Goal: Task Accomplishment & Management: Manage account settings

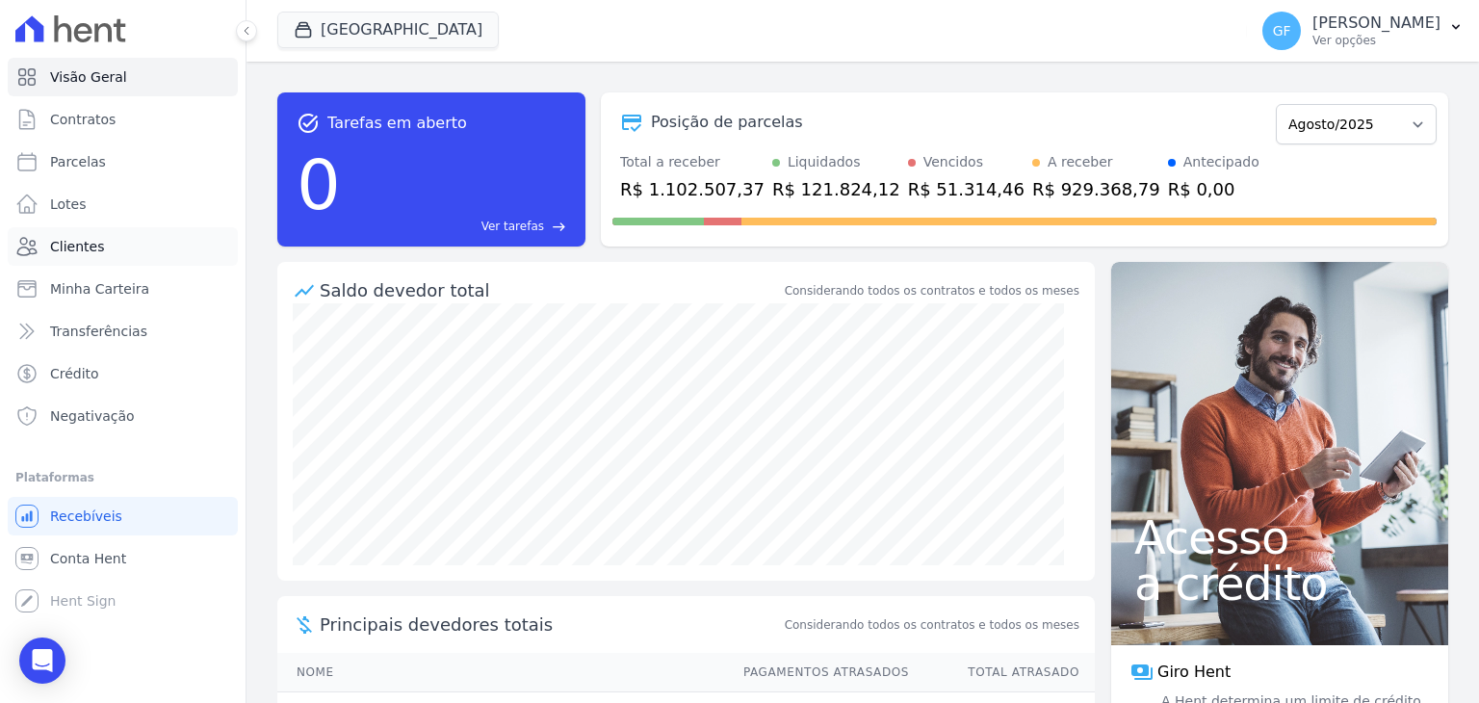
click at [107, 247] on link "Clientes" at bounding box center [123, 246] width 230 height 39
click at [242, 29] on icon at bounding box center [247, 31] width 12 height 12
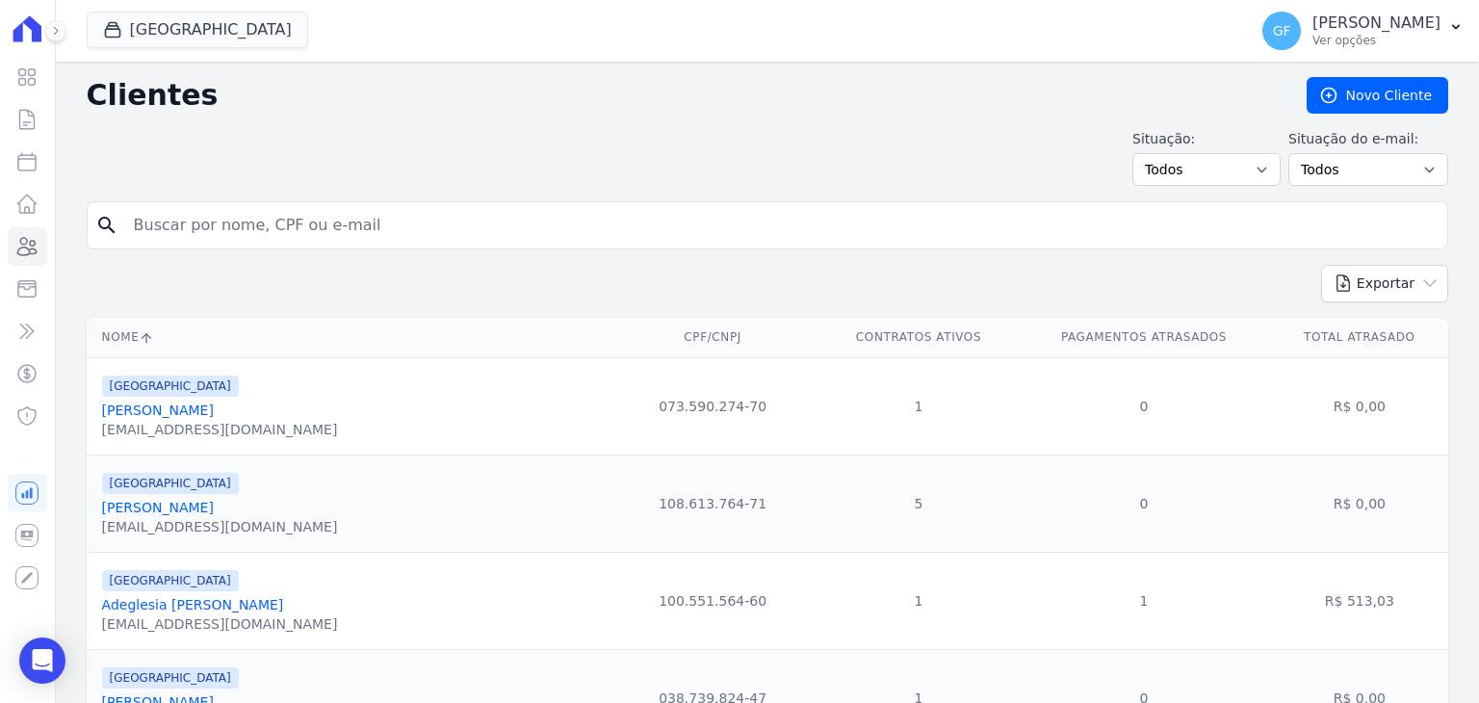
click at [329, 232] on input "search" at bounding box center [780, 225] width 1317 height 39
type input "isis sant"
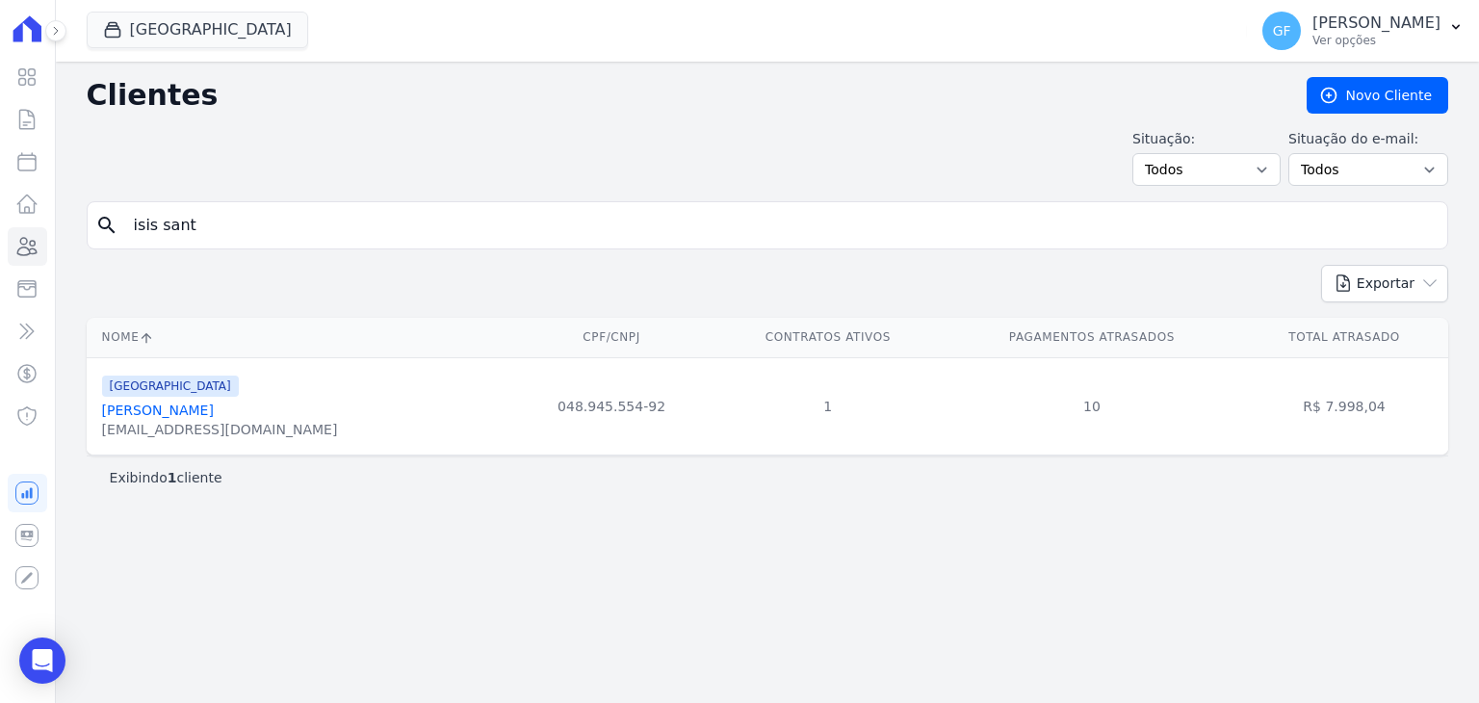
click at [196, 416] on link "[PERSON_NAME]" at bounding box center [158, 409] width 112 height 15
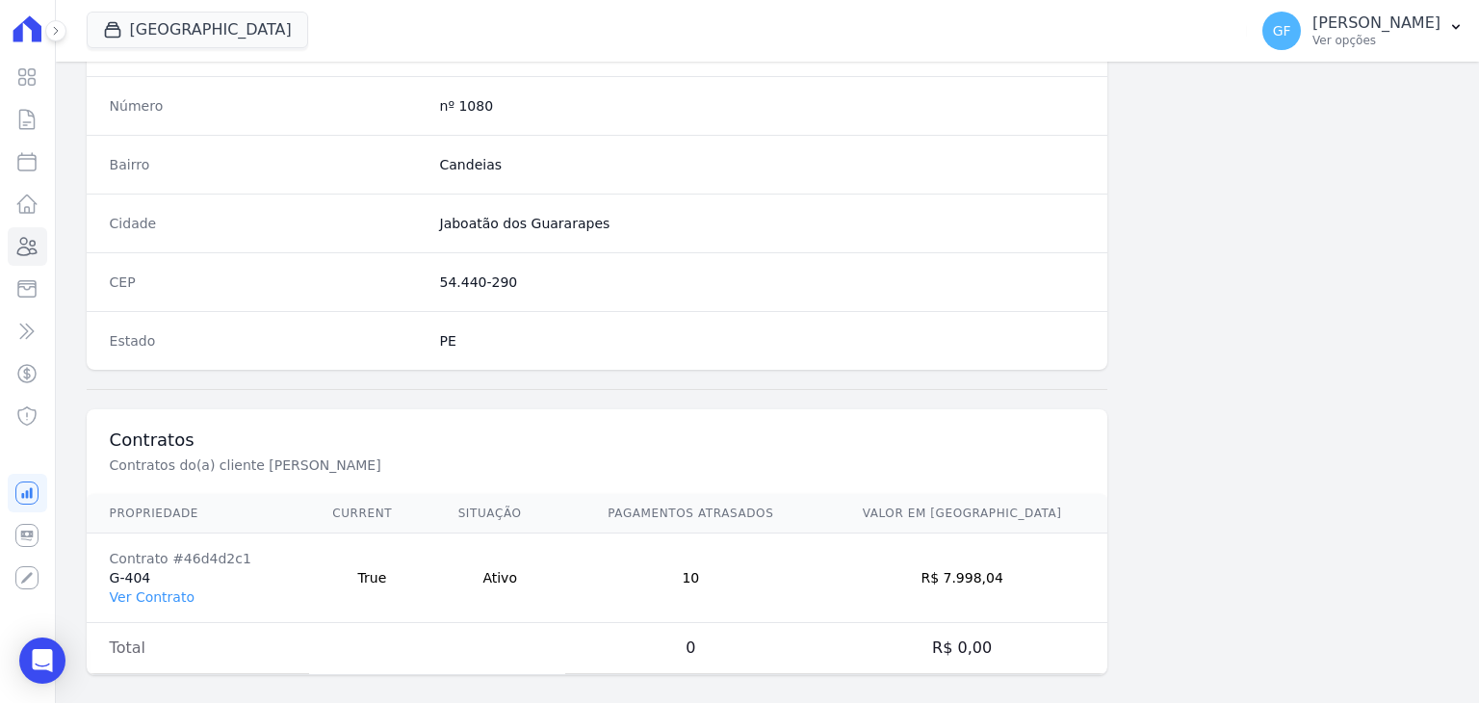
scroll to position [1093, 0]
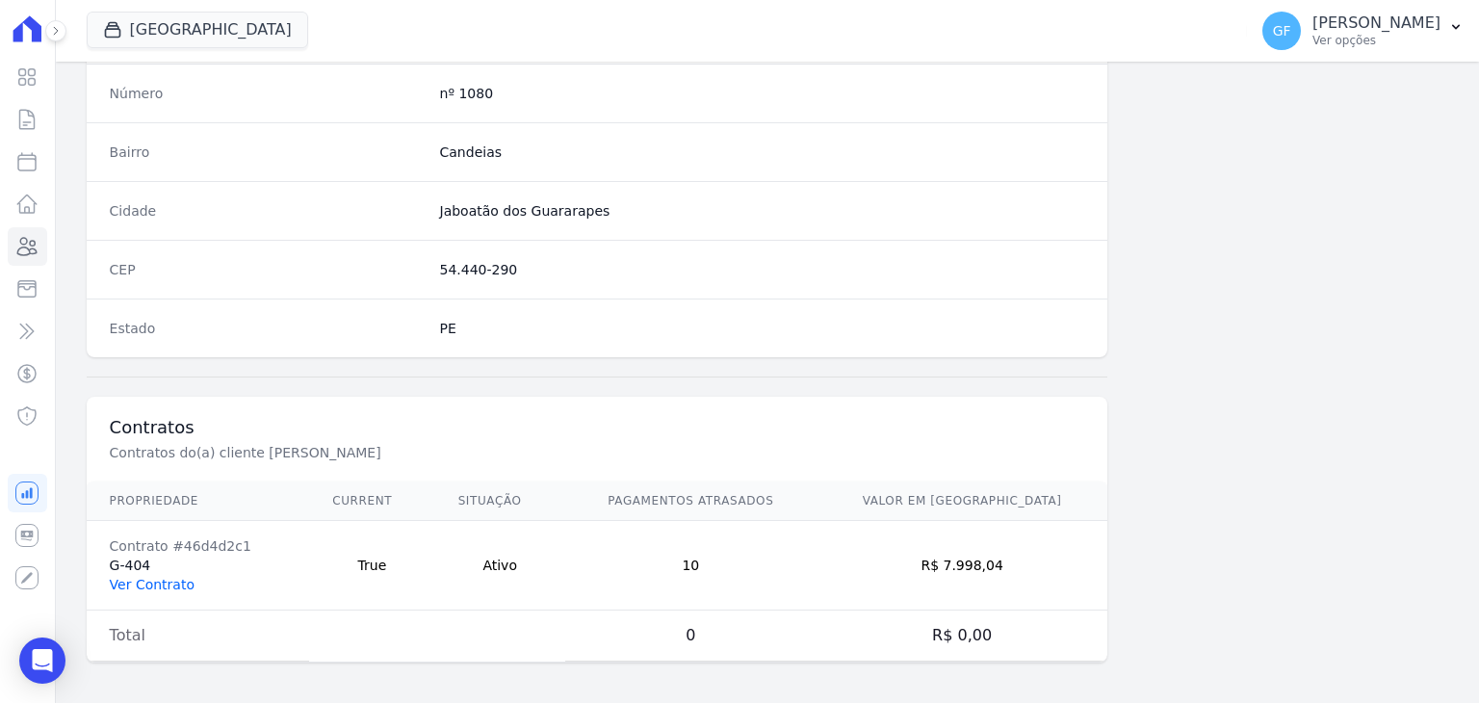
click at [167, 577] on link "Ver Contrato" at bounding box center [152, 584] width 85 height 15
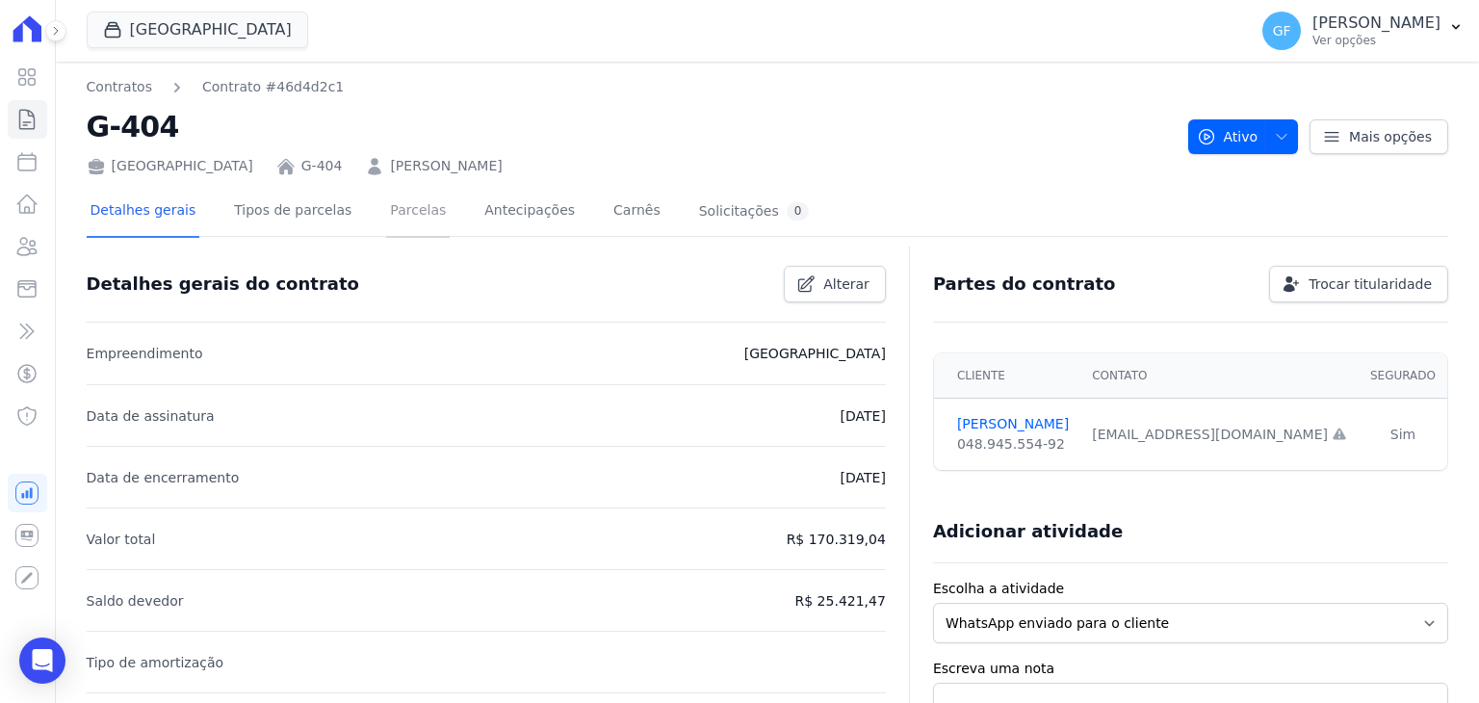
click at [409, 222] on link "Parcelas" at bounding box center [418, 212] width 64 height 51
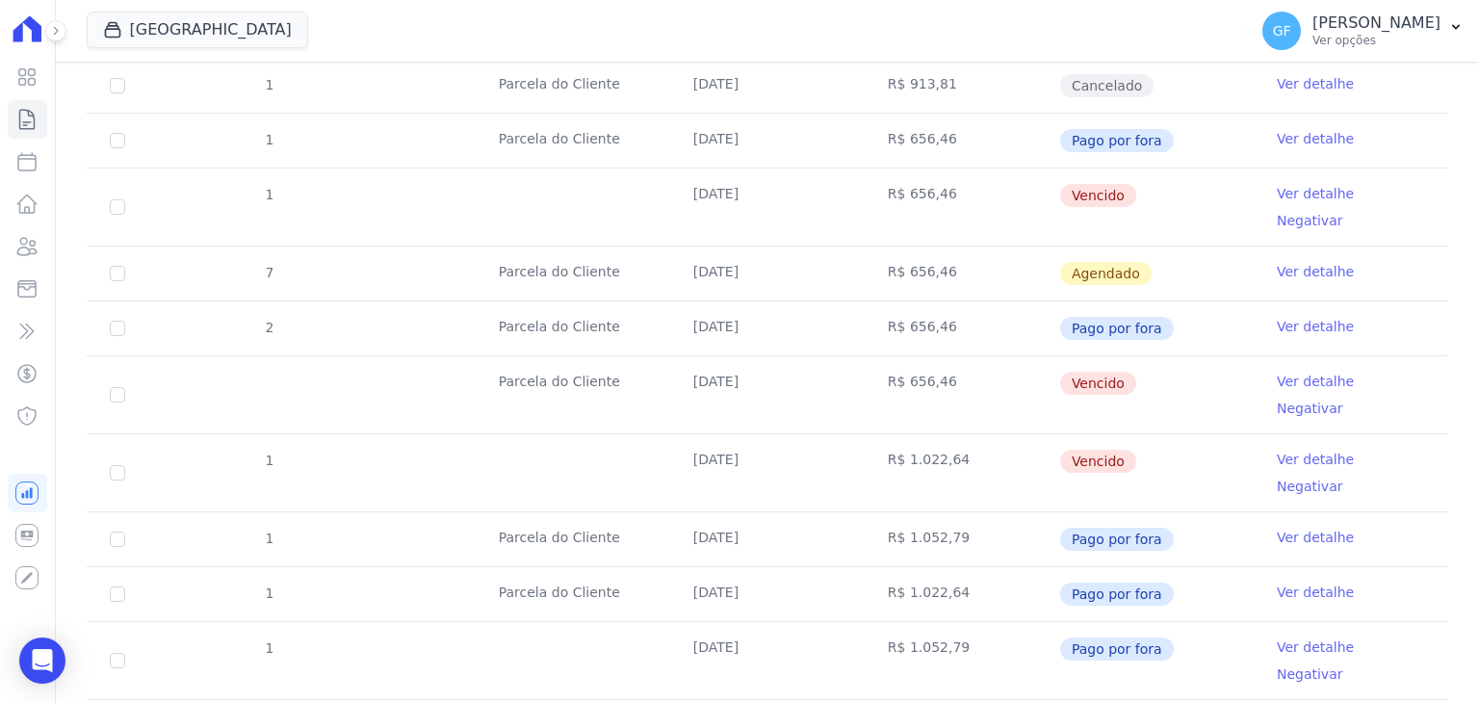
scroll to position [867, 0]
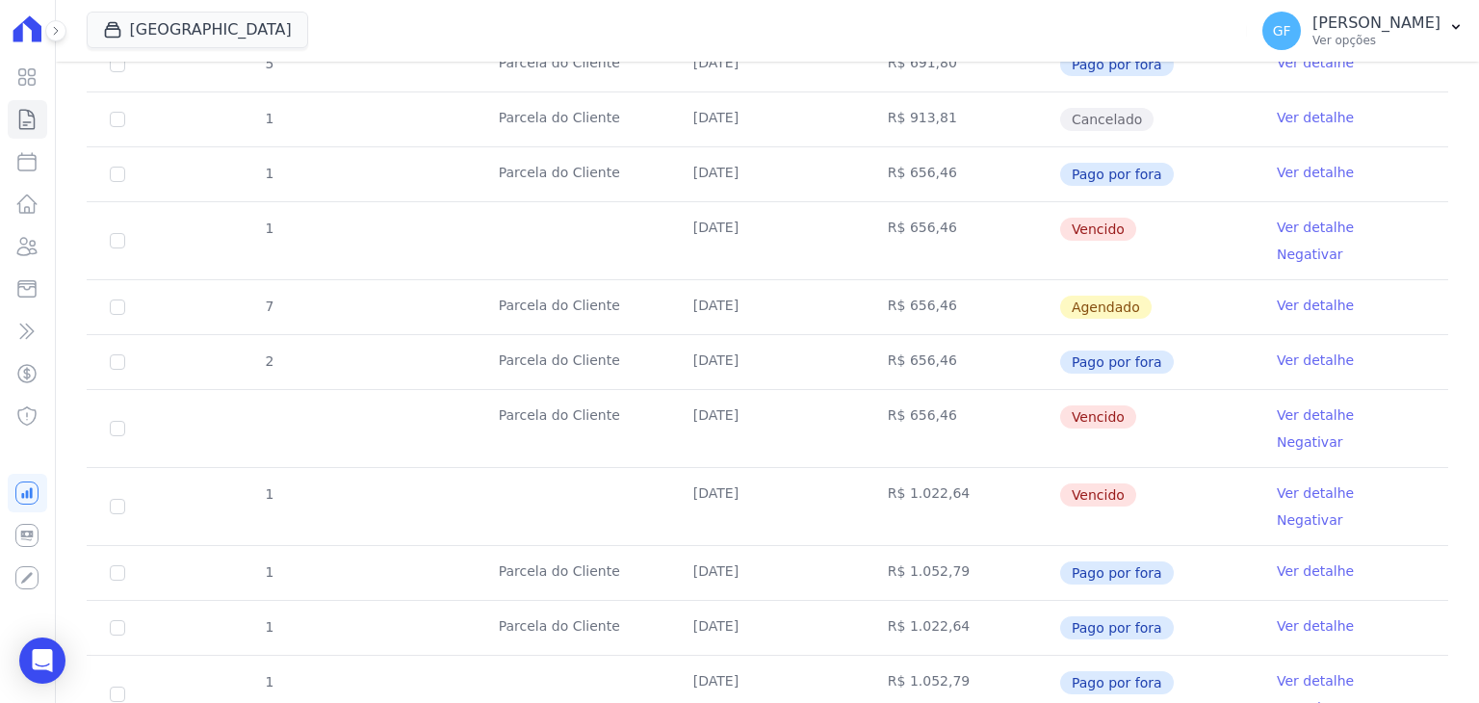
click at [682, 390] on td "[DATE]" at bounding box center [767, 428] width 195 height 77
drag, startPoint x: 705, startPoint y: 209, endPoint x: 956, endPoint y: 209, distance: 251.3
click at [956, 209] on tr "1 [DATE] R$ 656,46 [GEOGRAPHIC_DATA] Ver detalhe Negativar" at bounding box center [768, 240] width 1362 height 78
click at [1277, 218] on link "Ver detalhe" at bounding box center [1315, 227] width 77 height 19
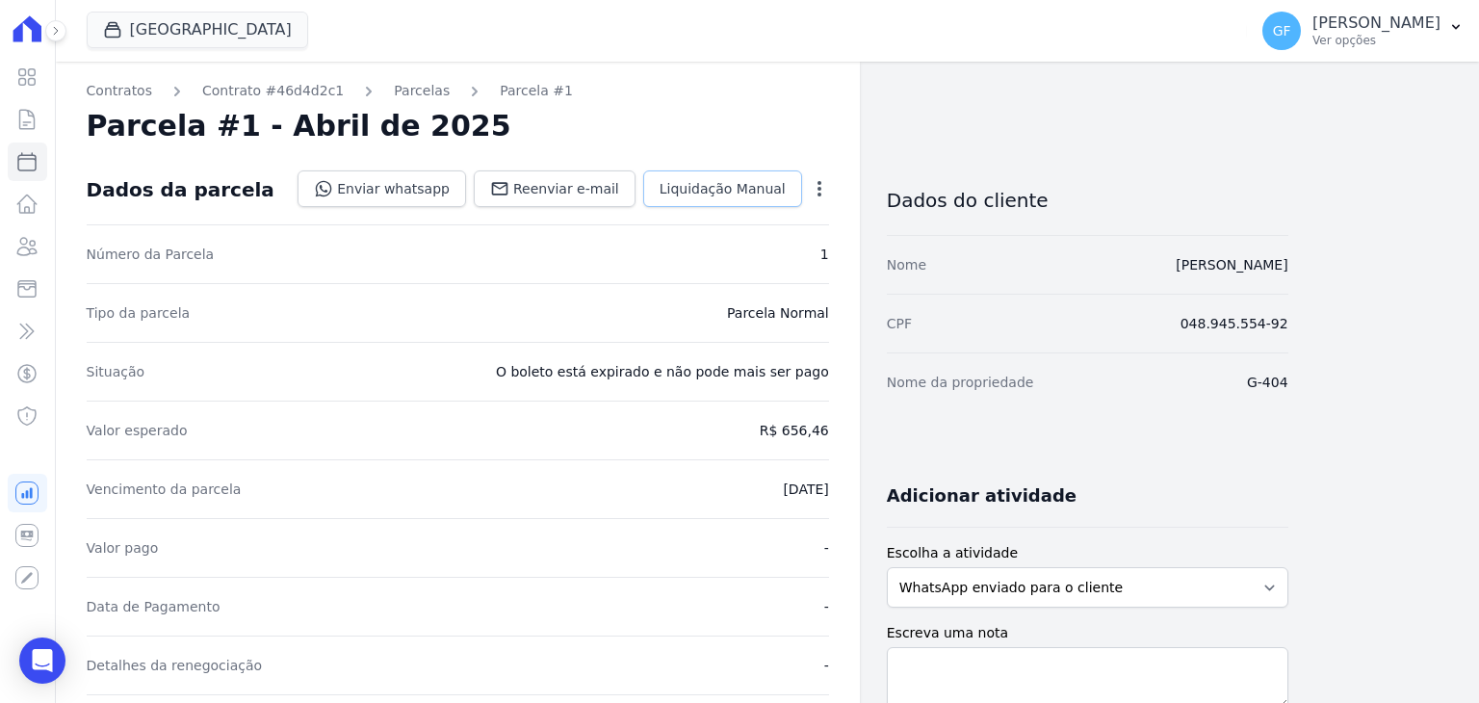
click at [757, 193] on span "Liquidação Manual" at bounding box center [723, 188] width 126 height 19
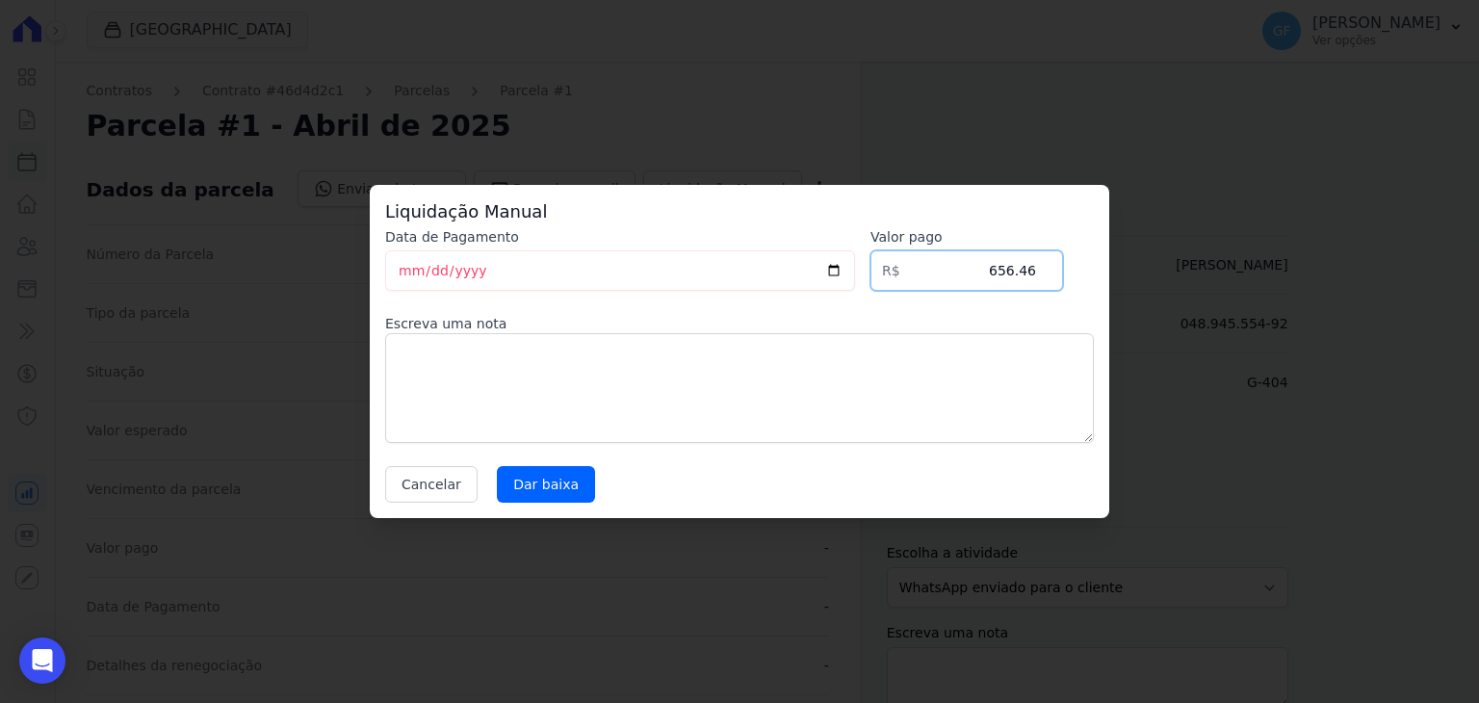
drag, startPoint x: 985, startPoint y: 276, endPoint x: 1153, endPoint y: 278, distance: 167.6
click at [1152, 278] on div "Liquidação Manual Data de Pagamento [DATE] [GEOGRAPHIC_DATA] R$ 656.46 Escreva …" at bounding box center [739, 351] width 1479 height 703
type input "657"
click at [401, 274] on input "[DATE]" at bounding box center [620, 270] width 470 height 40
type input "[DATE]"
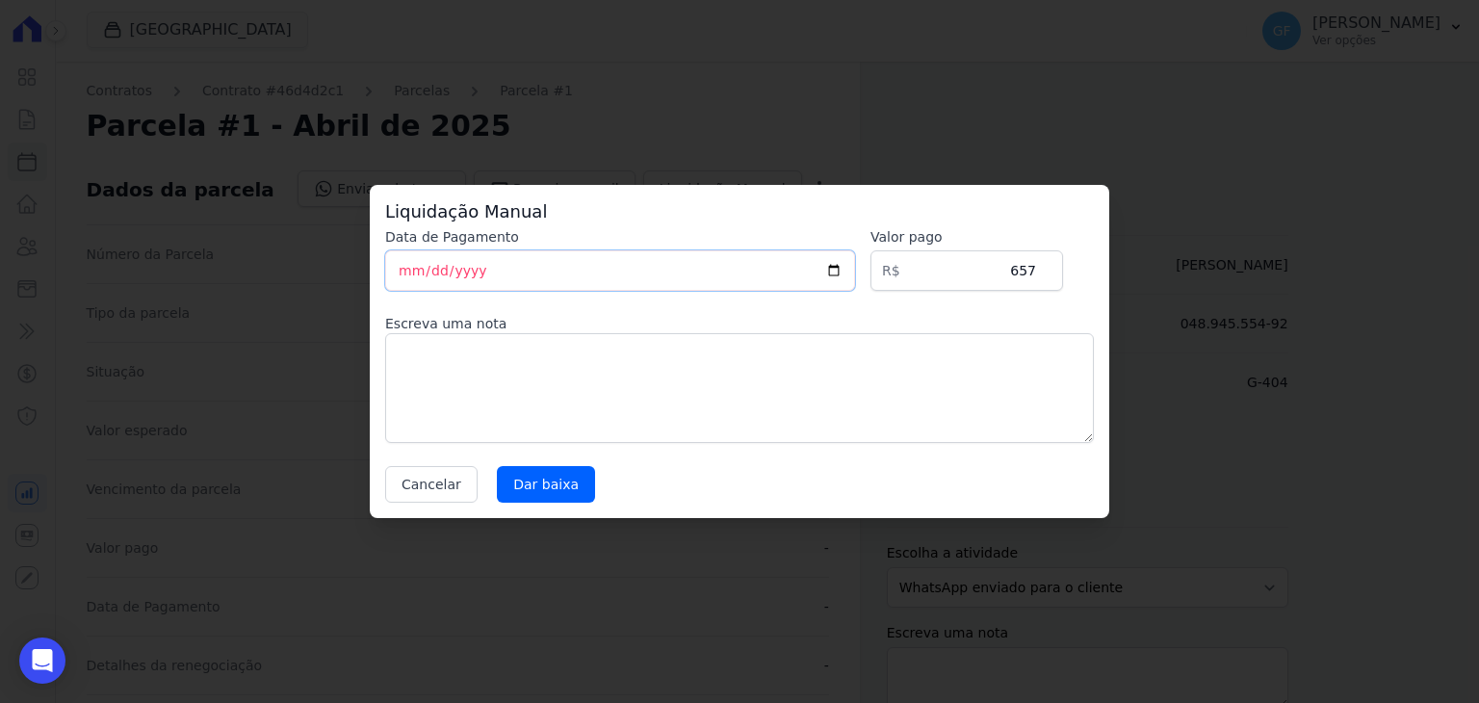
type input "[DATE]"
click at [538, 482] on input "Dar baixa" at bounding box center [546, 484] width 98 height 37
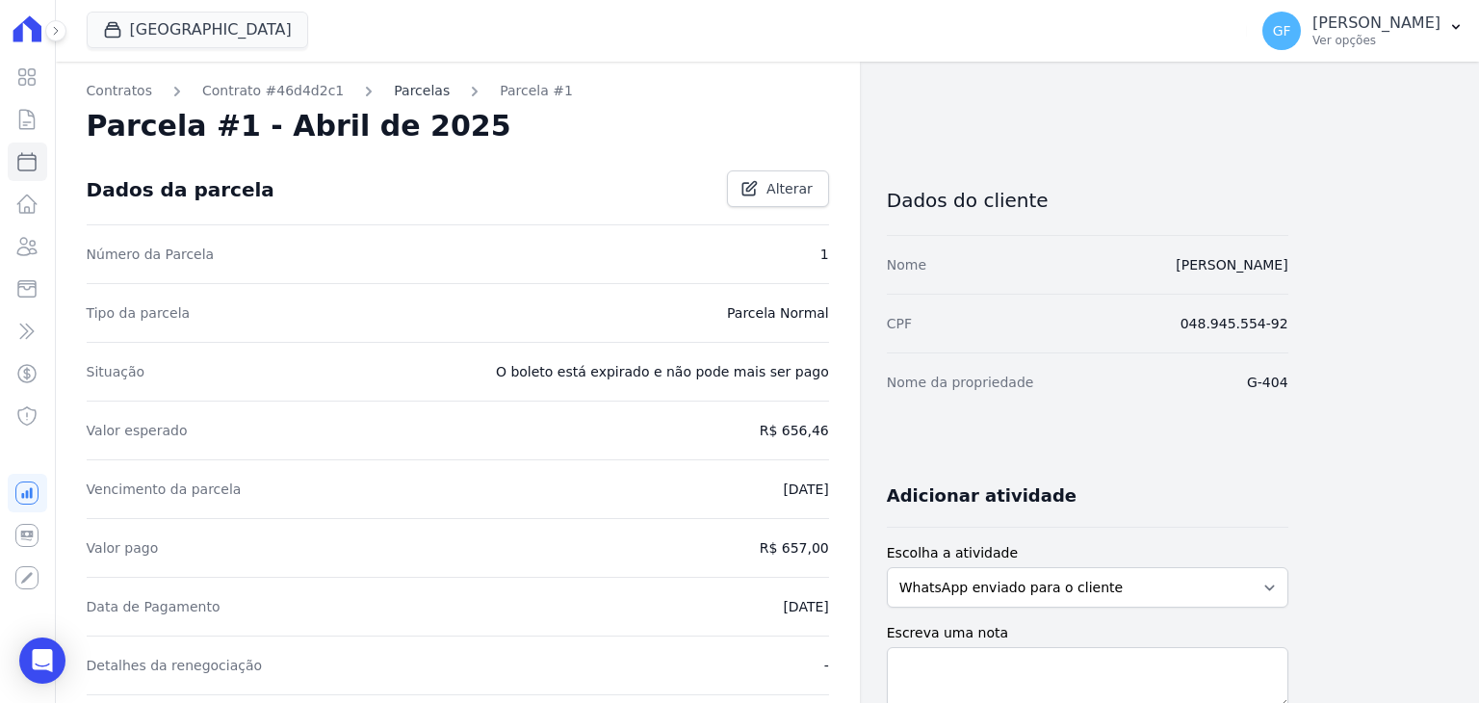
click at [408, 96] on link "Parcelas" at bounding box center [422, 91] width 56 height 20
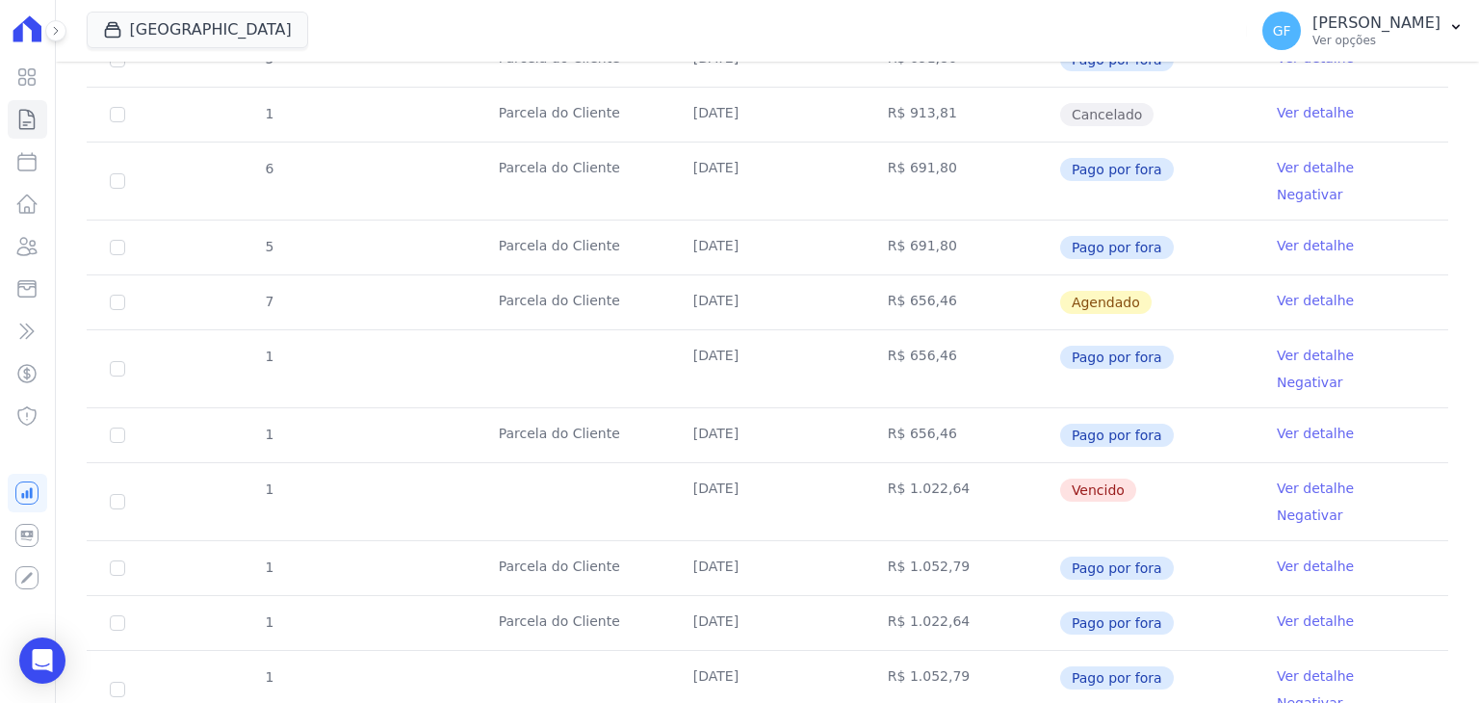
scroll to position [867, 0]
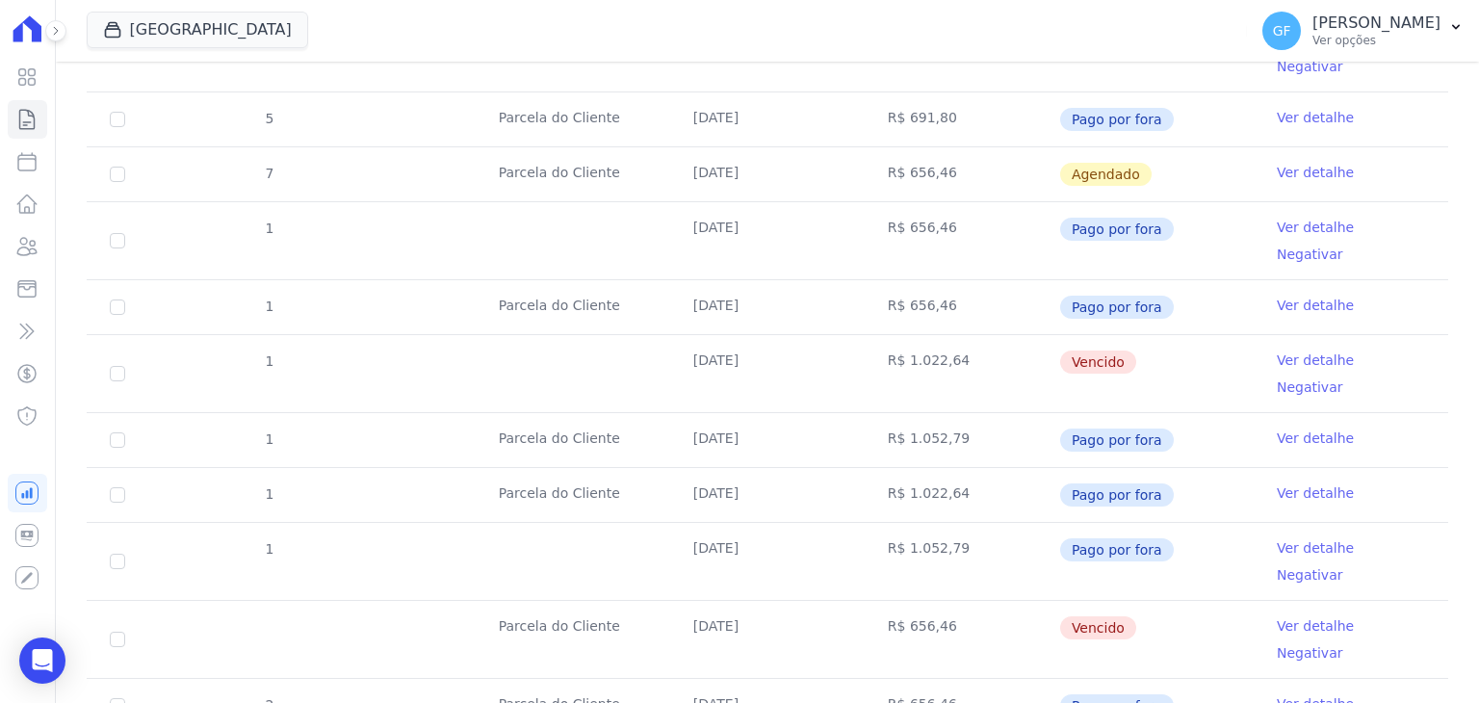
drag, startPoint x: 677, startPoint y: 301, endPoint x: 1127, endPoint y: 316, distance: 449.9
click at [1132, 334] on tr "1 [DATE] R$ 1.022,64 [GEOGRAPHIC_DATA] Ver detalhe Negativar" at bounding box center [768, 373] width 1362 height 78
click at [1153, 335] on td "Vencido" at bounding box center [1156, 373] width 195 height 77
click at [1286, 350] on link "Ver detalhe" at bounding box center [1315, 359] width 77 height 19
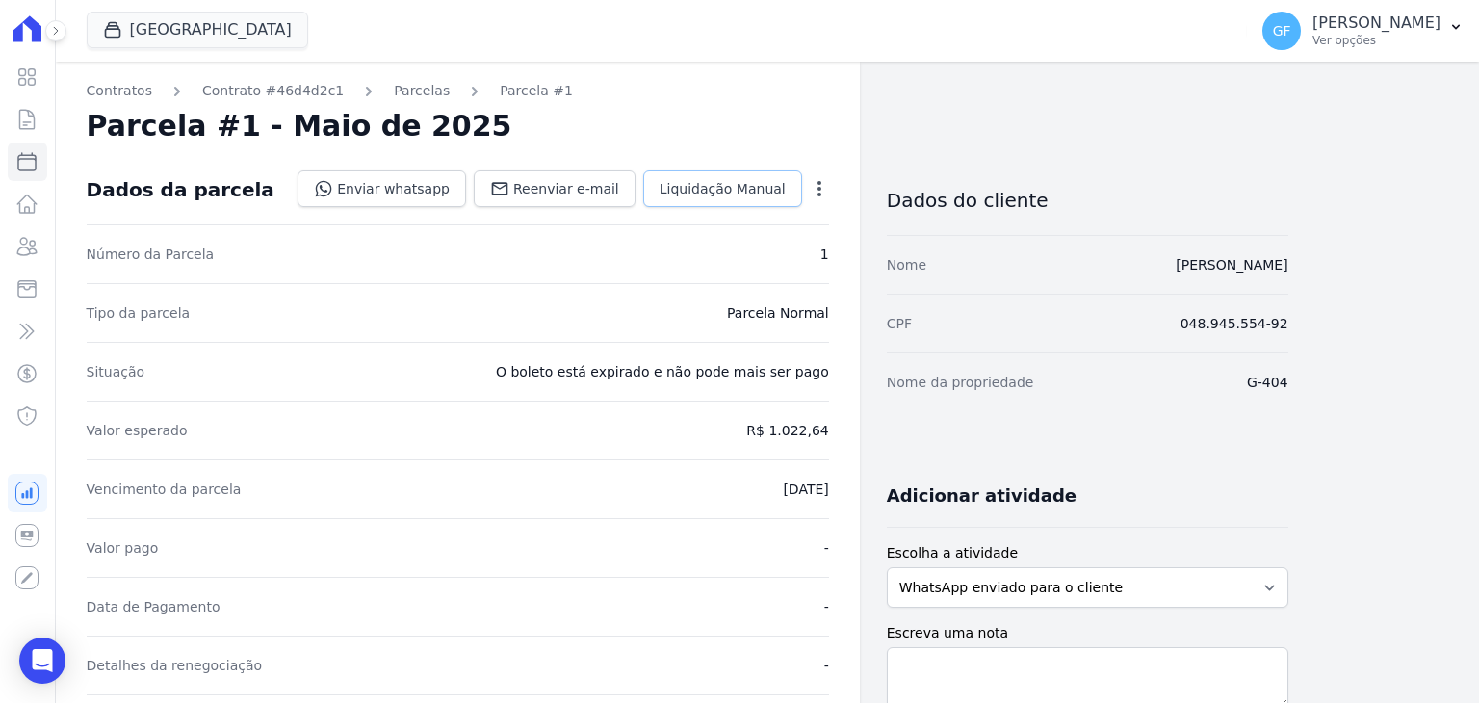
click at [760, 193] on span "Liquidação Manual" at bounding box center [723, 188] width 126 height 19
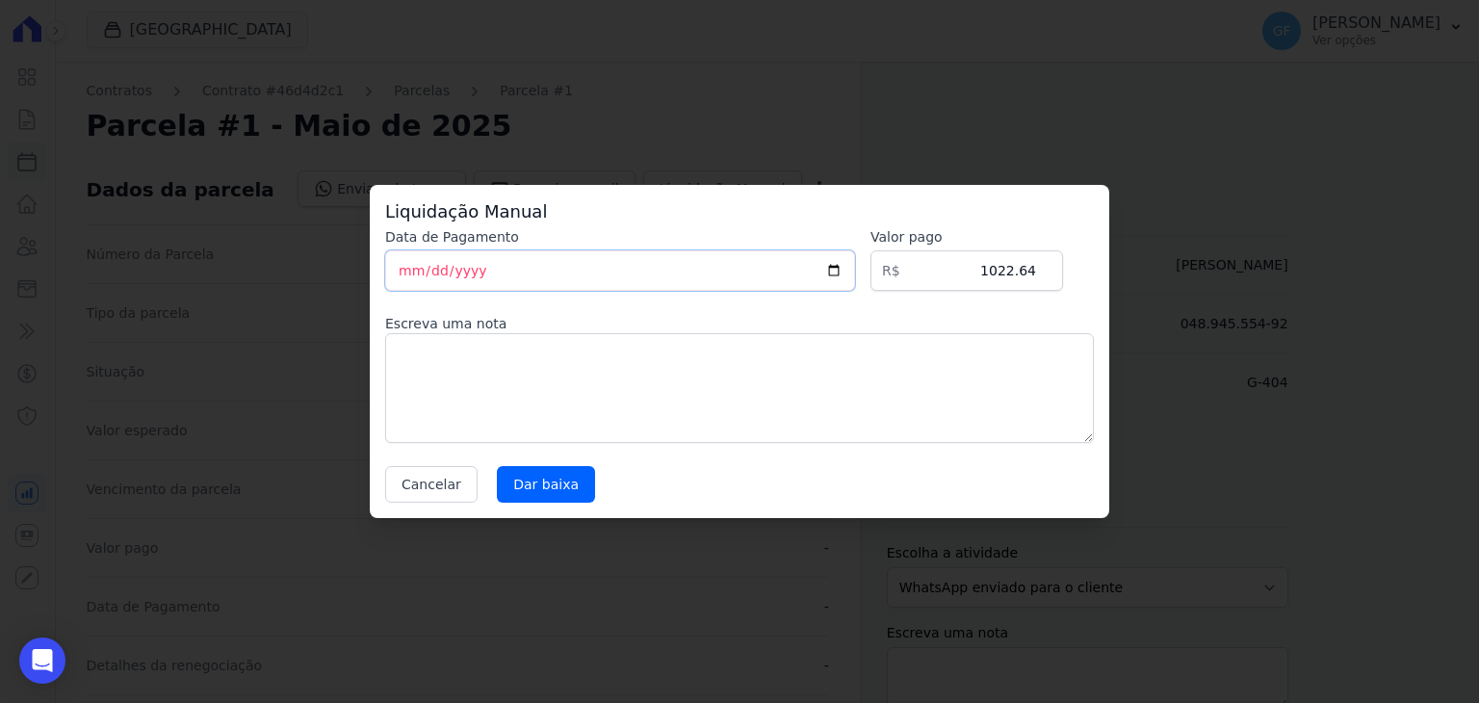
click at [406, 256] on input "[DATE]" at bounding box center [620, 270] width 470 height 40
type input "[DATE]"
click at [497, 484] on input "Dar baixa" at bounding box center [546, 484] width 98 height 37
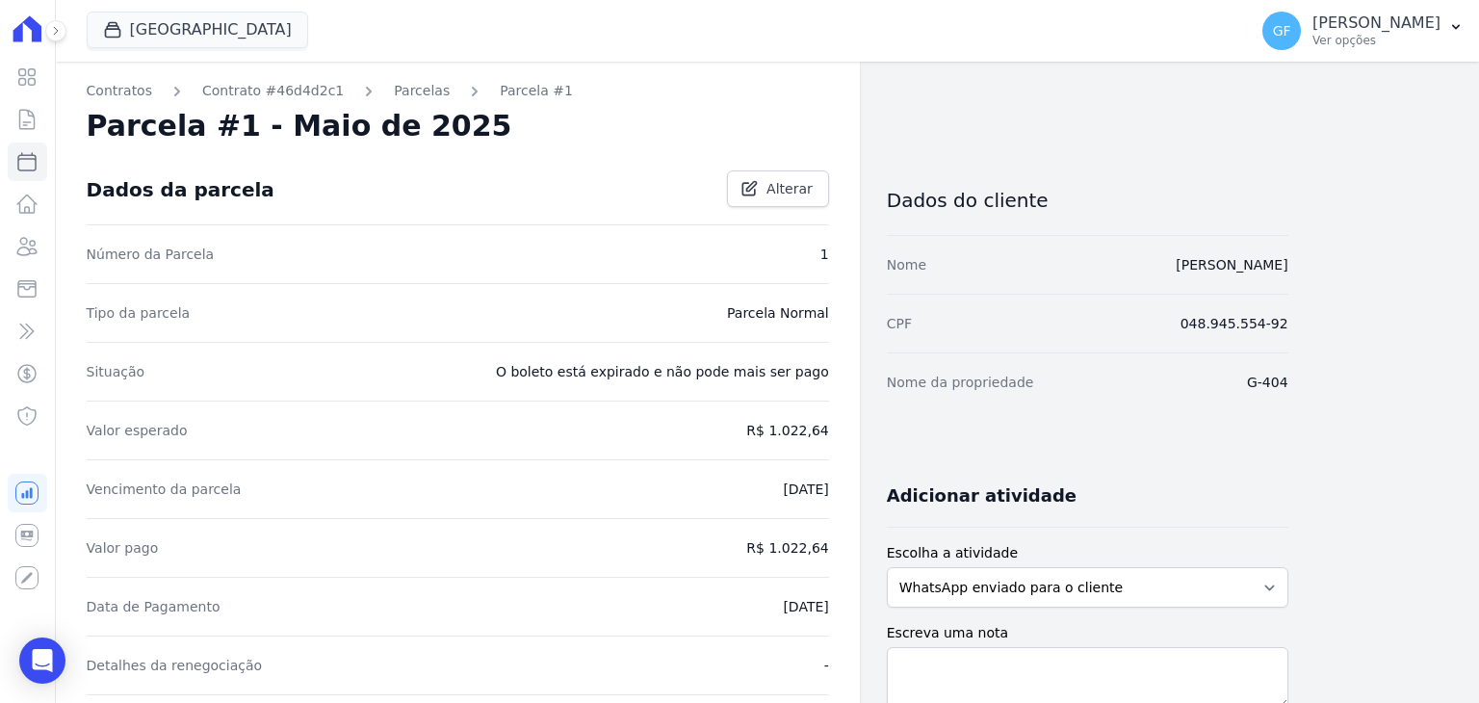
click at [397, 91] on link "Parcelas" at bounding box center [422, 91] width 56 height 20
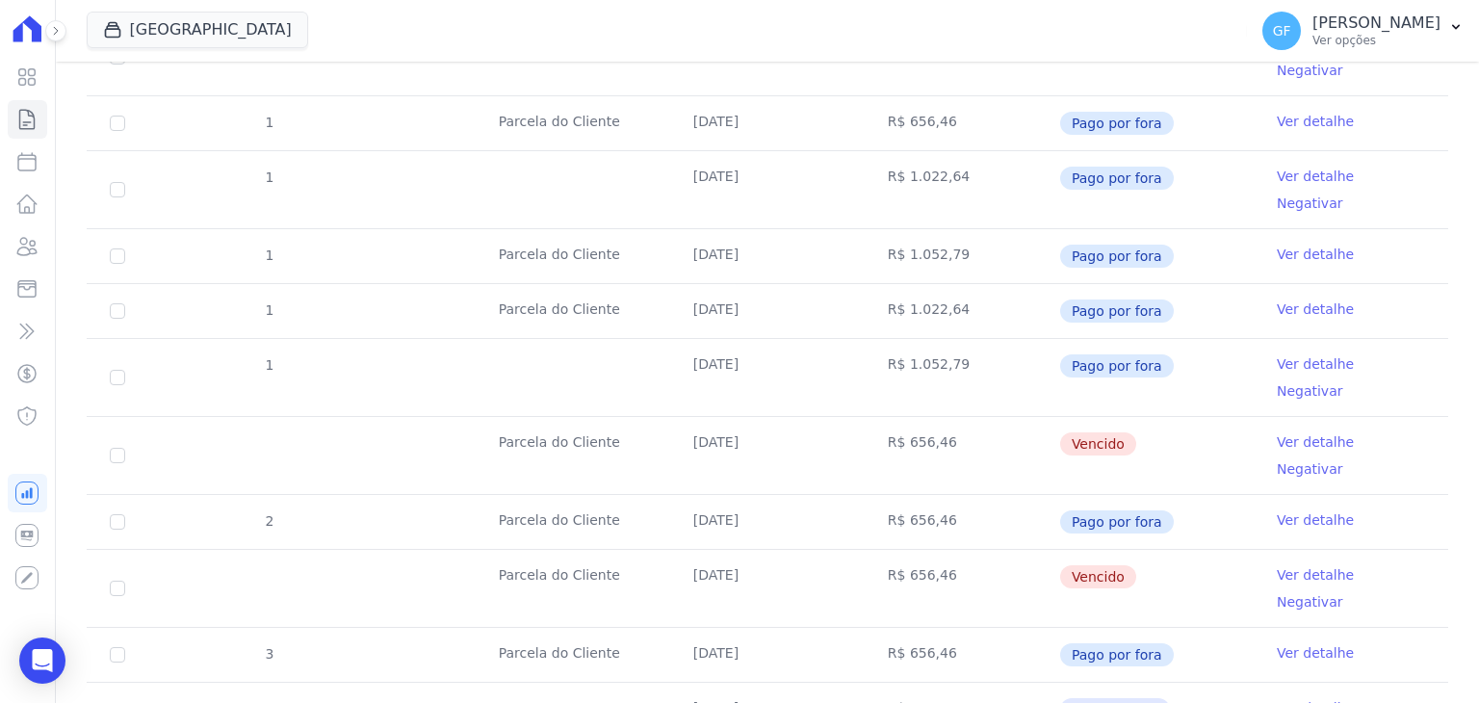
scroll to position [1155, 0]
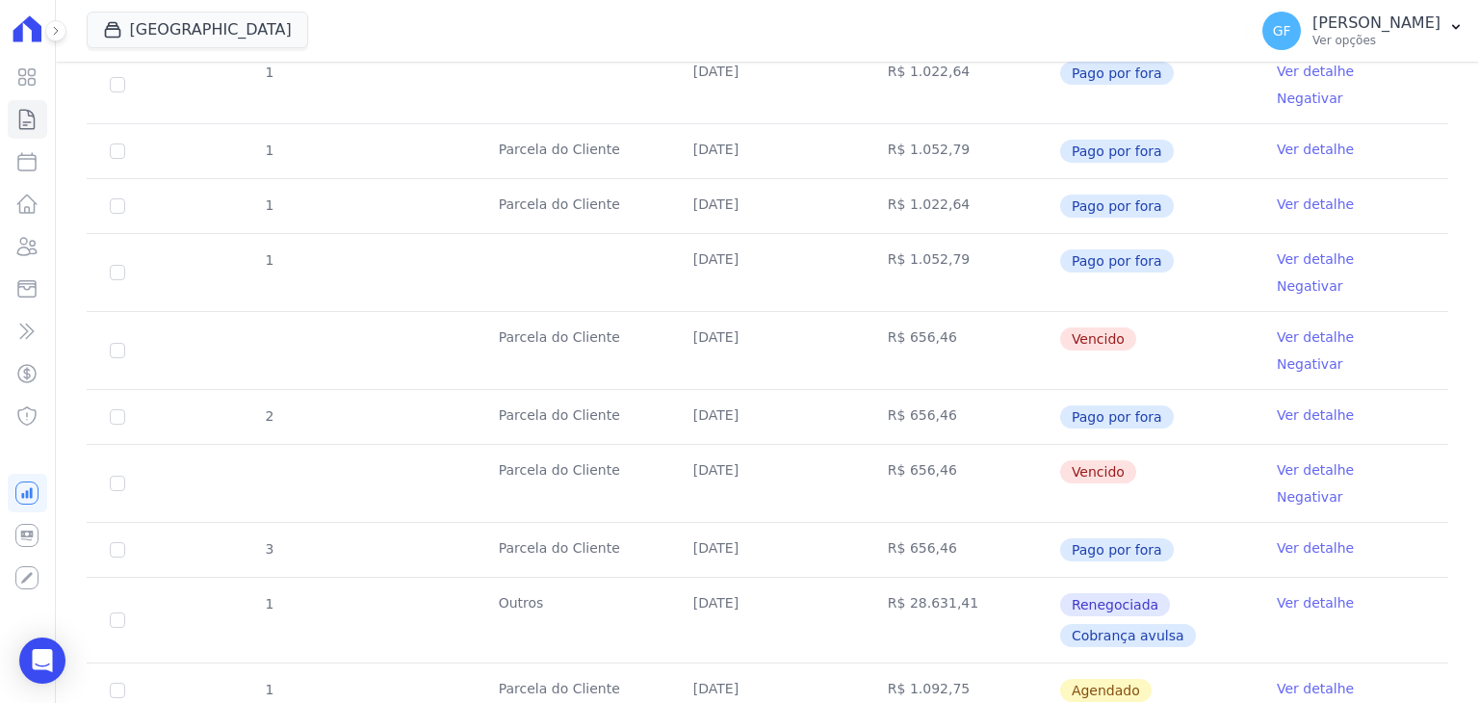
drag, startPoint x: 688, startPoint y: 236, endPoint x: 1148, endPoint y: 253, distance: 460.6
click at [1148, 311] on tr "Parcela do Cliente [DATE] R$ 656,46 [GEOGRAPHIC_DATA] Ver detalhe Negativar" at bounding box center [768, 350] width 1362 height 78
click at [1155, 312] on td "Vencido" at bounding box center [1156, 350] width 195 height 77
click at [1277, 327] on link "Ver detalhe" at bounding box center [1315, 336] width 77 height 19
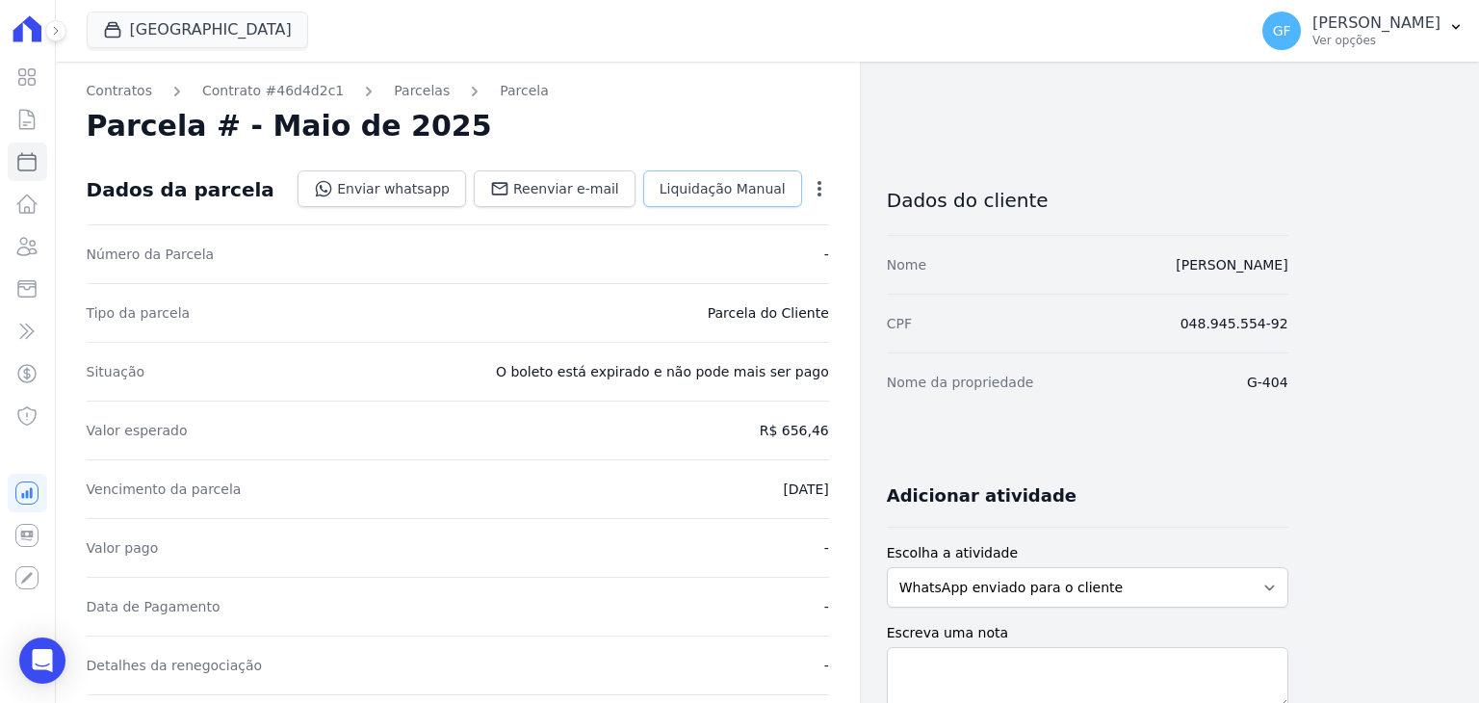
click at [755, 201] on link "Liquidação Manual" at bounding box center [722, 188] width 159 height 37
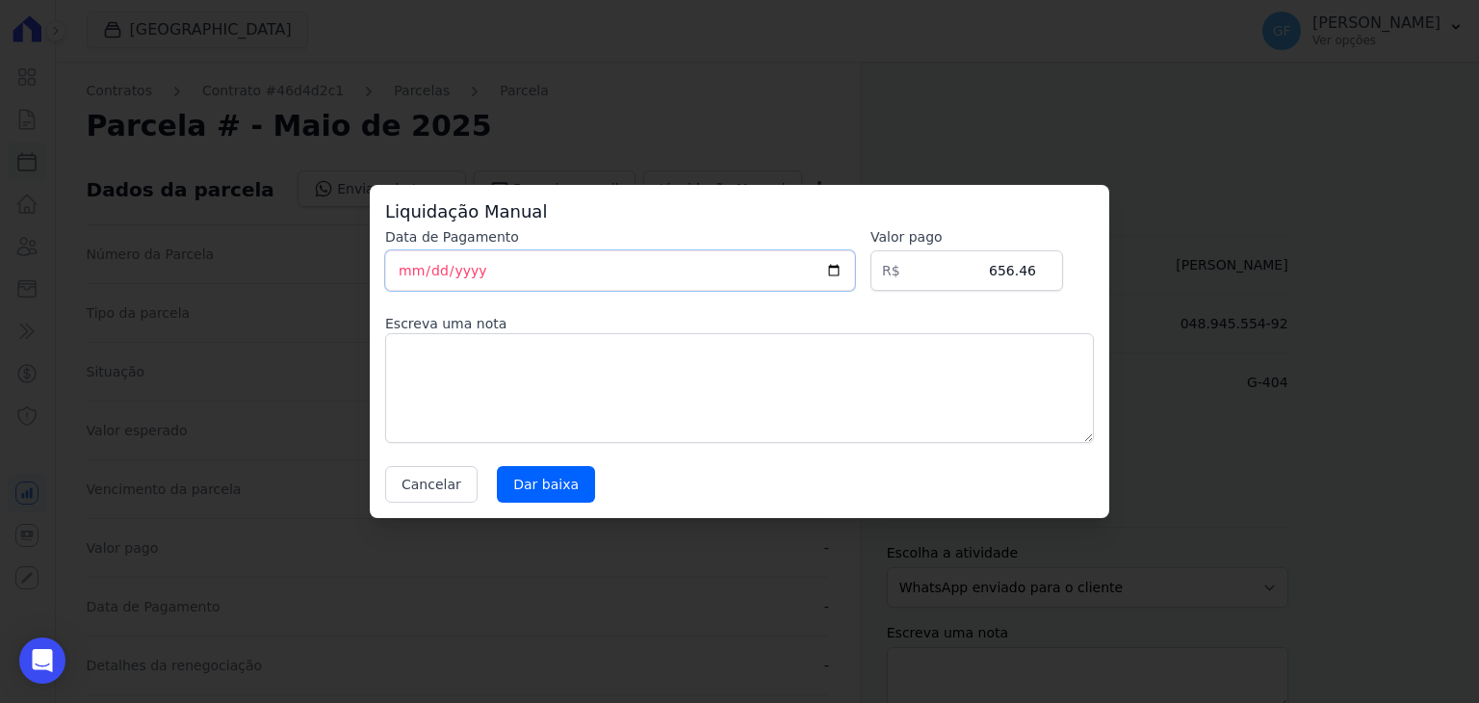
click at [411, 280] on input "[DATE]" at bounding box center [620, 270] width 470 height 40
type input "[DATE]"
click at [569, 488] on input "Dar baixa" at bounding box center [546, 484] width 98 height 37
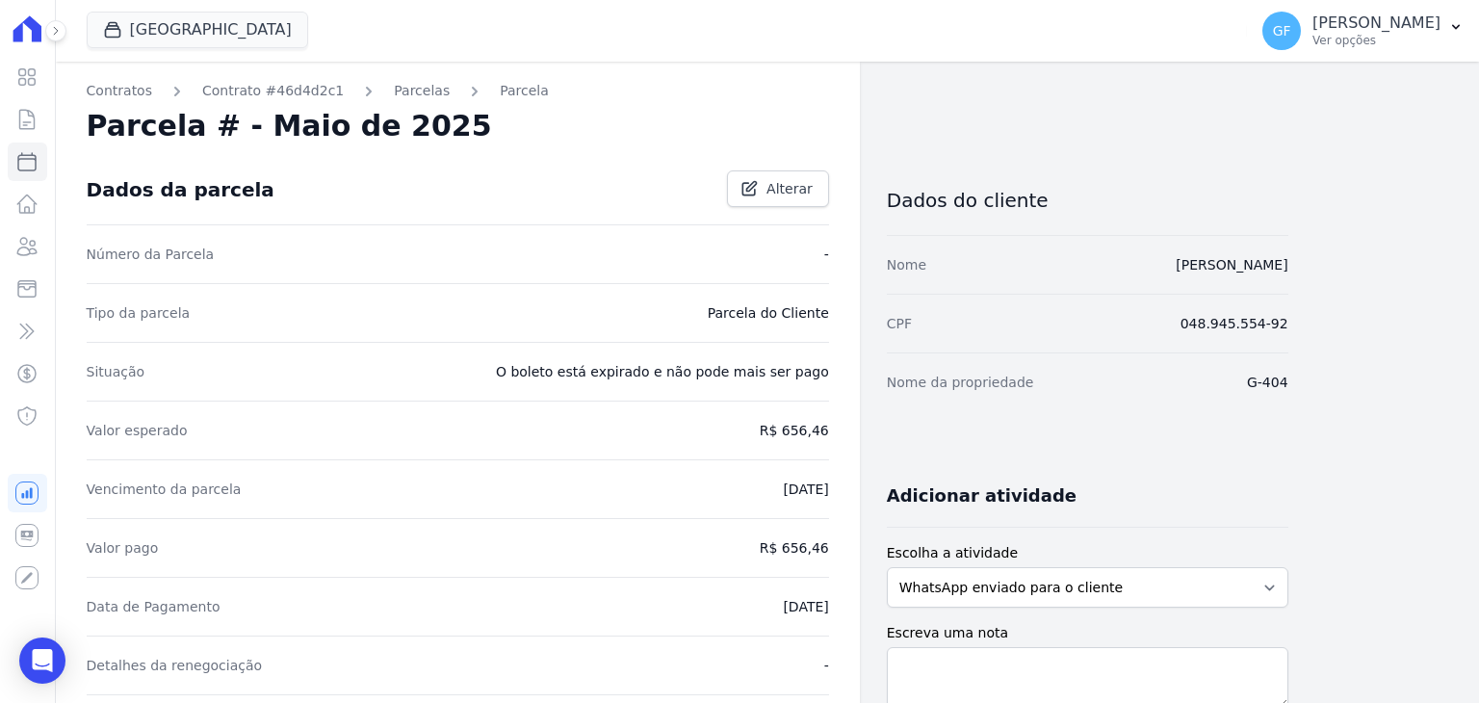
click at [394, 87] on link "Parcelas" at bounding box center [422, 91] width 56 height 20
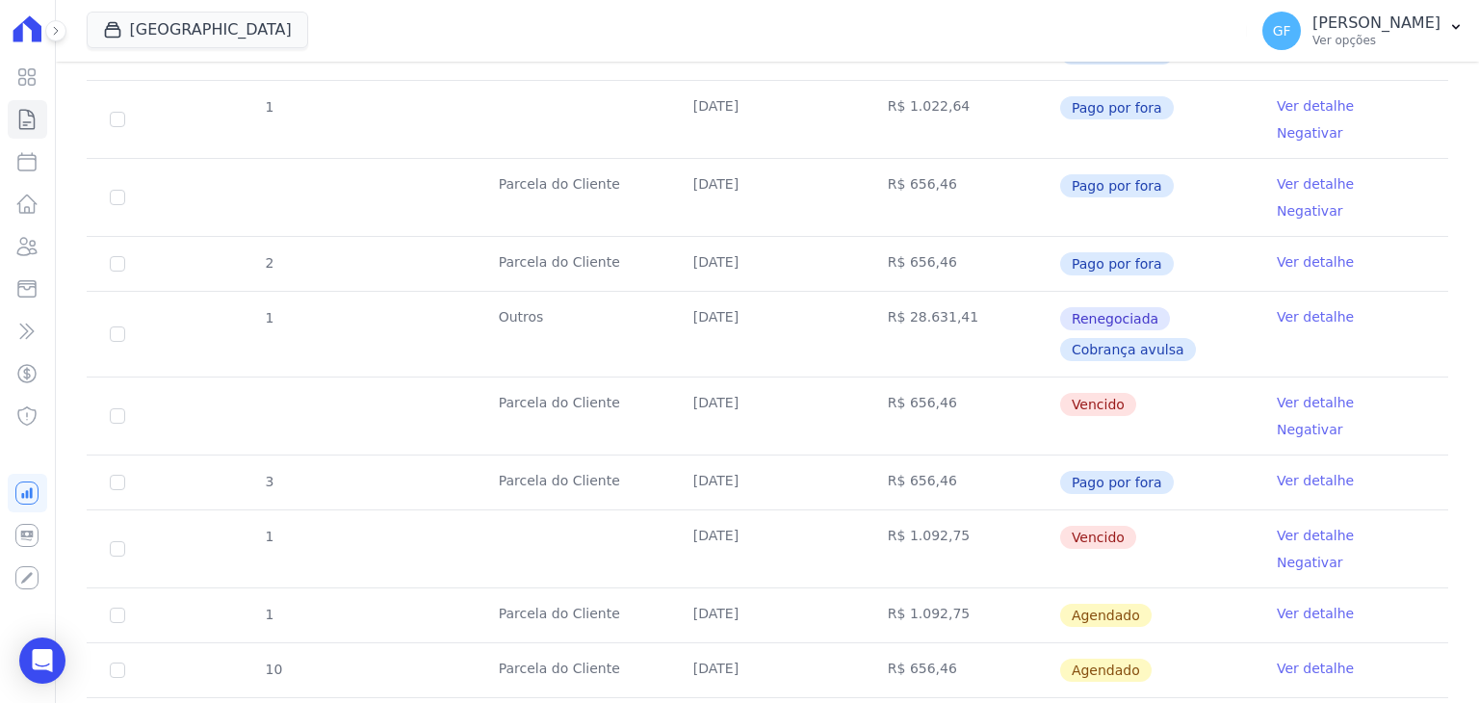
scroll to position [1444, 0]
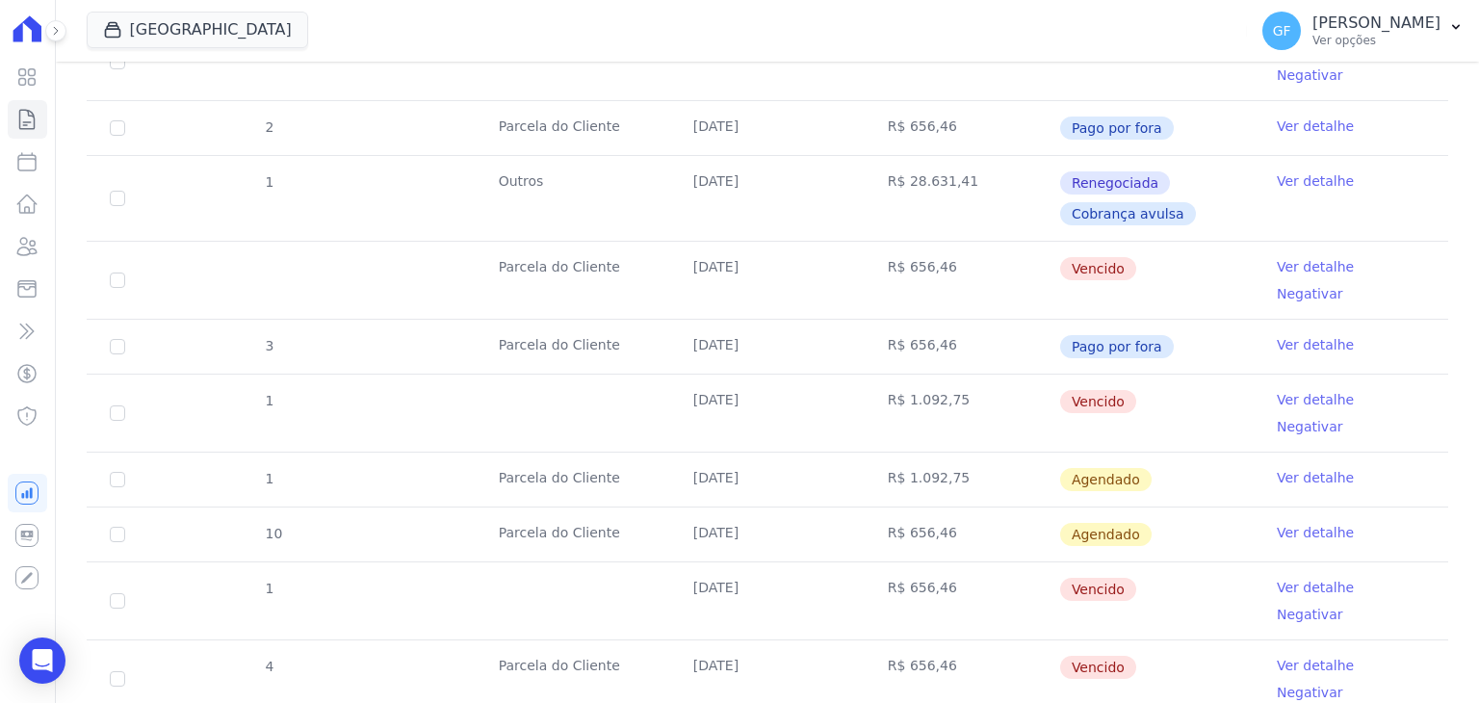
drag, startPoint x: 716, startPoint y: 147, endPoint x: 1190, endPoint y: 170, distance: 474.3
click at [1190, 241] on tr "Parcela do Cliente [DATE] R$ 656,46 [GEOGRAPHIC_DATA] Ver detalhe Negativar" at bounding box center [768, 280] width 1362 height 78
click at [1277, 257] on link "Ver detalhe" at bounding box center [1315, 266] width 77 height 19
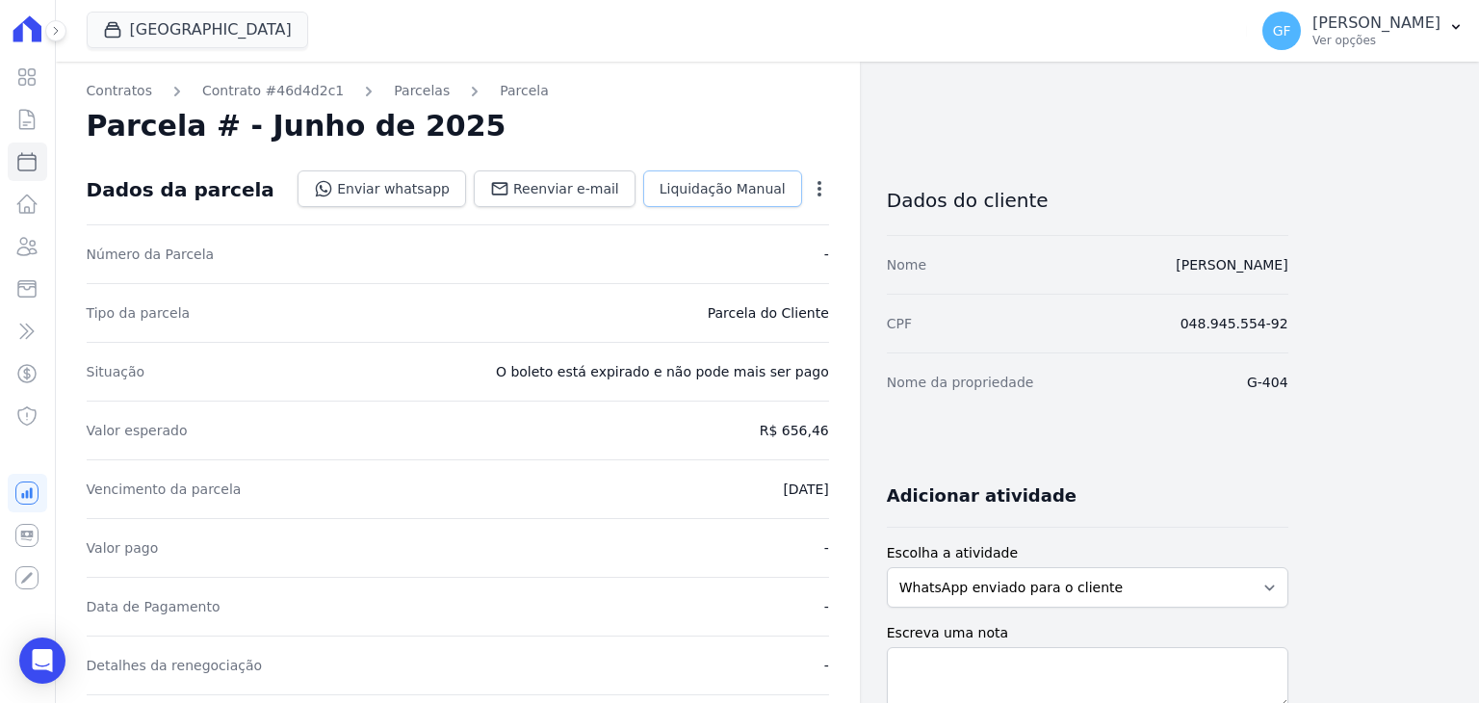
click at [724, 177] on link "Liquidação Manual" at bounding box center [722, 188] width 159 height 37
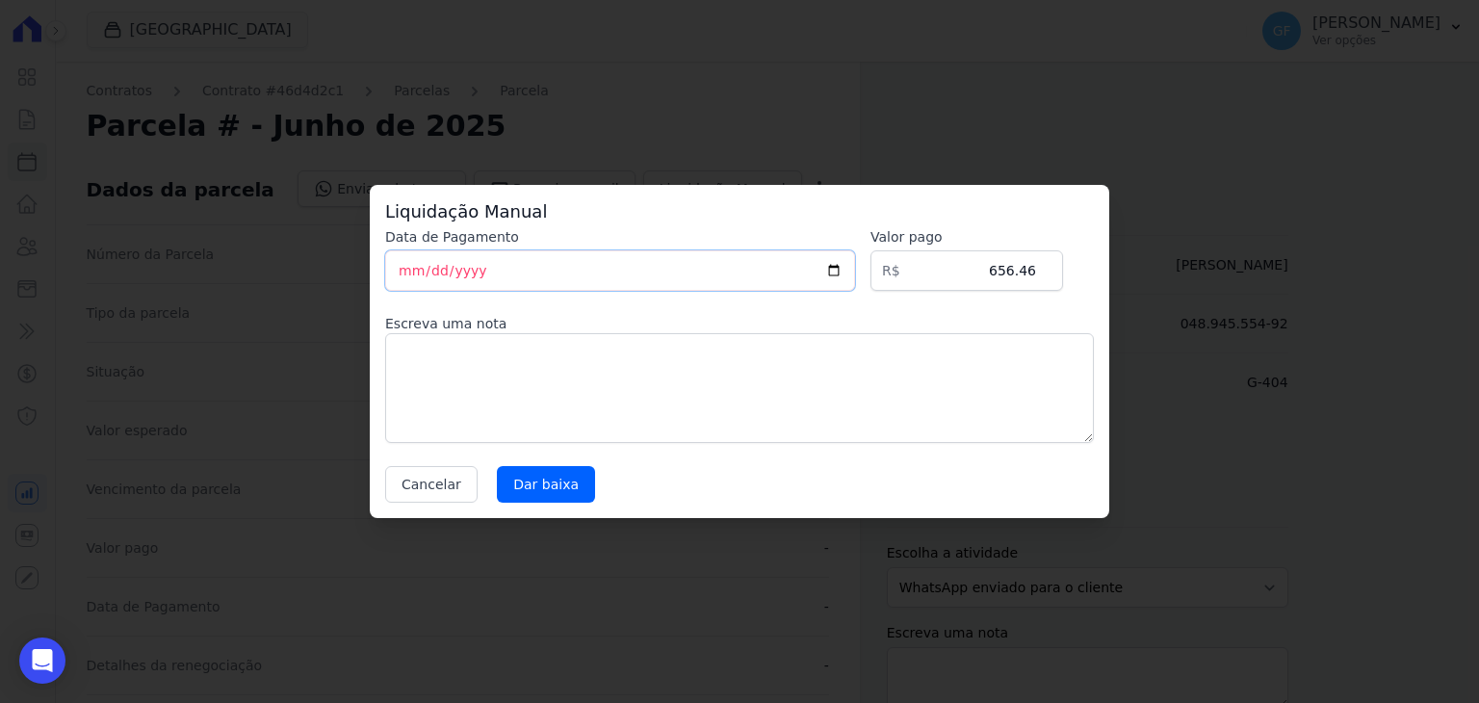
click at [408, 265] on input "[DATE]" at bounding box center [620, 270] width 470 height 40
type input "[DATE]"
click at [542, 477] on input "Dar baixa" at bounding box center [546, 484] width 98 height 37
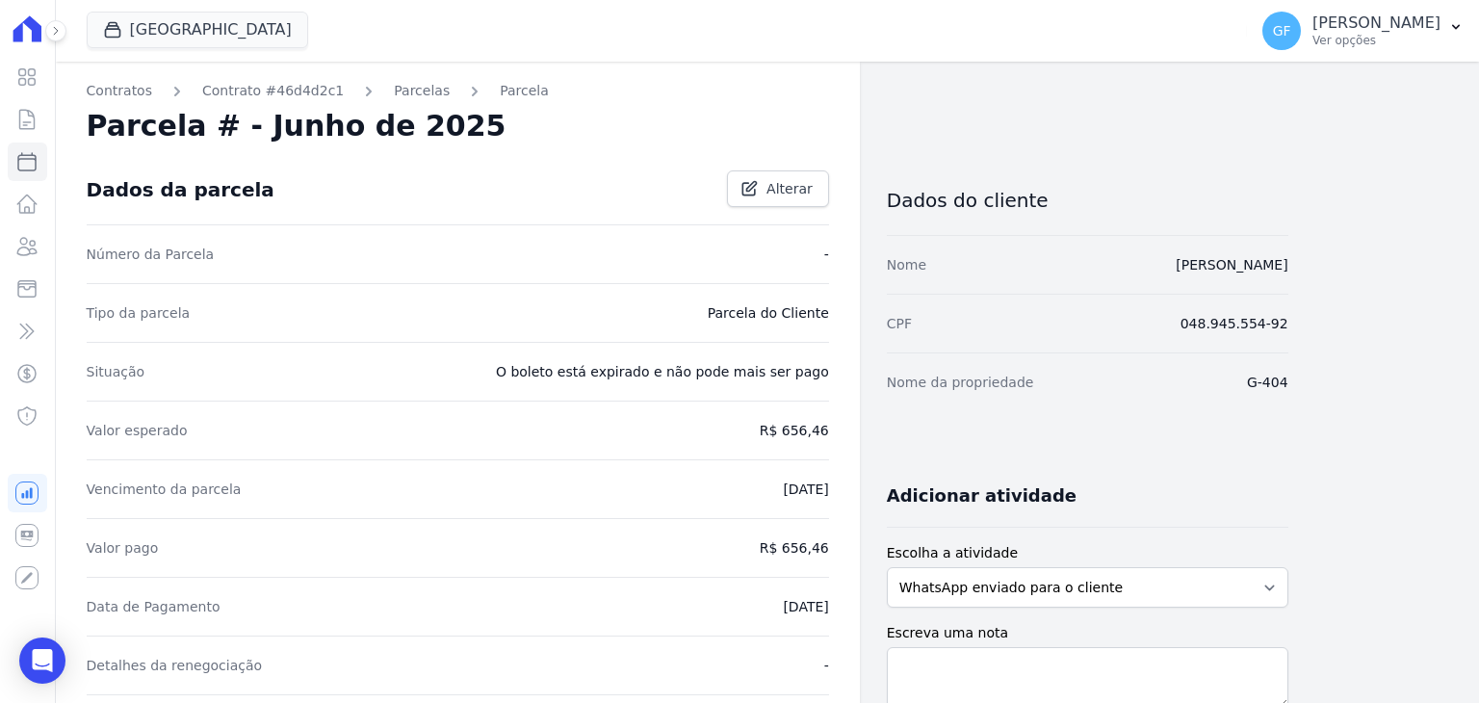
click at [395, 90] on link "Parcelas" at bounding box center [422, 91] width 56 height 20
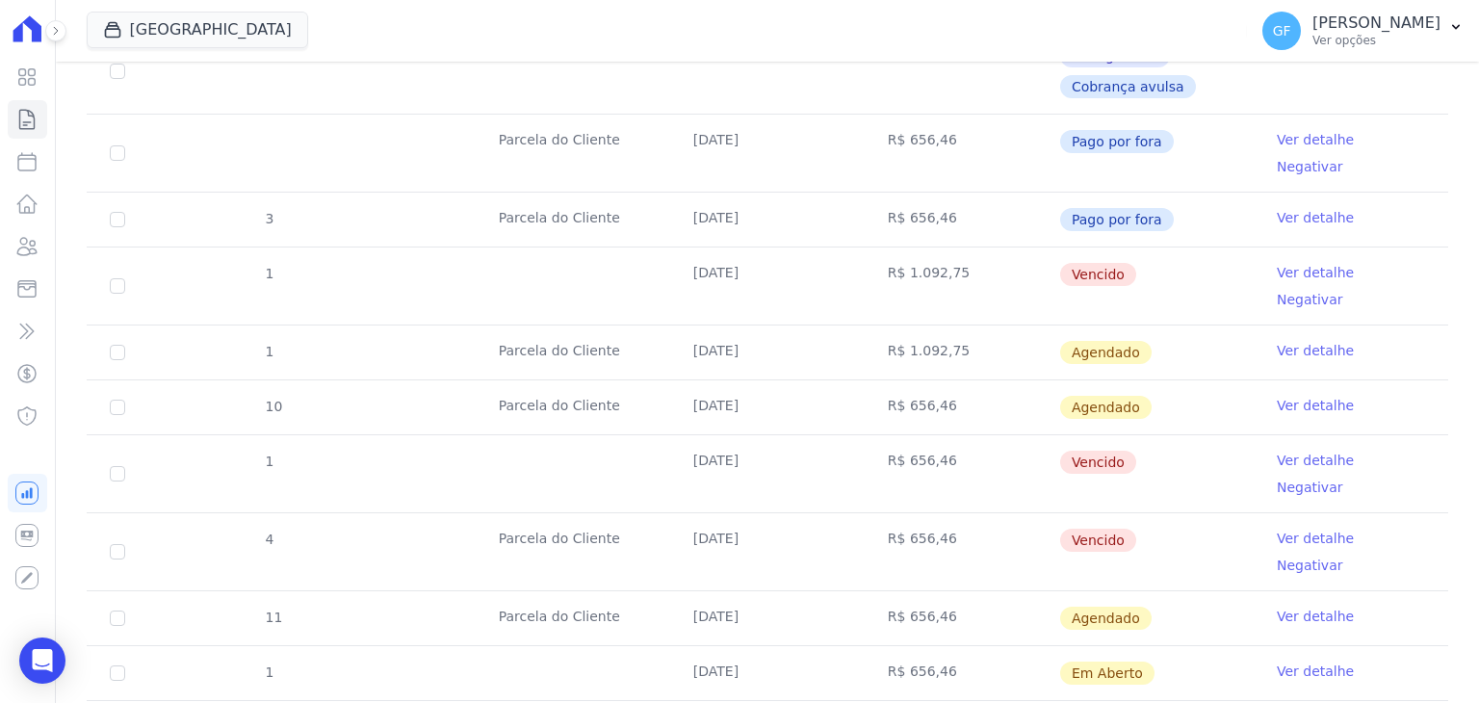
scroll to position [1541, 0]
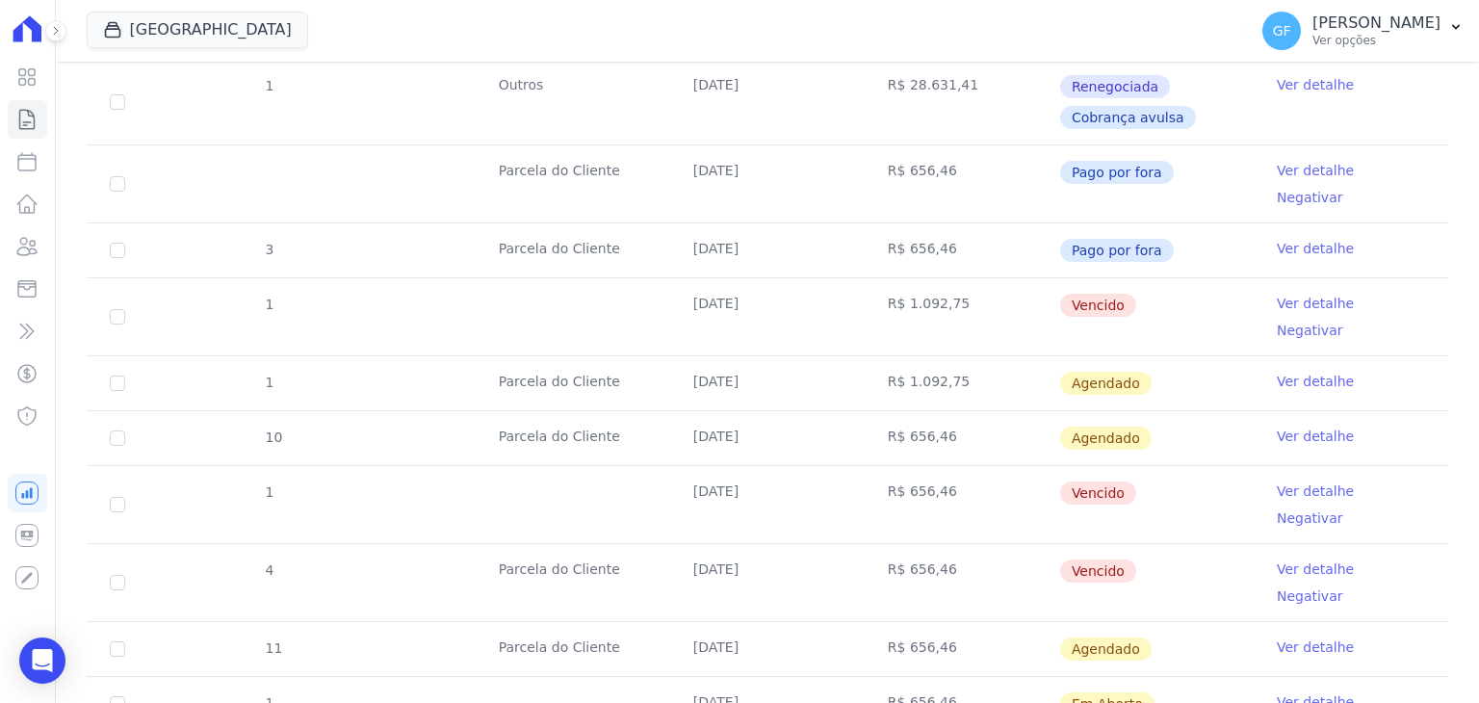
drag, startPoint x: 680, startPoint y: 163, endPoint x: 1118, endPoint y: 170, distance: 438.2
click at [1118, 277] on tr "1 [DATE] R$ 1.092,75 [GEOGRAPHIC_DATA] Ver detalhe Negativar" at bounding box center [768, 316] width 1362 height 78
click at [1289, 294] on link "Ver detalhe" at bounding box center [1315, 303] width 77 height 19
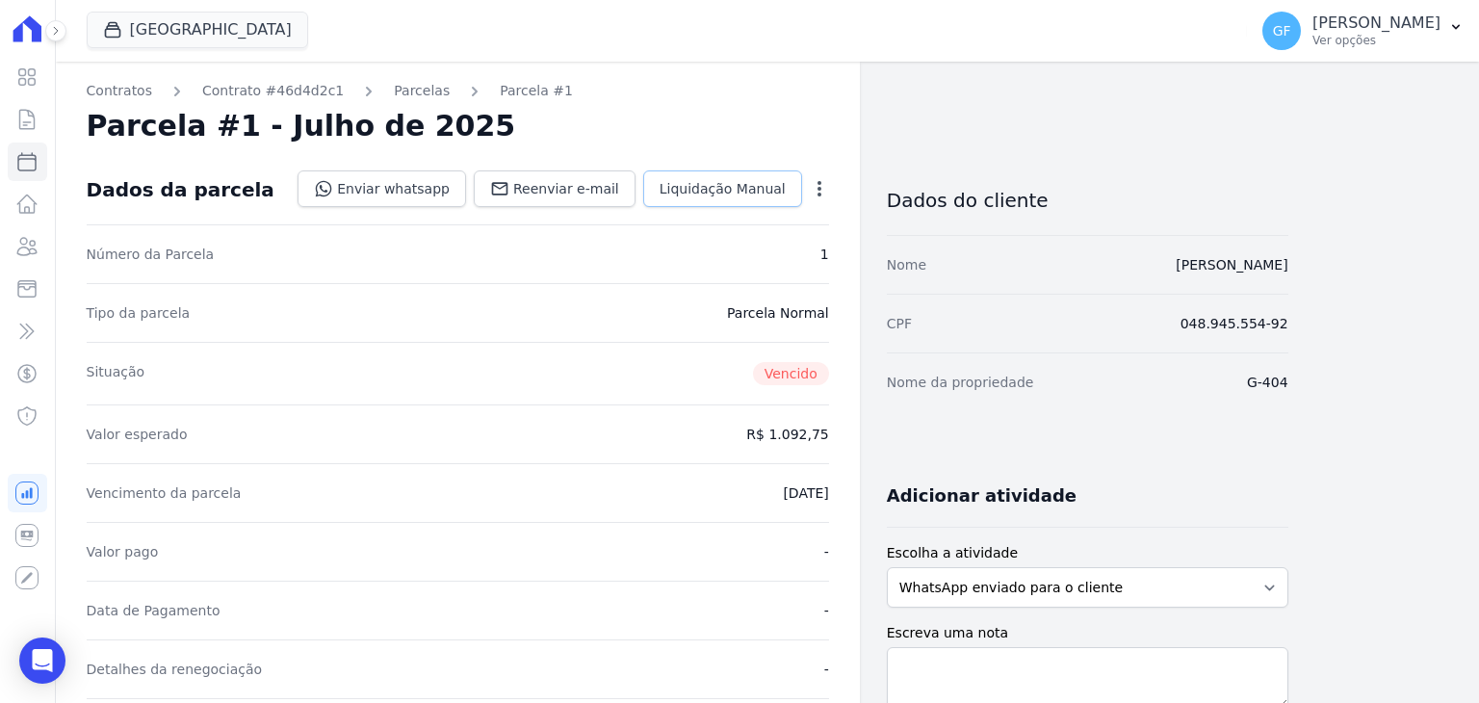
click at [734, 185] on span "Liquidação Manual" at bounding box center [723, 188] width 126 height 19
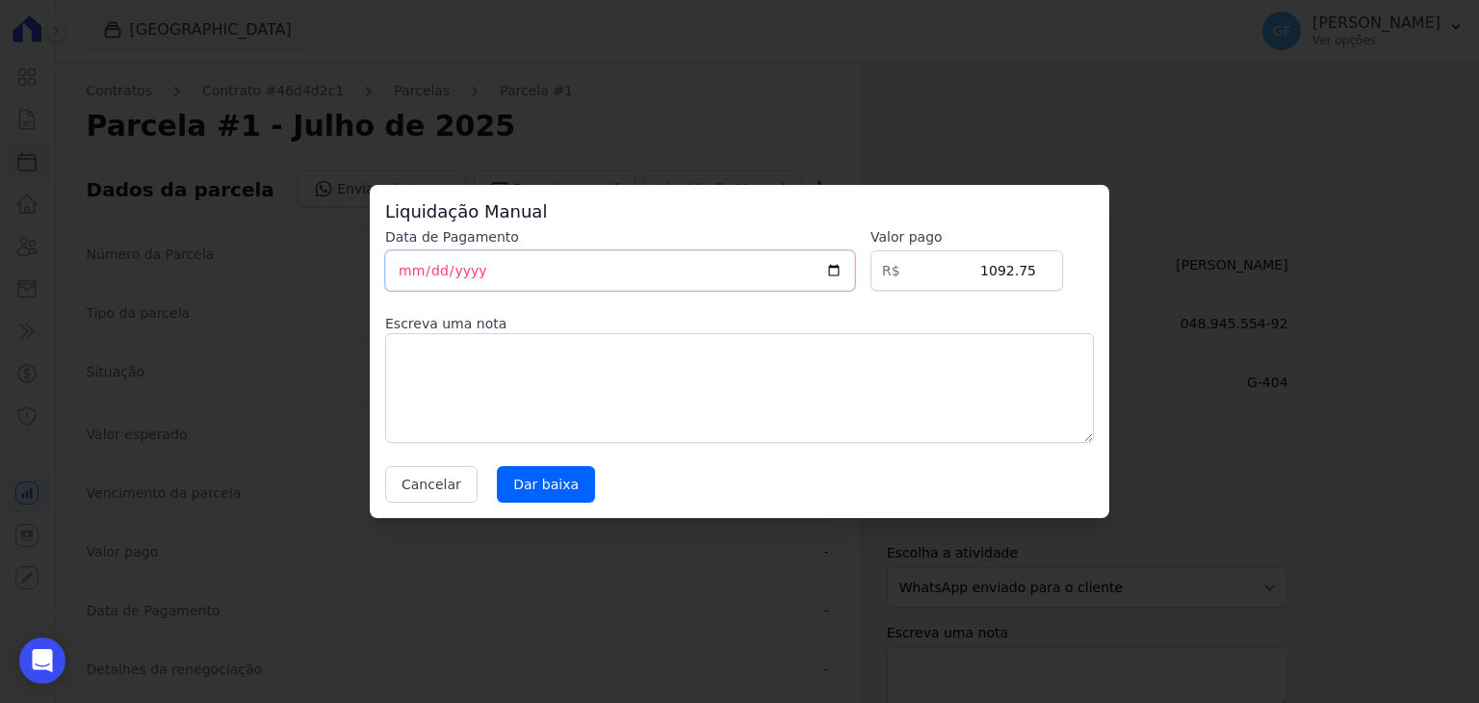
click at [424, 257] on input "[DATE]" at bounding box center [620, 270] width 470 height 40
click at [524, 478] on input "Dar baixa" at bounding box center [546, 484] width 98 height 37
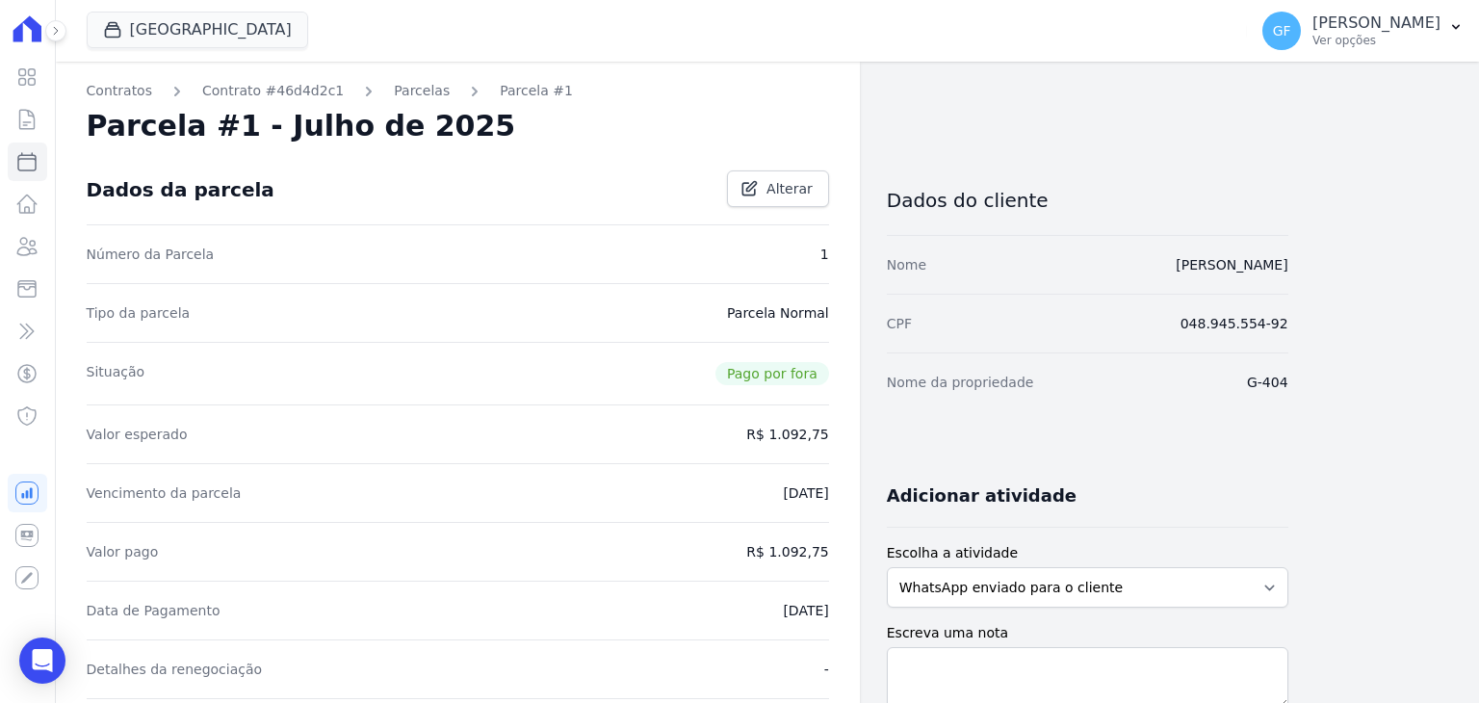
click at [405, 92] on link "Parcelas" at bounding box center [422, 91] width 56 height 20
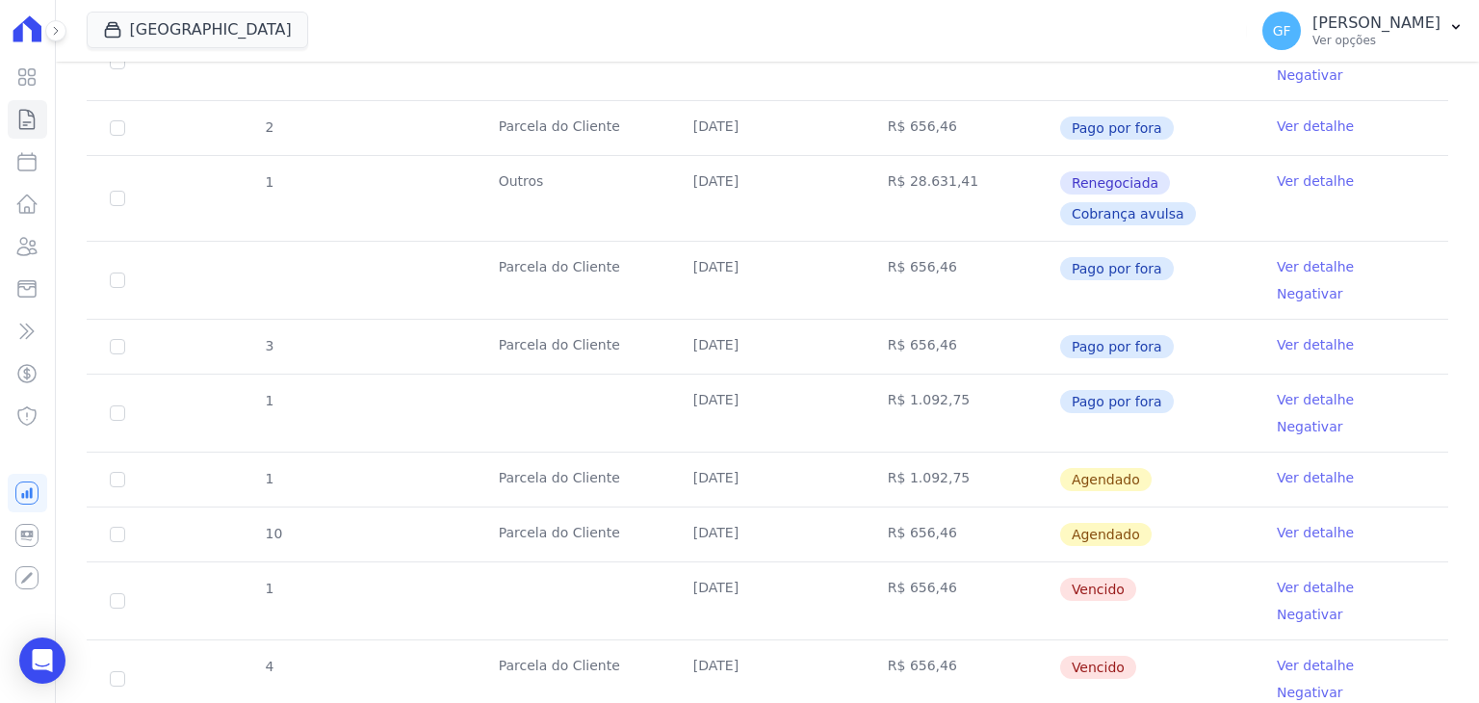
scroll to position [1541, 0]
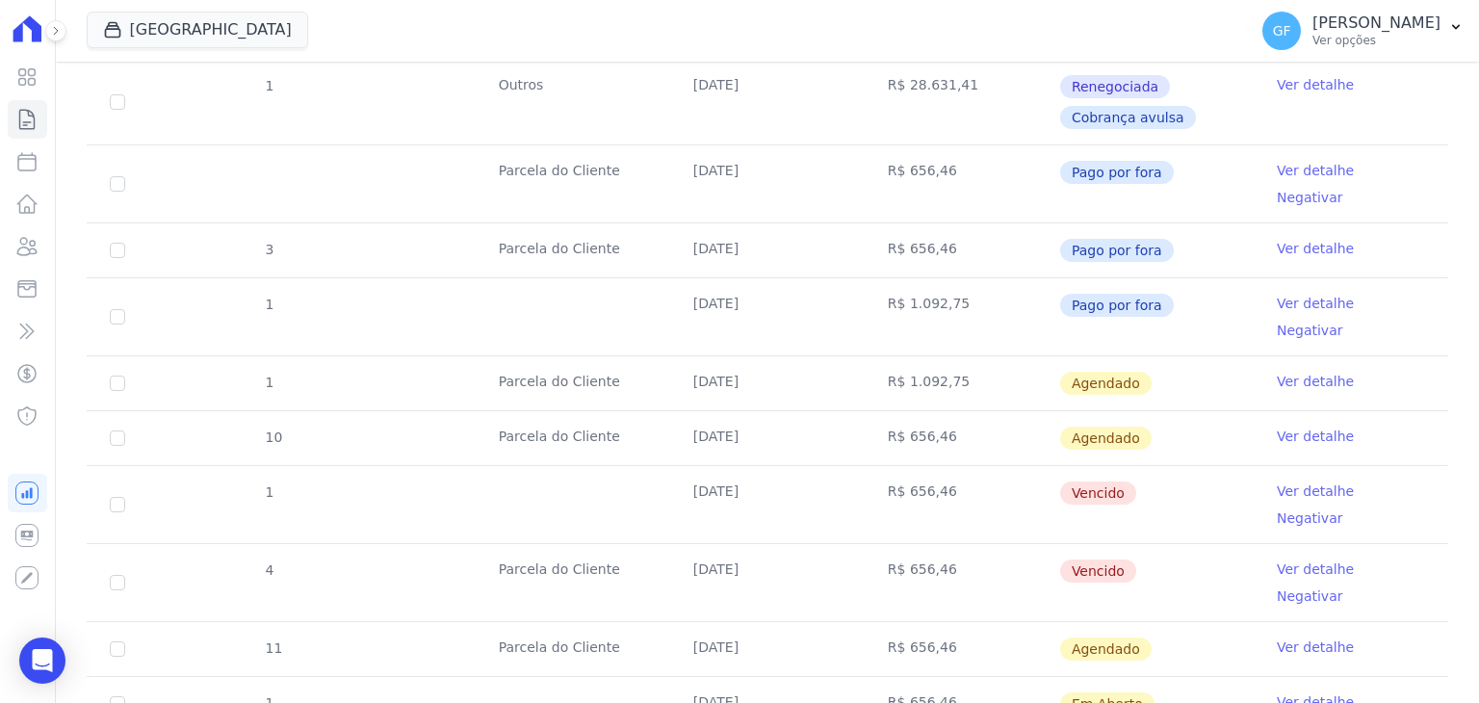
drag, startPoint x: 654, startPoint y: 324, endPoint x: 1163, endPoint y: 385, distance: 513.0
click at [1163, 385] on tbody "3 [GEOGRAPHIC_DATA] [DATE] R$ 691,80 Pago por fora Ver detalhe 4 [GEOGRAPHIC_DA…" at bounding box center [768, 121] width 1362 height 2330
click at [1211, 466] on td "Vencido" at bounding box center [1156, 504] width 195 height 77
click at [1292, 481] on link "Ver detalhe" at bounding box center [1315, 490] width 77 height 19
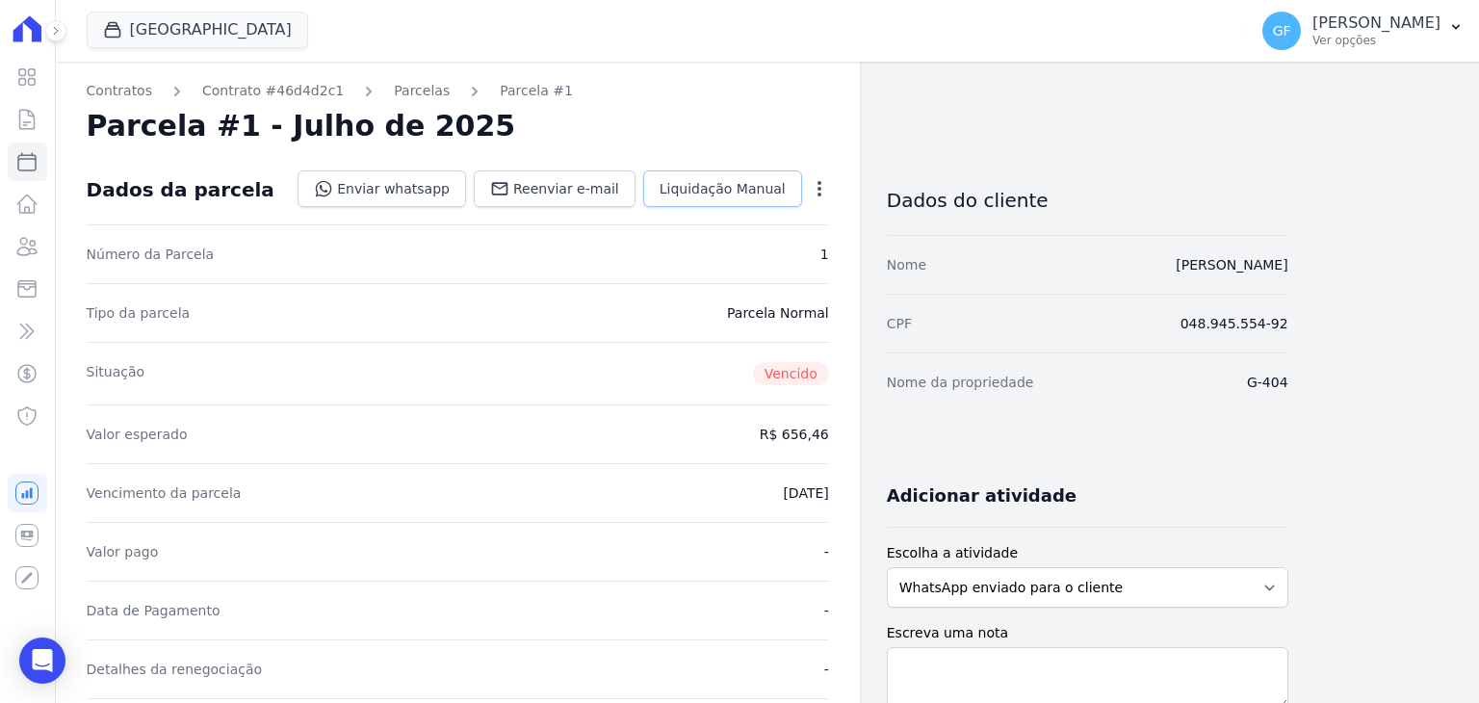
click at [756, 203] on link "Liquidação Manual" at bounding box center [722, 188] width 159 height 37
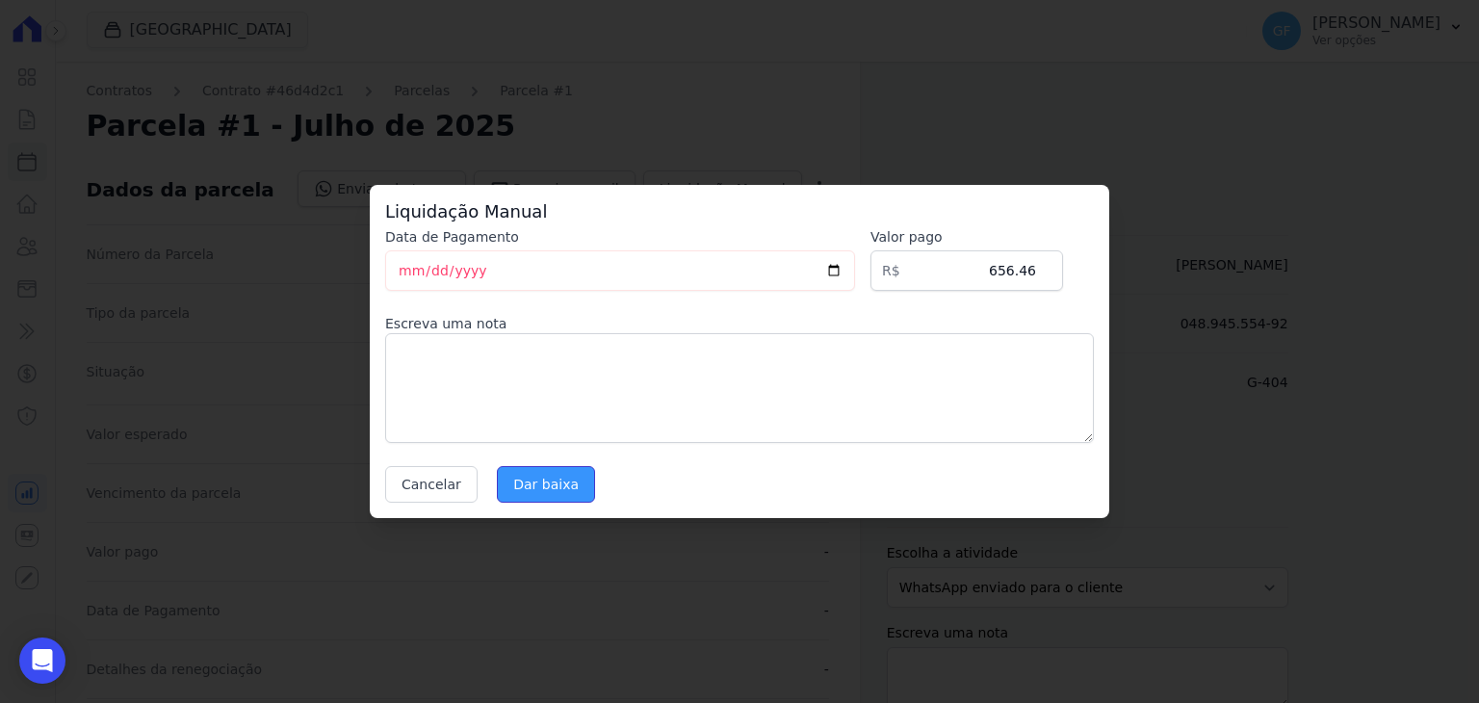
click at [553, 488] on input "Dar baixa" at bounding box center [546, 484] width 98 height 37
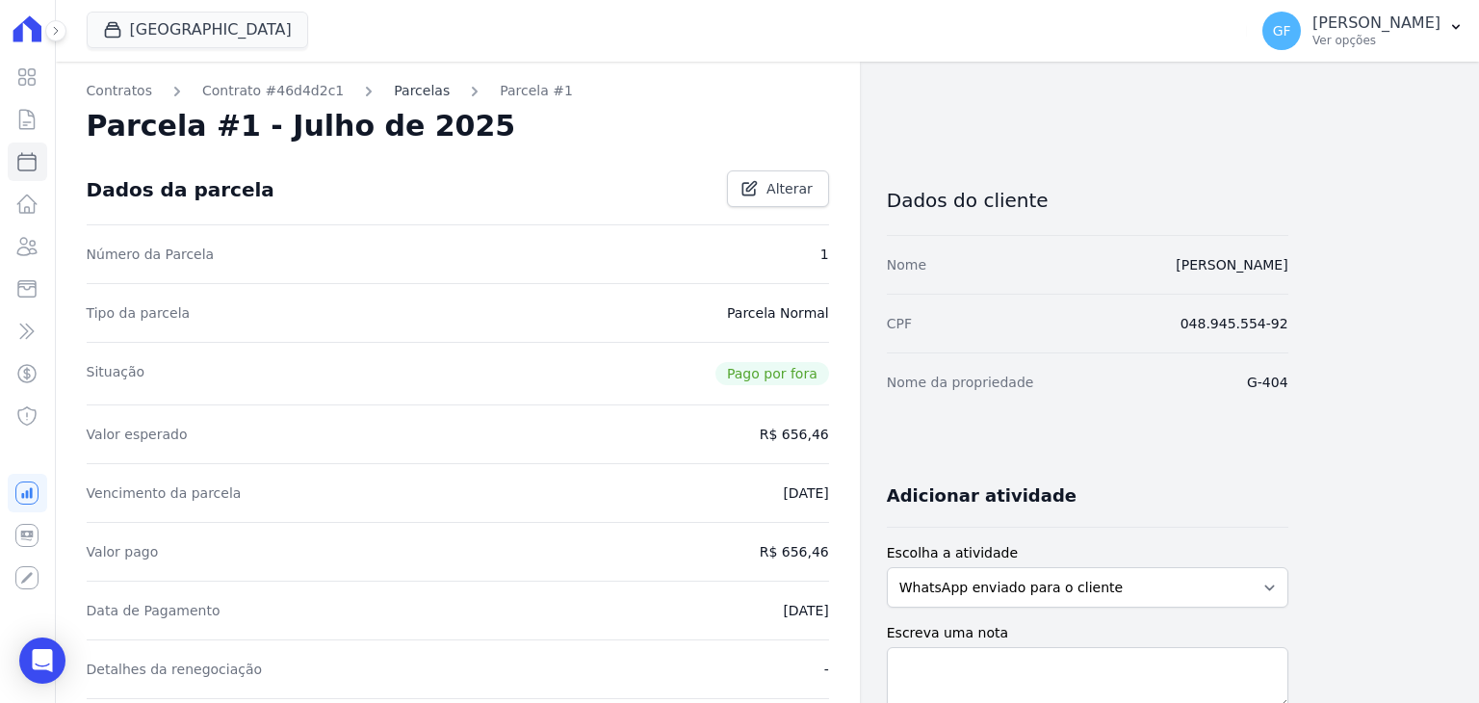
click at [401, 92] on link "Parcelas" at bounding box center [422, 91] width 56 height 20
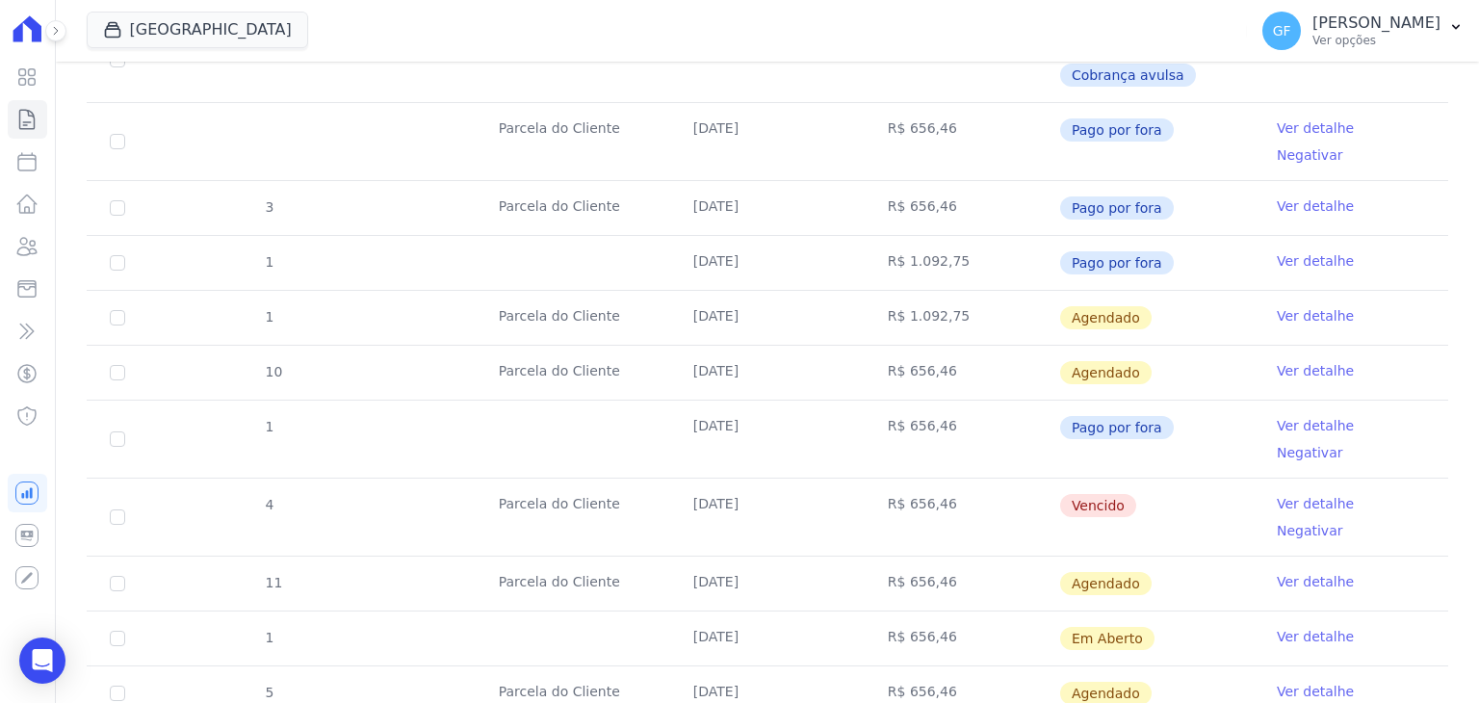
scroll to position [1580, 0]
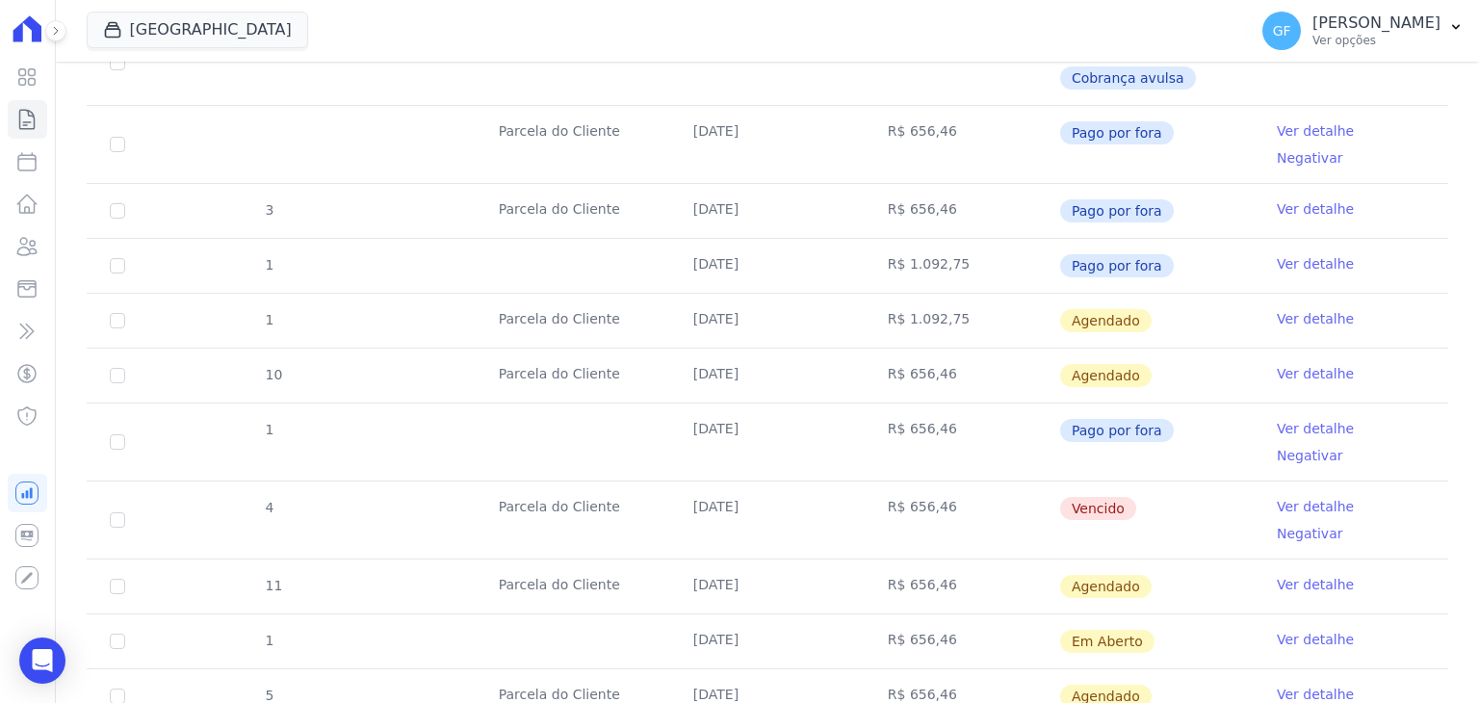
drag, startPoint x: 684, startPoint y: 229, endPoint x: 1154, endPoint y: 327, distance: 480.1
click at [1154, 327] on tbody "3 [GEOGRAPHIC_DATA] [DATE] R$ 691,80 Pago por fora Ver detalhe 4 [GEOGRAPHIC_DA…" at bounding box center [768, 70] width 1362 height 2307
click at [1135, 481] on td "Vencido" at bounding box center [1156, 519] width 195 height 77
click at [1310, 497] on link "Ver detalhe" at bounding box center [1315, 506] width 77 height 19
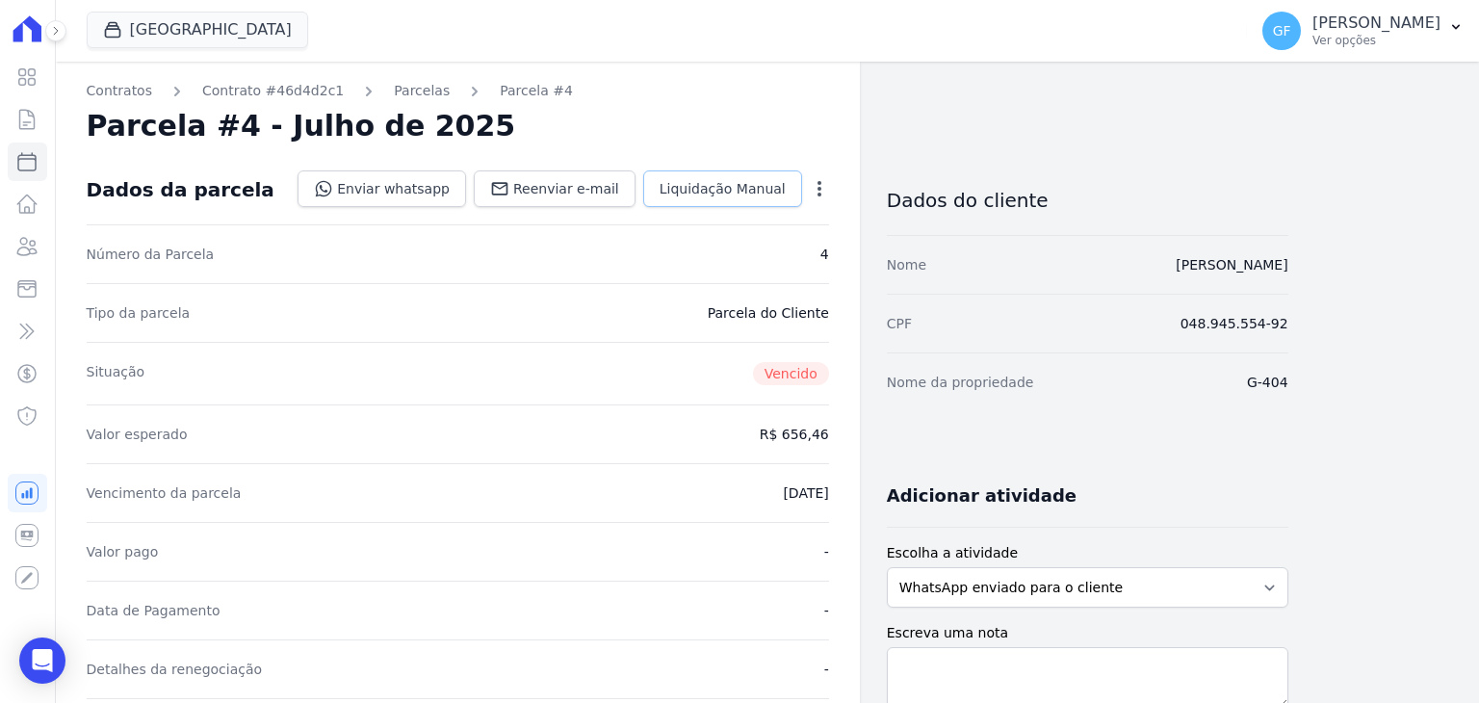
click at [756, 186] on span "Liquidação Manual" at bounding box center [723, 188] width 126 height 19
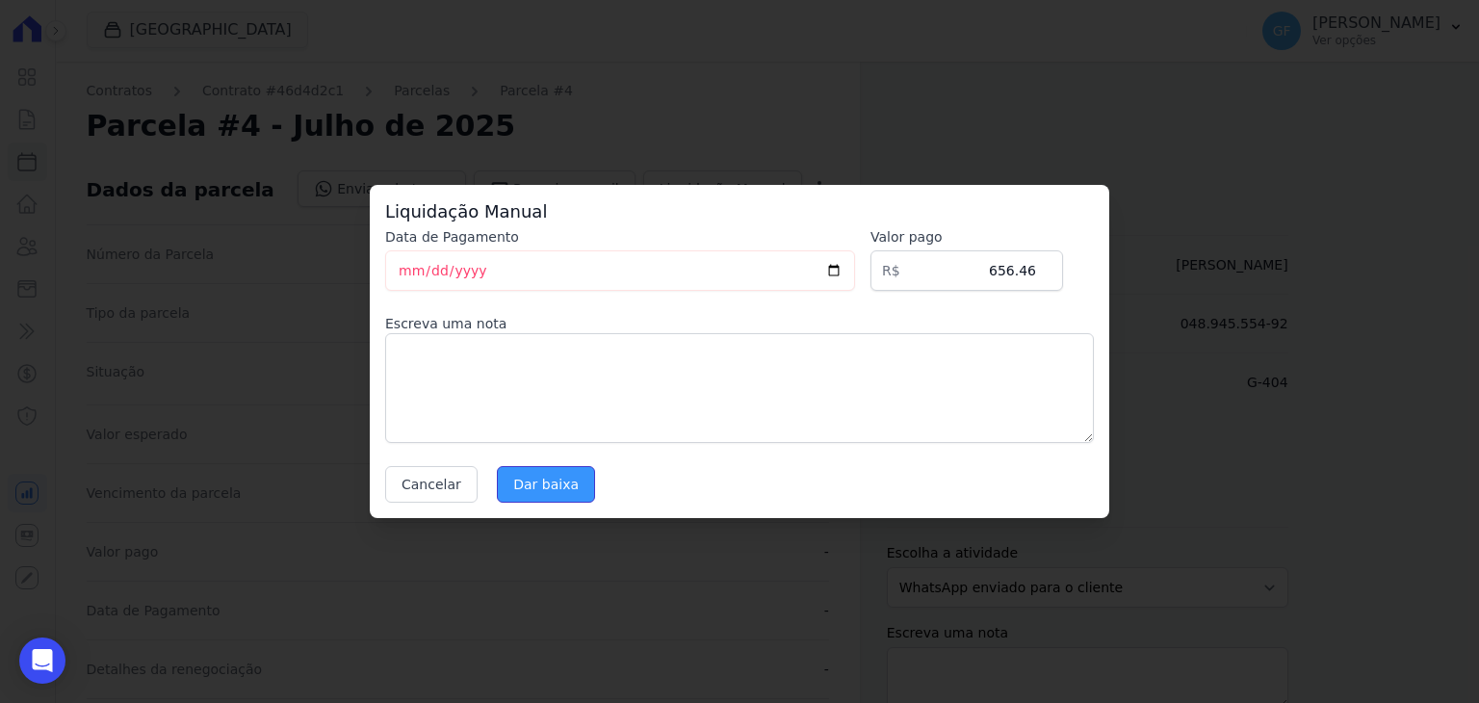
click at [520, 484] on input "Dar baixa" at bounding box center [546, 484] width 98 height 37
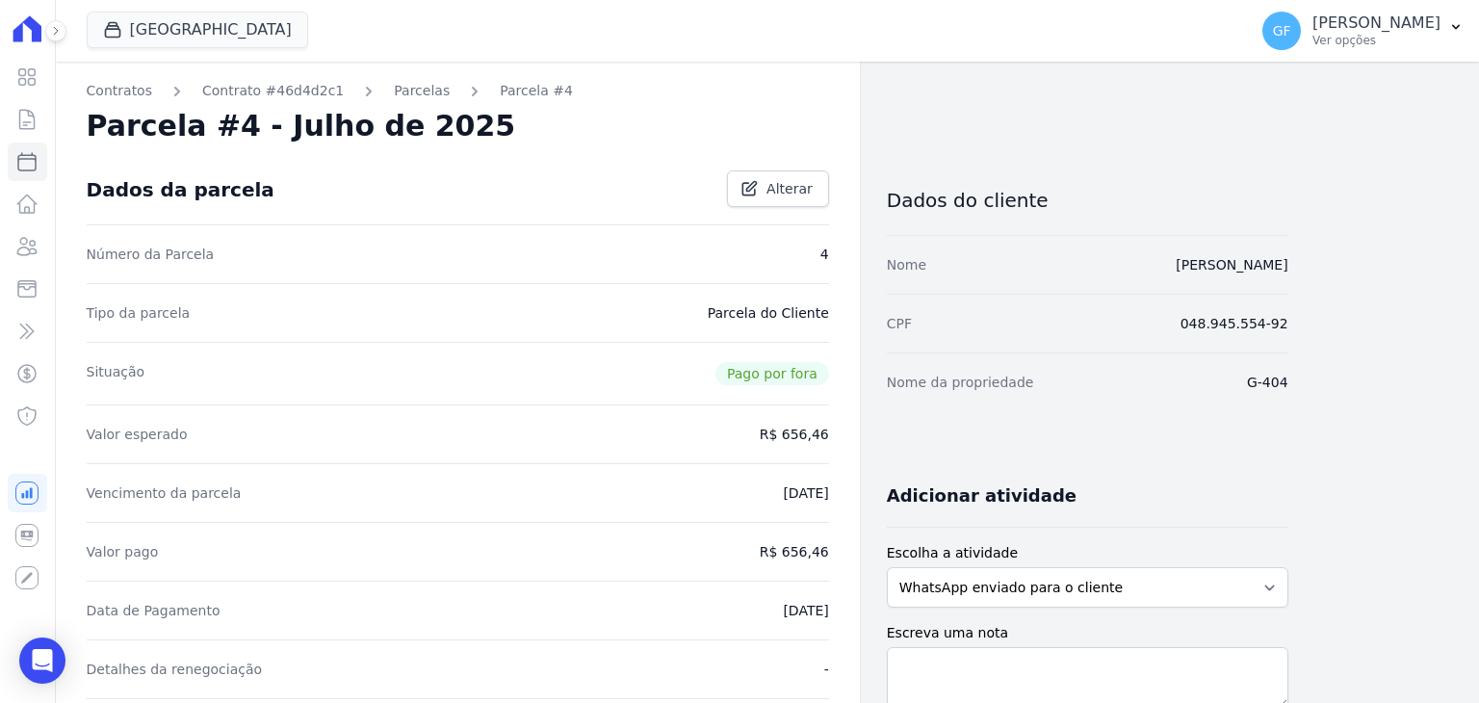
click at [394, 91] on link "Parcelas" at bounding box center [422, 91] width 56 height 20
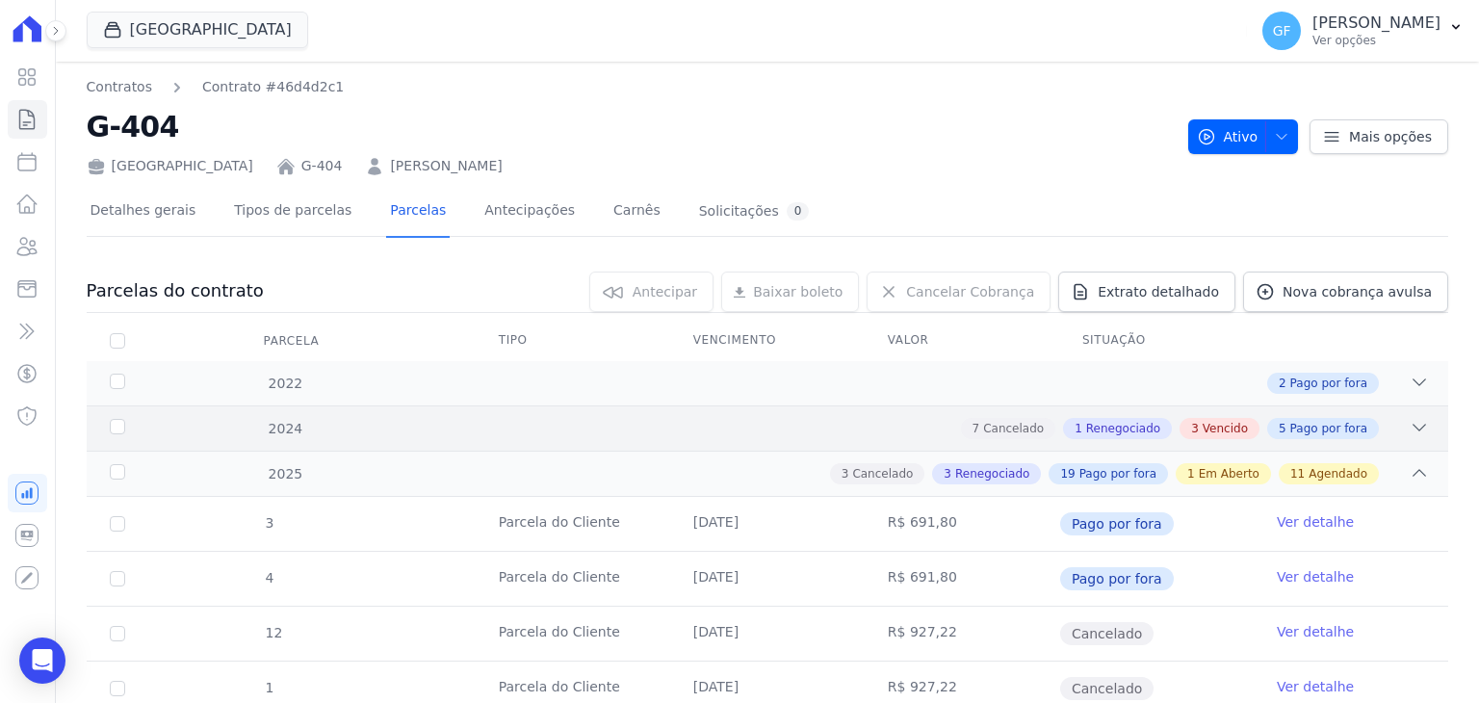
click at [566, 436] on div "7 Cancelado 1 Renegociado 3 Vencido 5 Pago por fora" at bounding box center [834, 428] width 1190 height 21
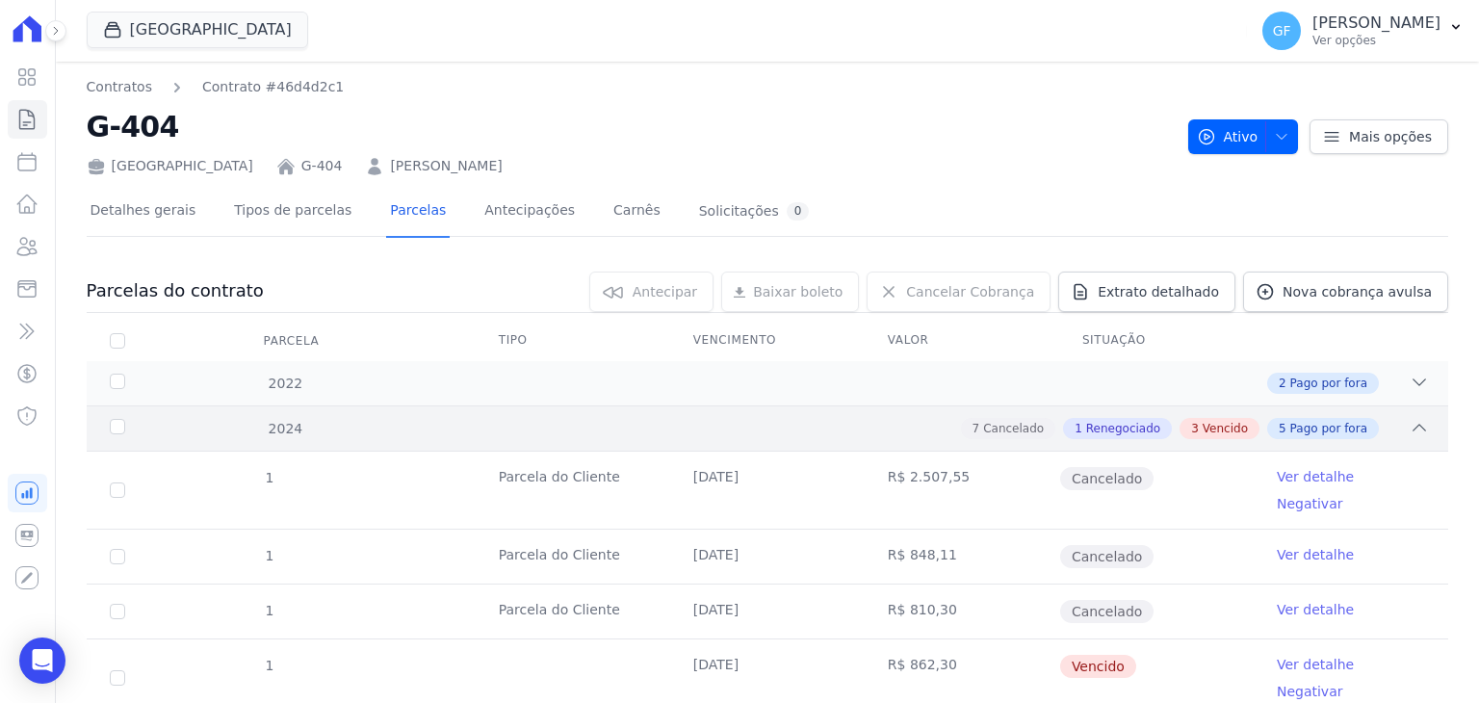
click at [557, 426] on div "7 Cancelado 1 Renegociado 3 Vencido 5 Pago por fora" at bounding box center [834, 428] width 1190 height 21
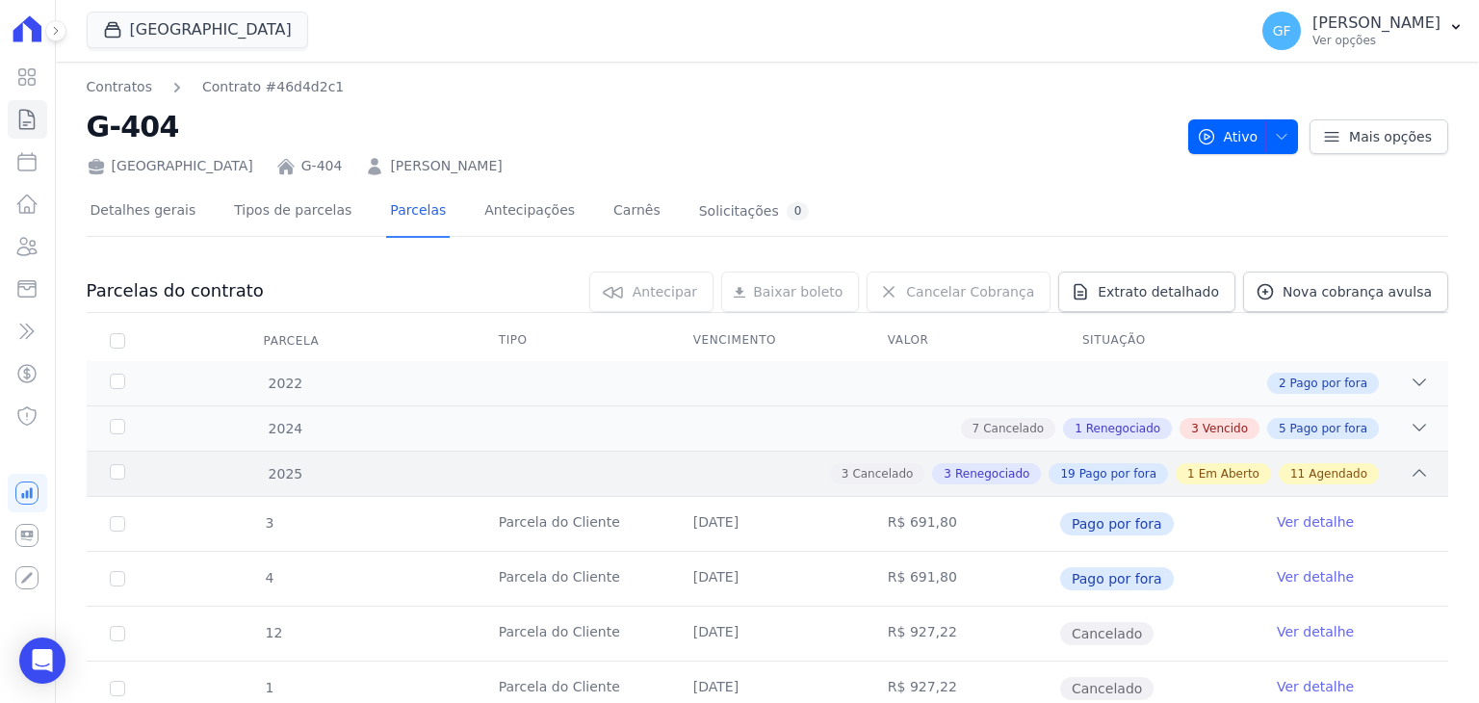
click at [540, 459] on div "2025 3 Cancelado 3 Renegociado 19 Pago por fora 1 Em Aberto 11 Agendado" at bounding box center [768, 473] width 1362 height 45
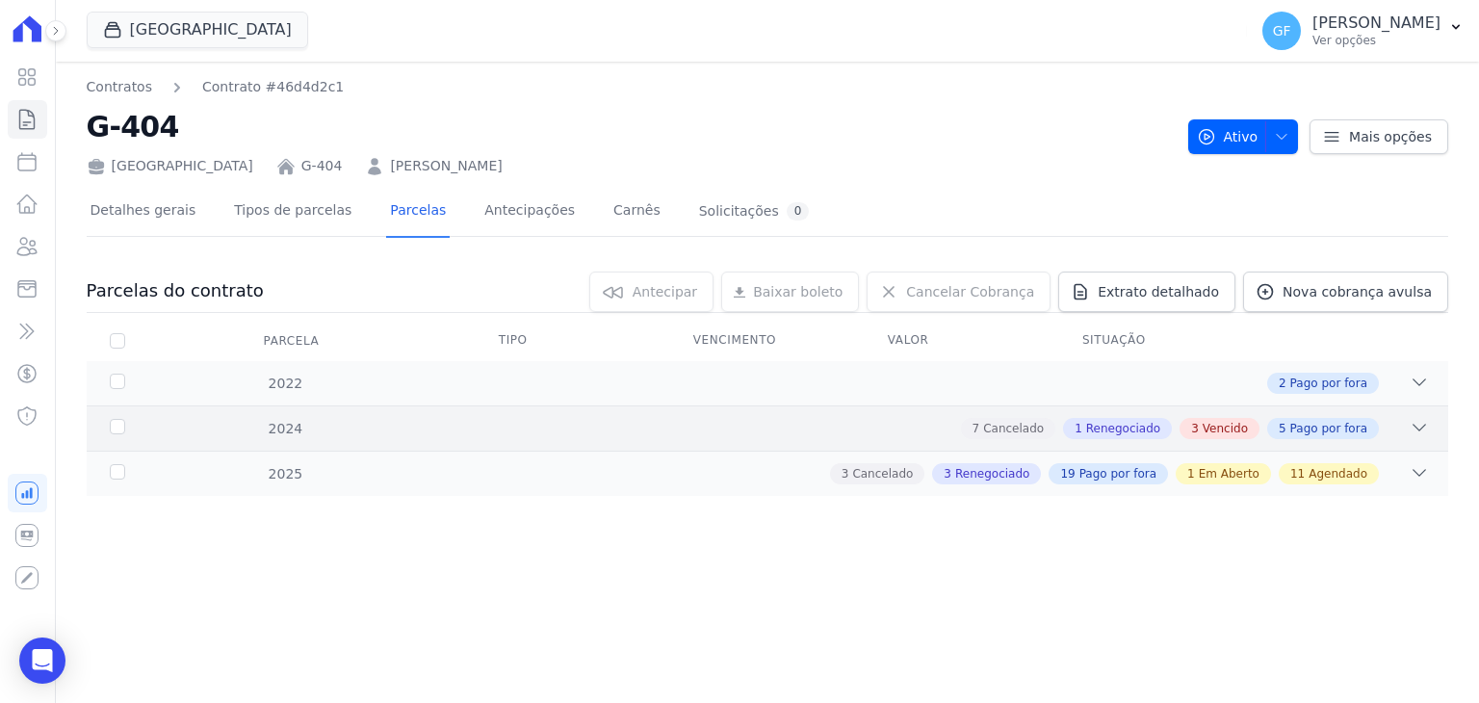
click at [851, 425] on div "7 Cancelado 1 Renegociado 3 Vencido 5 Pago por fora" at bounding box center [834, 428] width 1190 height 21
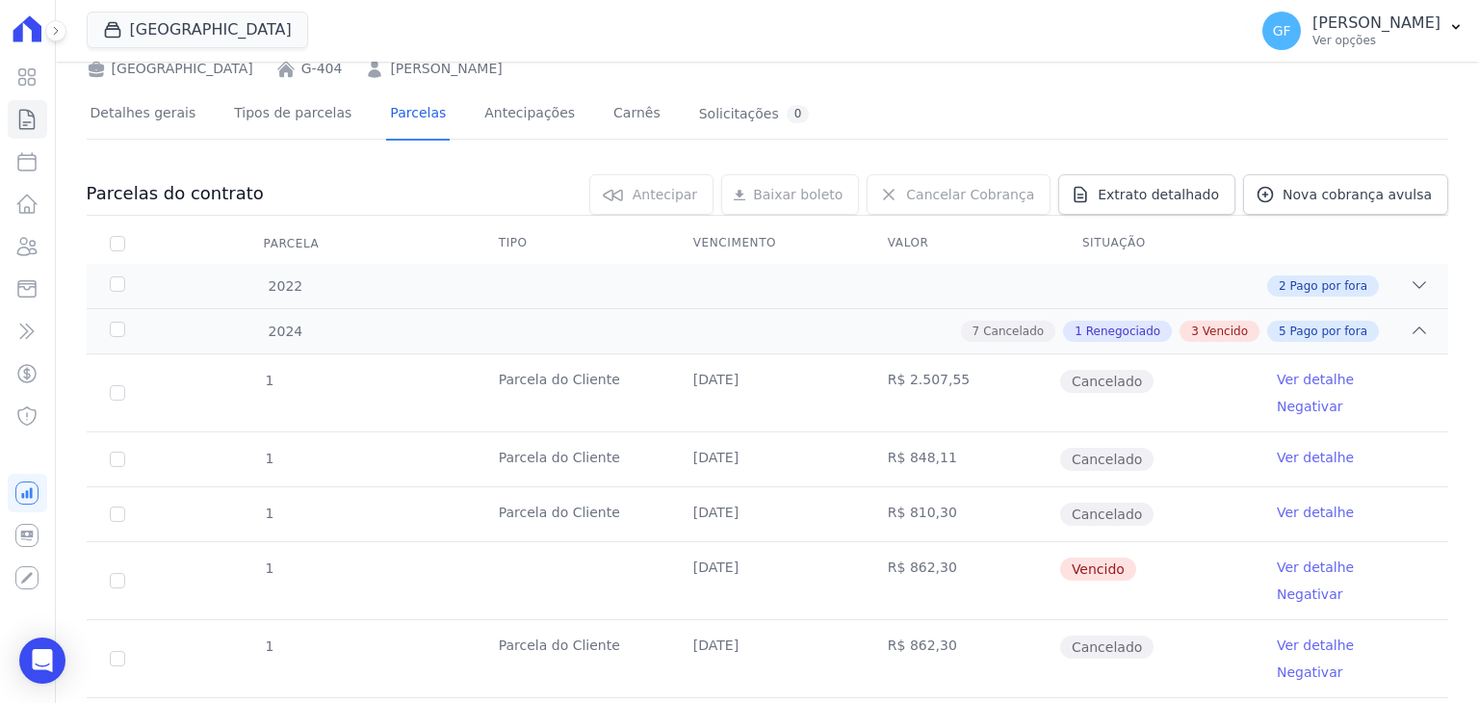
scroll to position [385, 0]
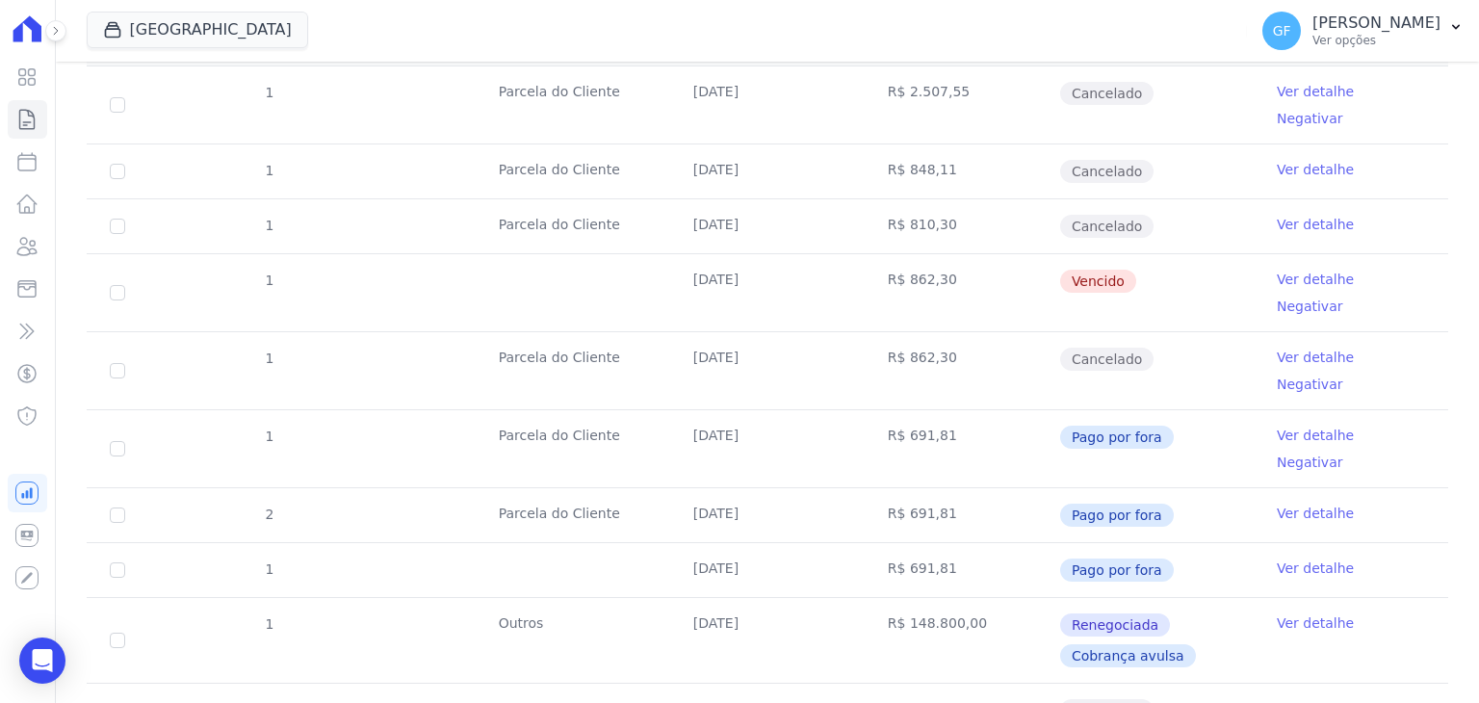
drag, startPoint x: 686, startPoint y: 247, endPoint x: 1179, endPoint y: 288, distance: 494.7
click at [1179, 288] on tbody "1 [GEOGRAPHIC_DATA] [DATE] R$ 2.507,55 Cancelado Ver detalhe Negativar 1 [GEOGR…" at bounding box center [768, 604] width 1362 height 1077
click at [1234, 255] on td "Vencido" at bounding box center [1156, 292] width 195 height 77
click at [1277, 270] on link "Ver detalhe" at bounding box center [1315, 279] width 77 height 19
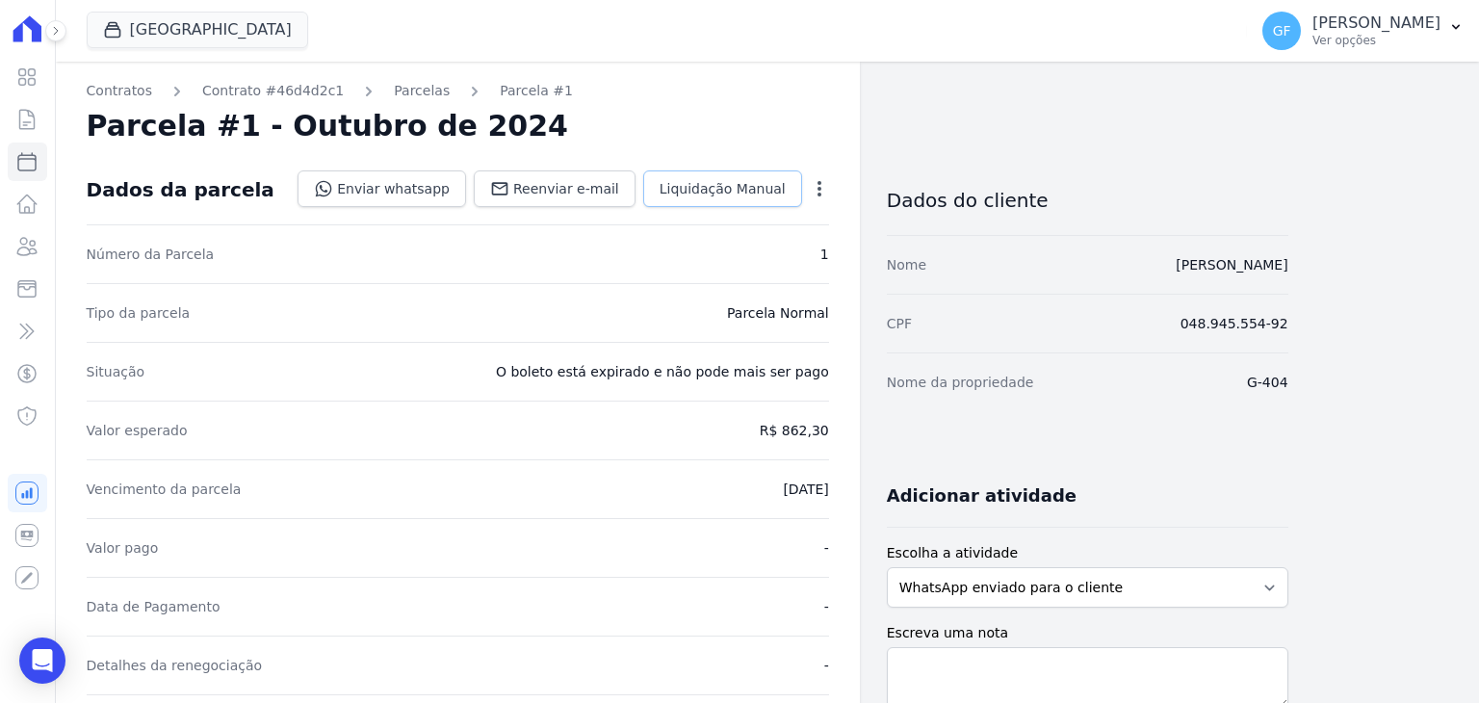
click at [768, 200] on link "Liquidação Manual" at bounding box center [722, 188] width 159 height 37
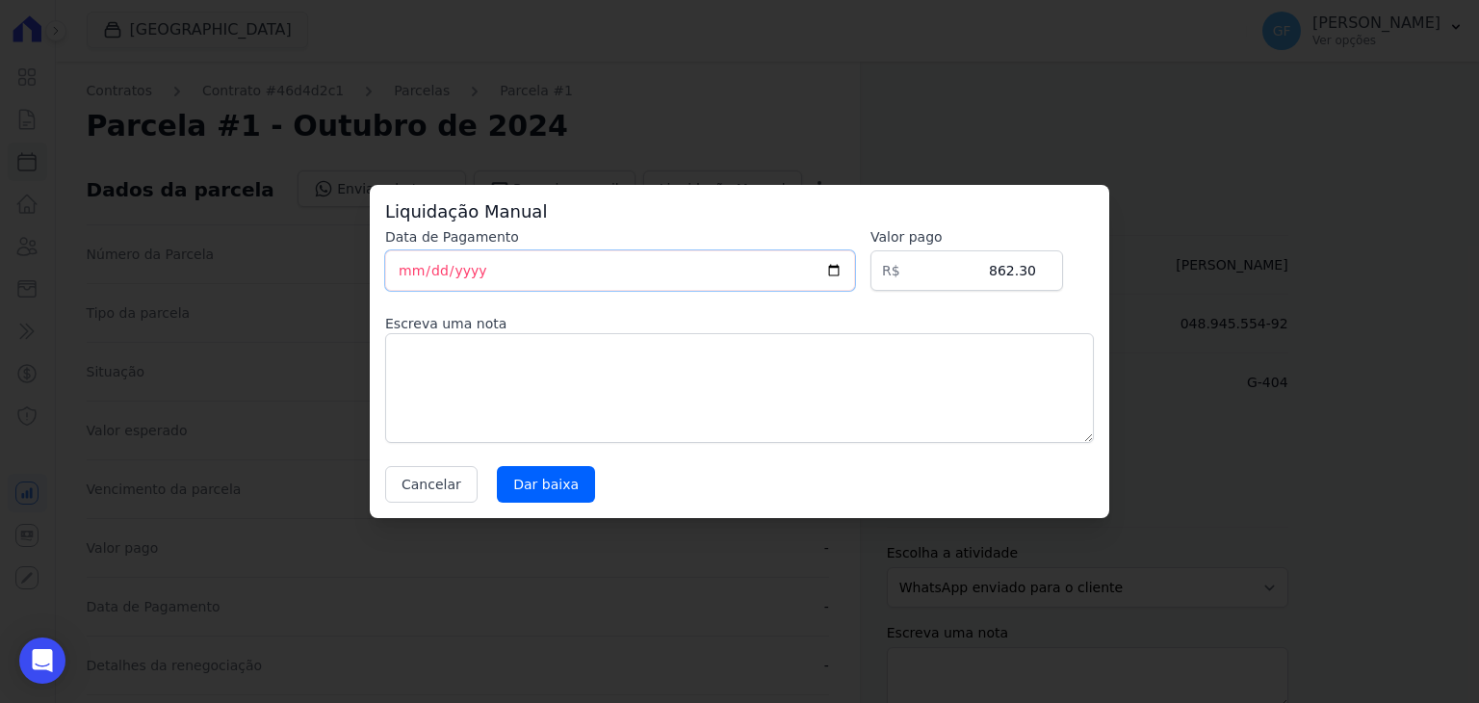
click at [403, 265] on input "[DATE]" at bounding box center [620, 270] width 470 height 40
click at [439, 266] on input "[DATE]" at bounding box center [620, 270] width 470 height 40
click at [431, 273] on input "[DATE]" at bounding box center [620, 270] width 470 height 40
type input "[DATE]"
click at [506, 376] on textarea at bounding box center [739, 388] width 709 height 110
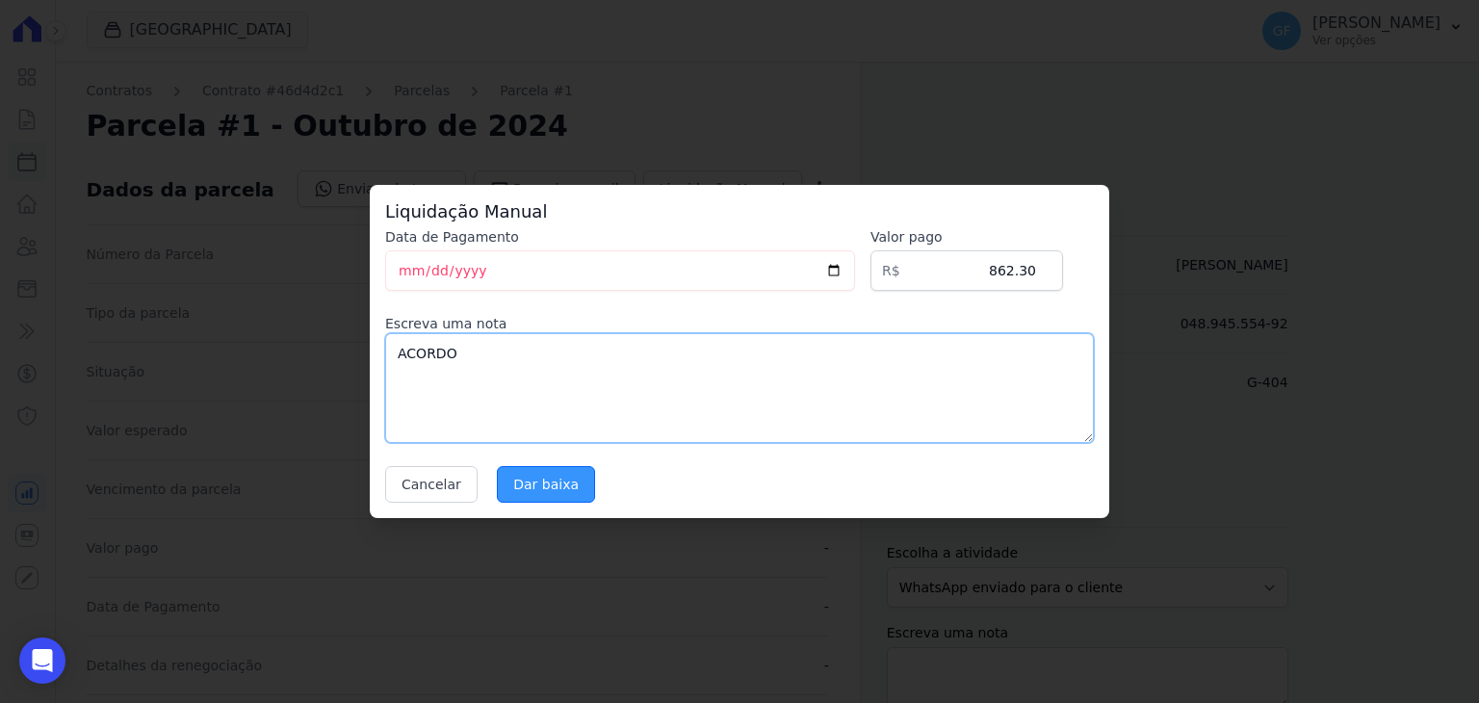
type textarea "ACORDO"
click at [499, 471] on input "Dar baixa" at bounding box center [546, 484] width 98 height 37
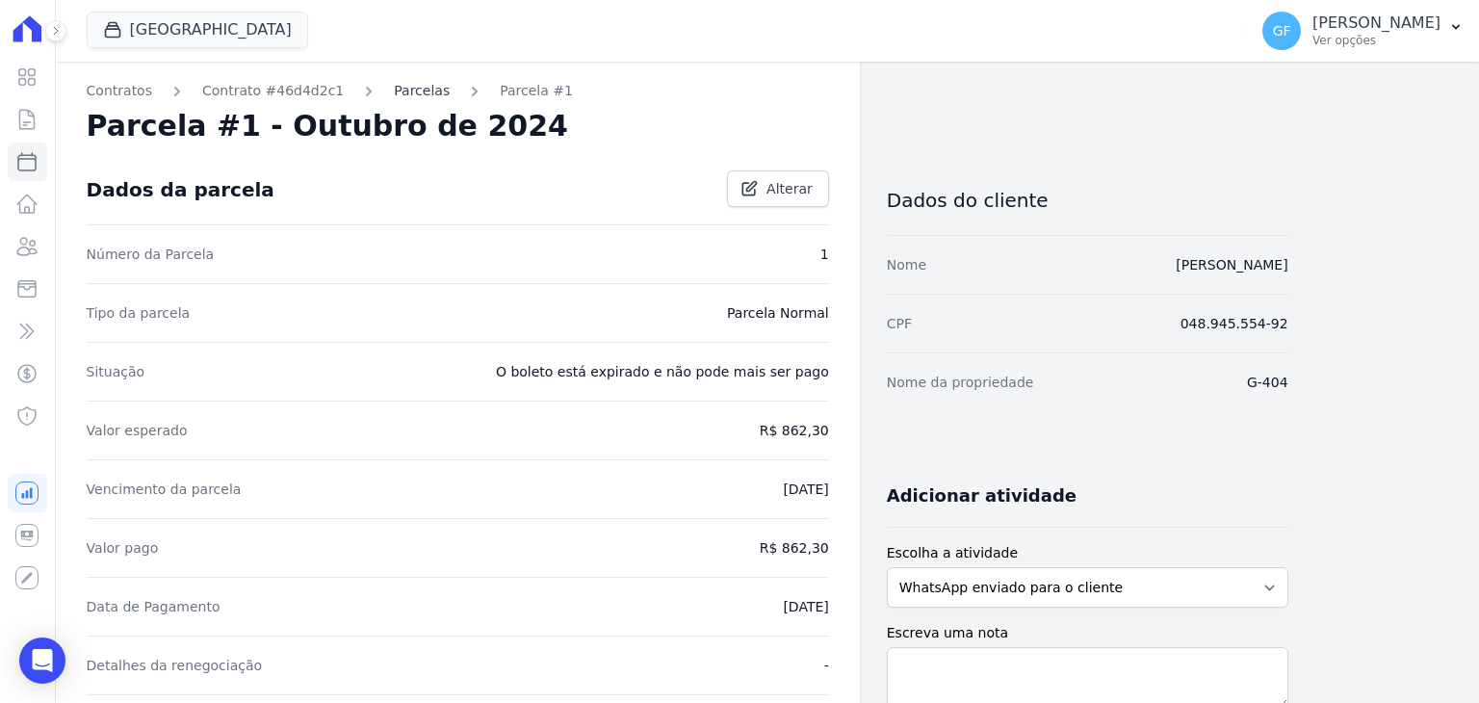
click at [402, 91] on link "Parcelas" at bounding box center [422, 91] width 56 height 20
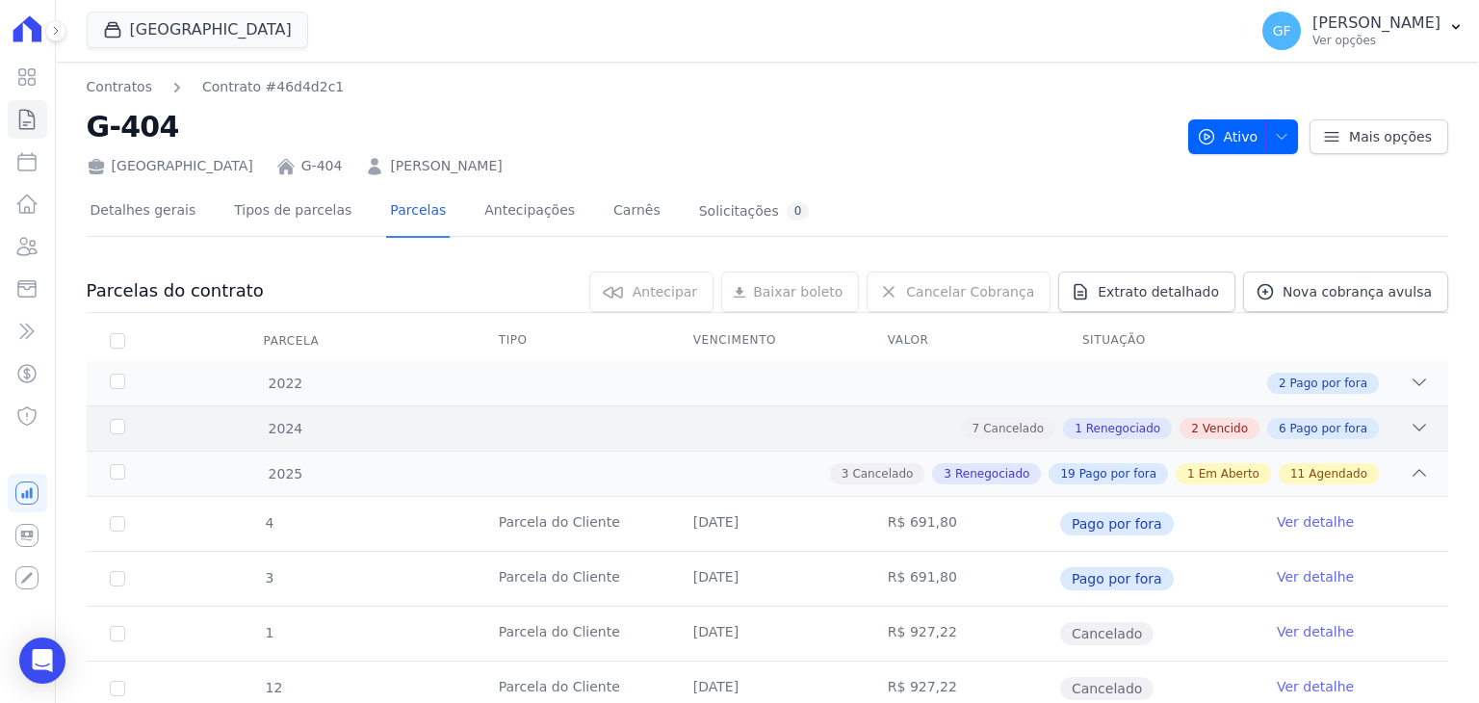
scroll to position [96, 0]
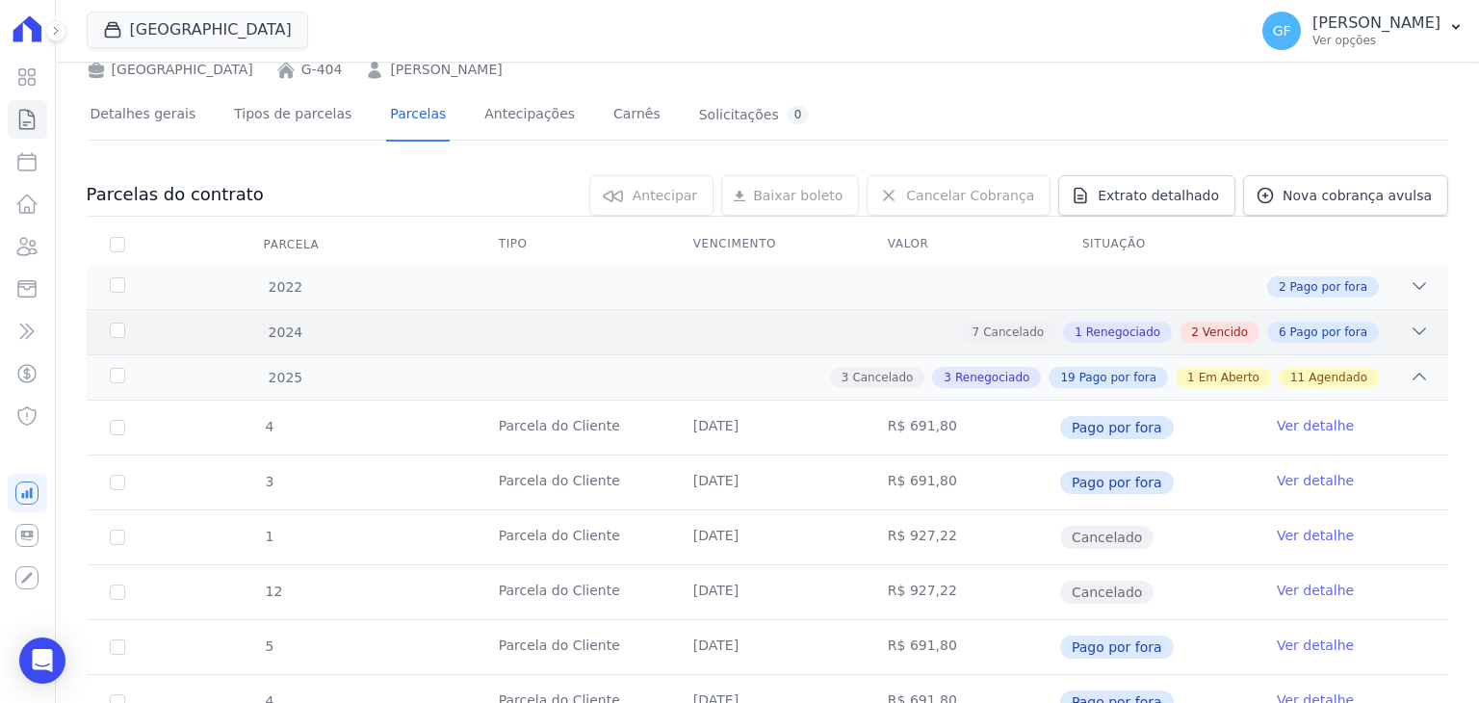
click at [792, 334] on div "7 Cancelado 1 Renegociado 2 Vencido 6 Pago por fora" at bounding box center [834, 332] width 1190 height 21
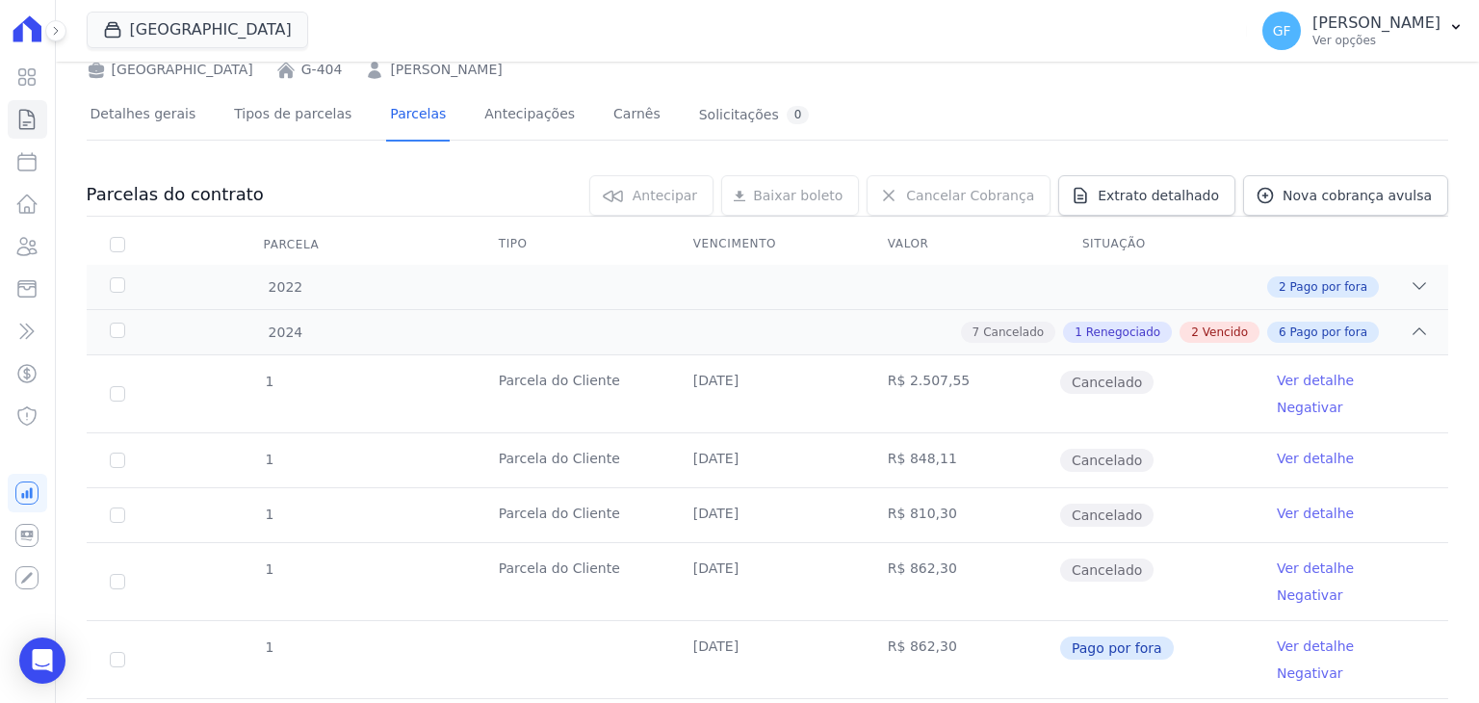
click at [671, 362] on td "[DATE]" at bounding box center [767, 393] width 195 height 77
click at [518, 328] on div "7 Cancelado 1 Renegociado 2 Vencido 6 Pago por fora" at bounding box center [834, 332] width 1190 height 21
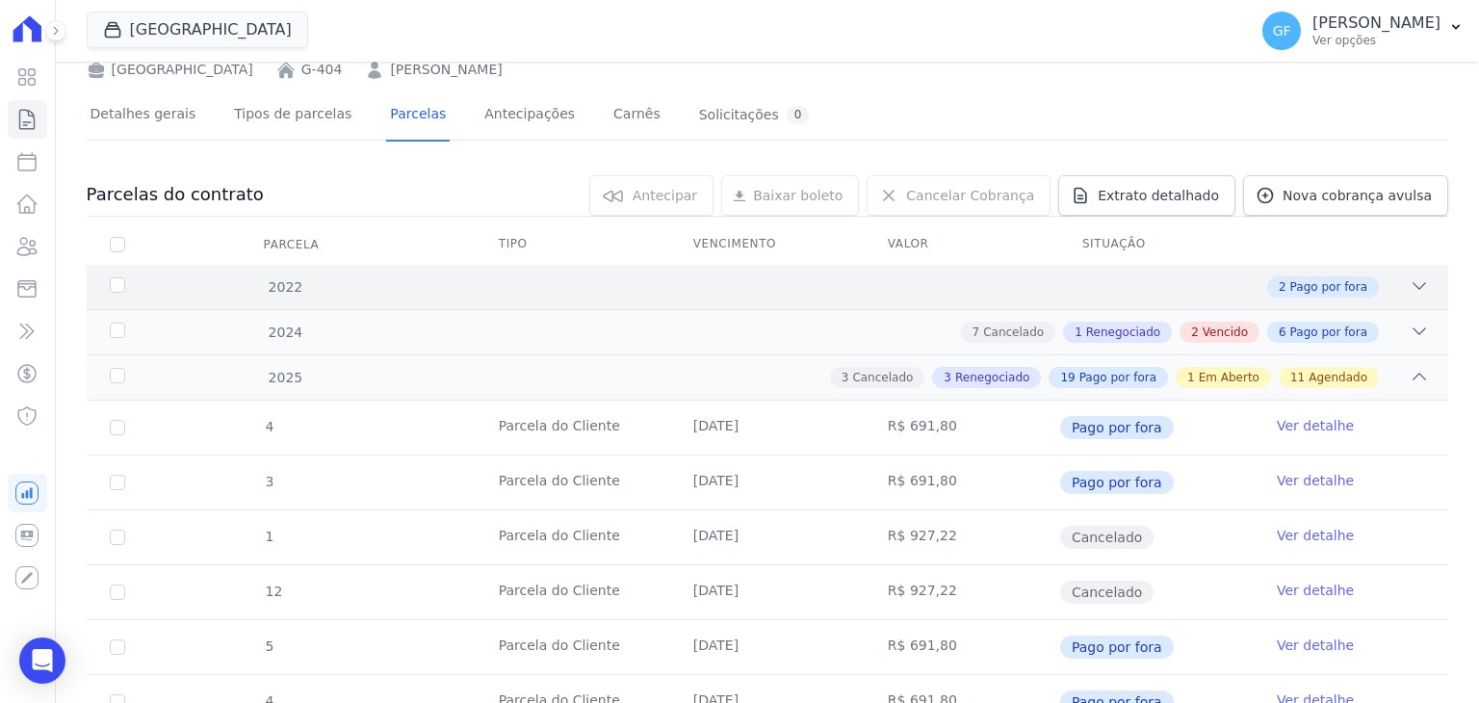
click at [431, 363] on div "2025 3 Cancelado 3 Renegociado 19 Pago por fora 1 Em Aberto 11 Agendado" at bounding box center [768, 376] width 1362 height 45
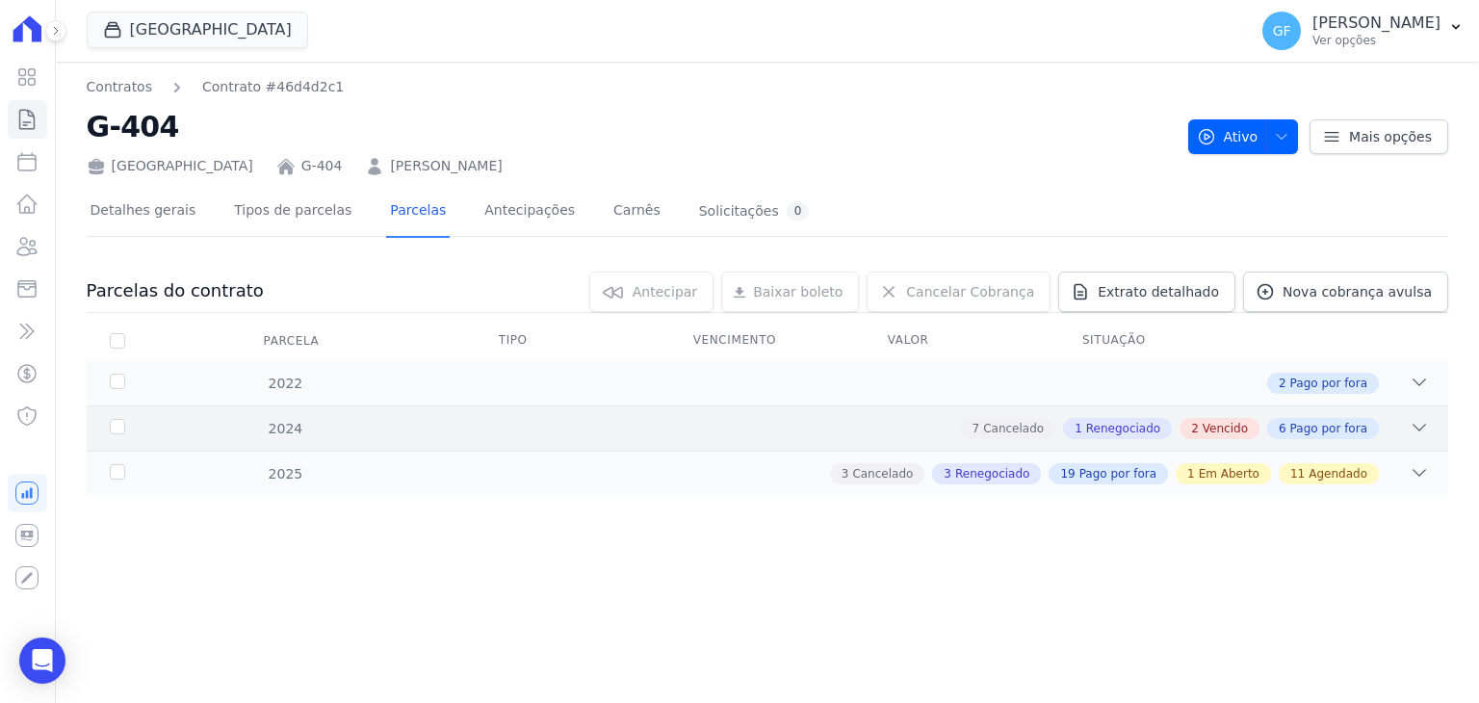
click at [435, 428] on div "7 Cancelado 1 Renegociado 2 Vencido 6 Pago por fora" at bounding box center [834, 428] width 1190 height 21
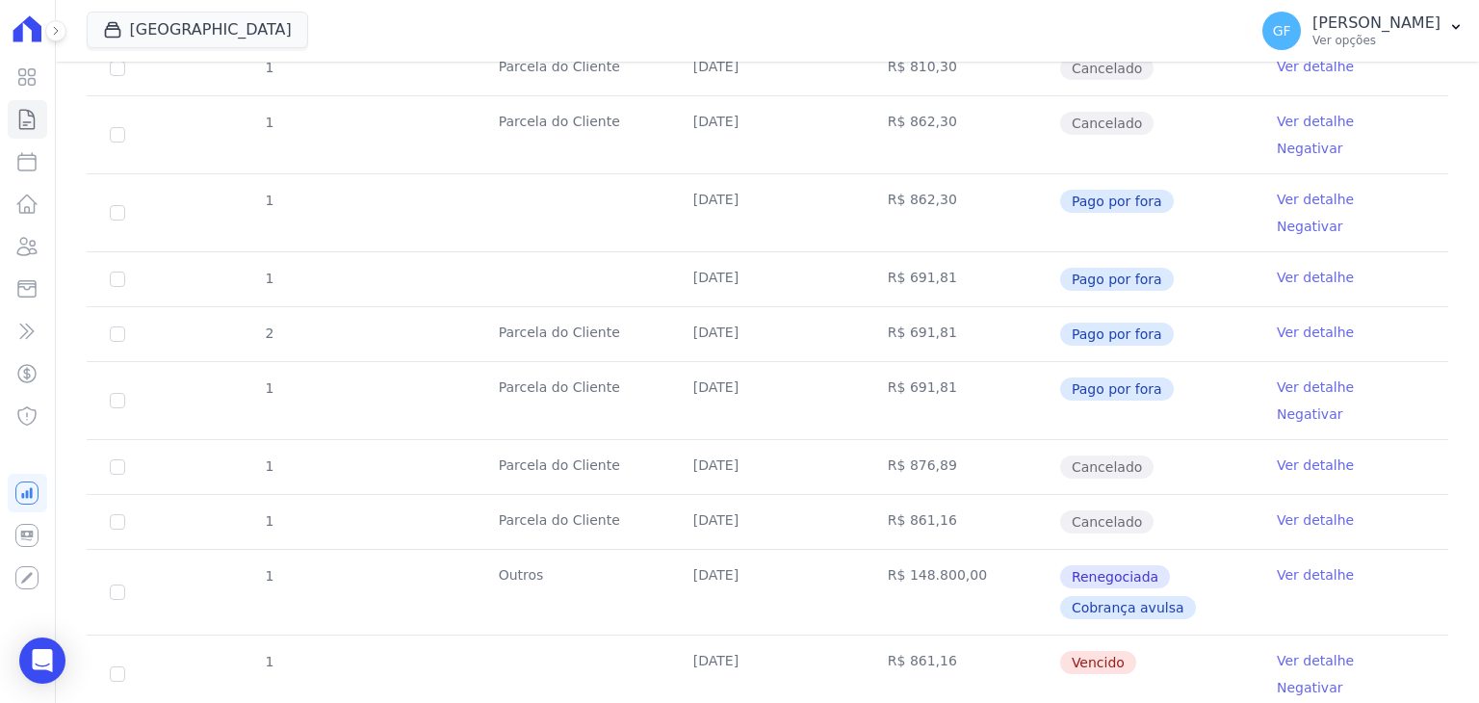
scroll to position [674, 0]
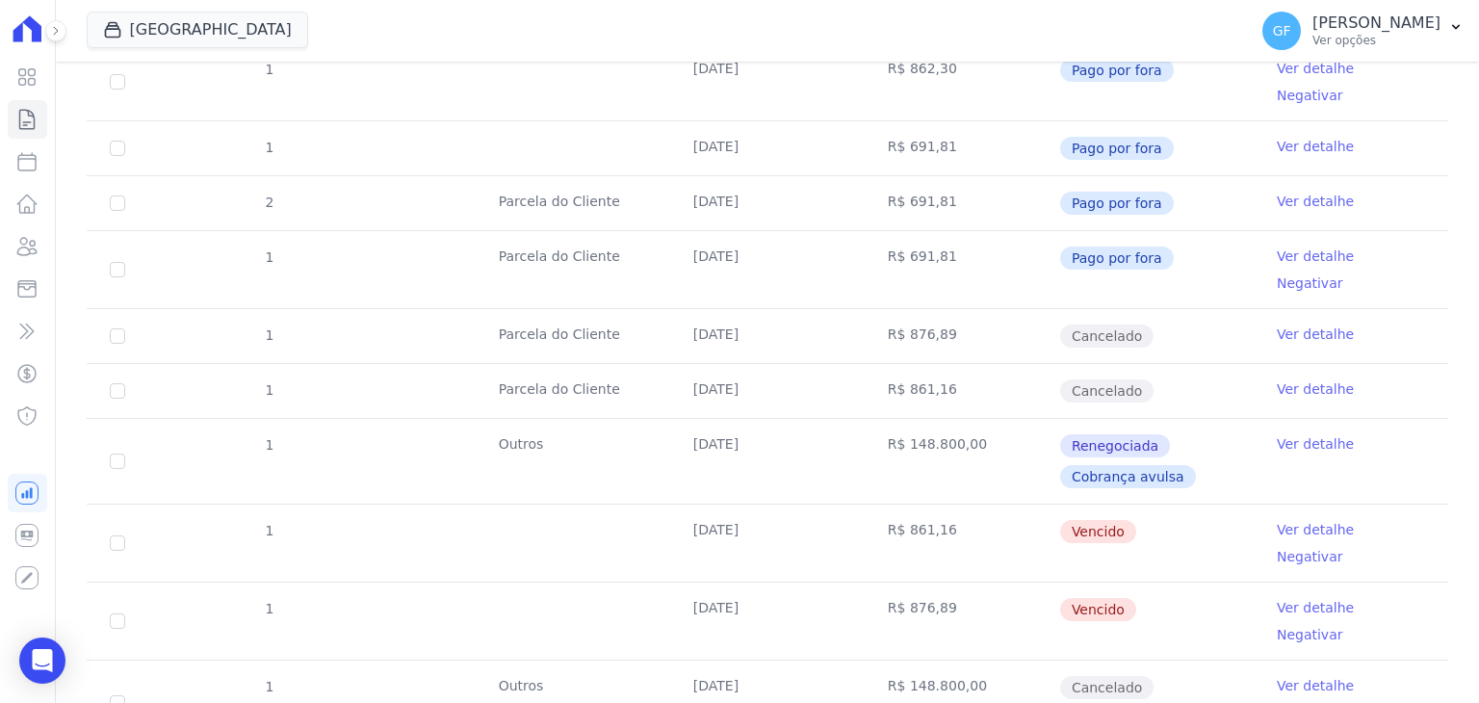
click at [1277, 520] on link "Ver detalhe" at bounding box center [1315, 529] width 77 height 19
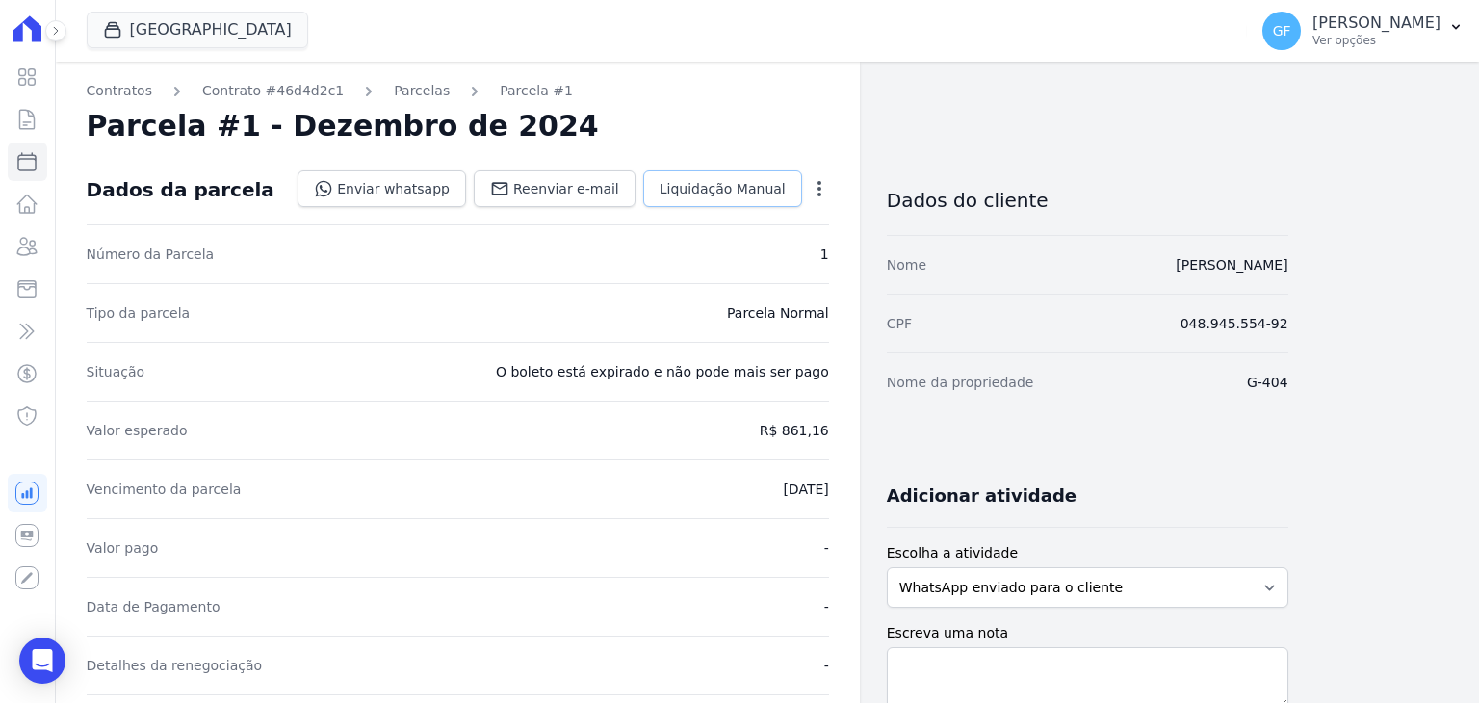
click at [708, 182] on span "Liquidação Manual" at bounding box center [723, 188] width 126 height 19
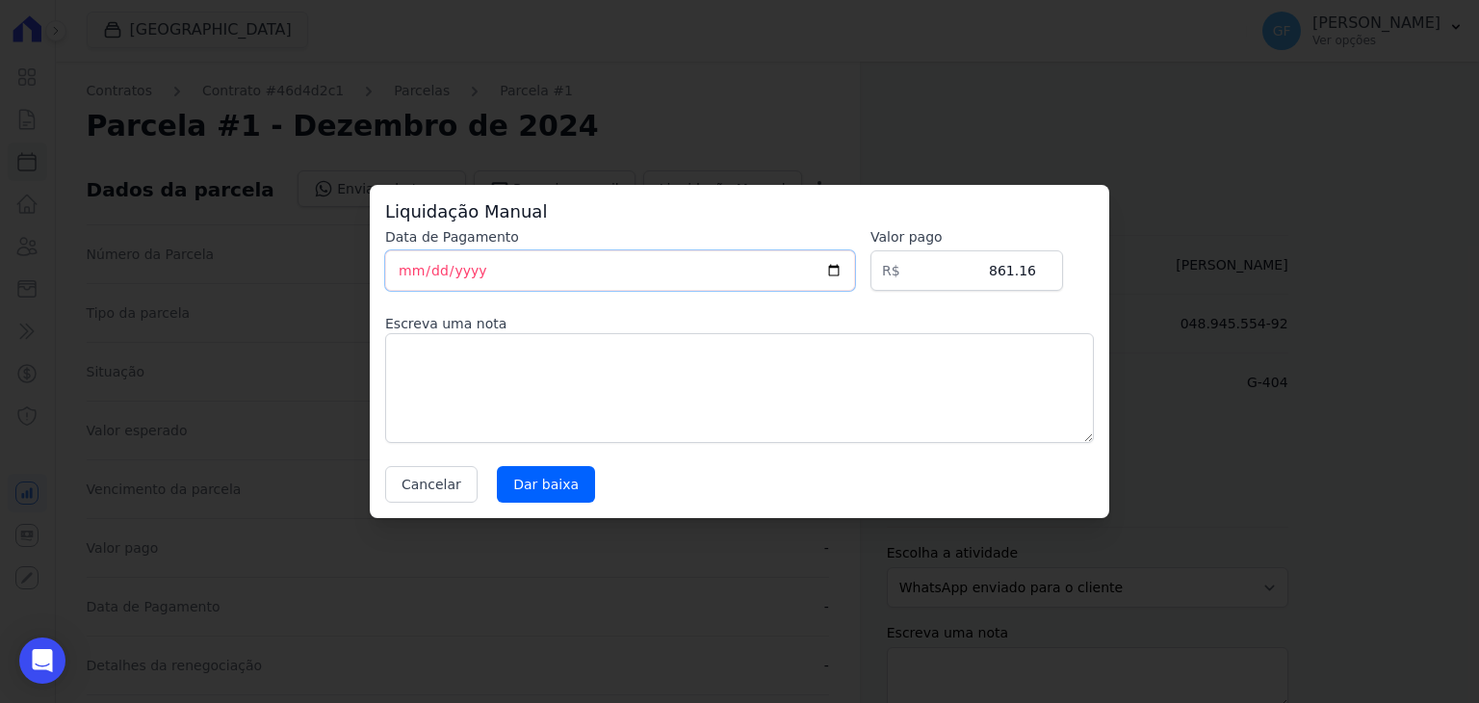
click at [418, 271] on input "[DATE]" at bounding box center [620, 270] width 470 height 40
type input "[DATE]"
click at [420, 348] on textarea at bounding box center [739, 388] width 709 height 110
type textarea "ACORDO"
click at [512, 481] on input "Dar baixa" at bounding box center [546, 484] width 98 height 37
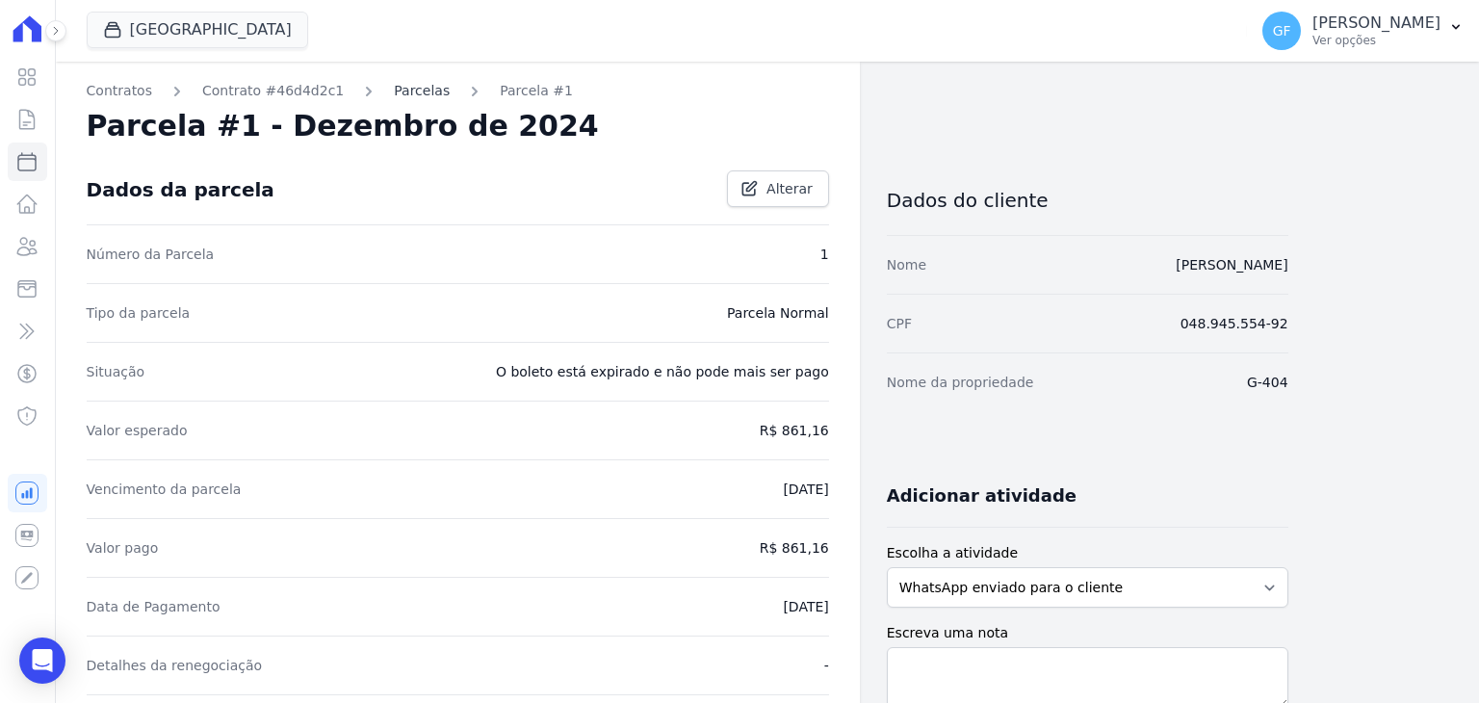
click at [394, 94] on link "Parcelas" at bounding box center [422, 91] width 56 height 20
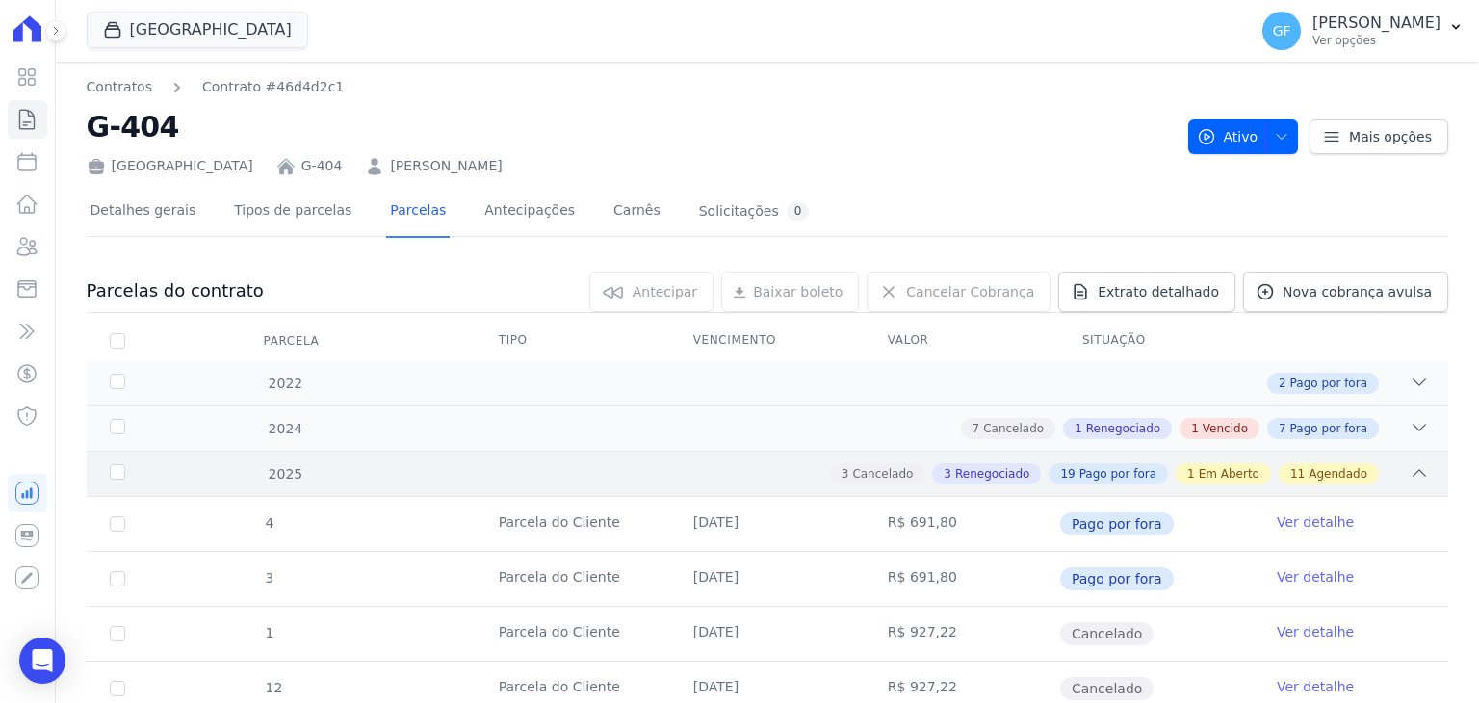
click at [673, 475] on div "3 Cancelado 3 Renegociado 19 Pago por fora 1 Em Aberto 11 Agendado" at bounding box center [834, 473] width 1190 height 21
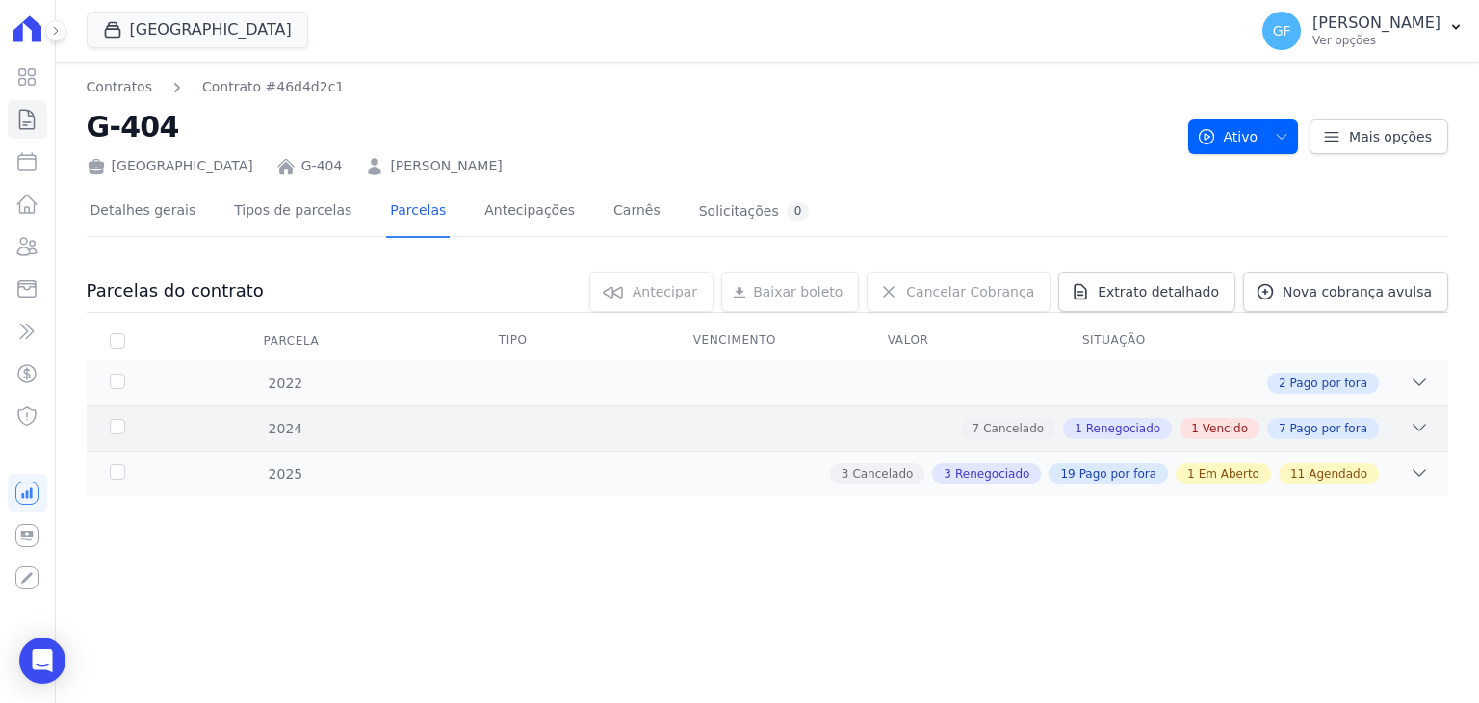
click at [593, 434] on div "7 Cancelado 1 Renegociado 1 Vencido 7 Pago por fora" at bounding box center [834, 428] width 1190 height 21
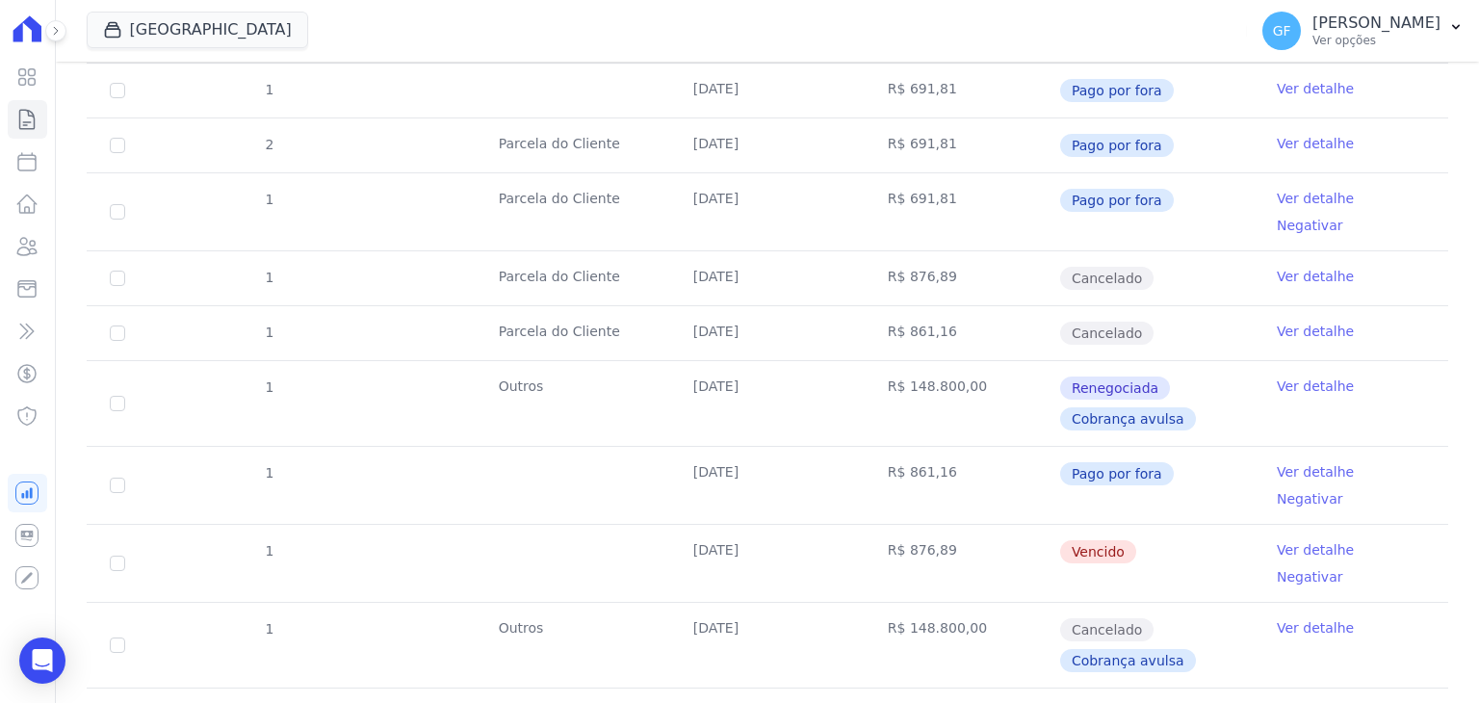
scroll to position [786, 0]
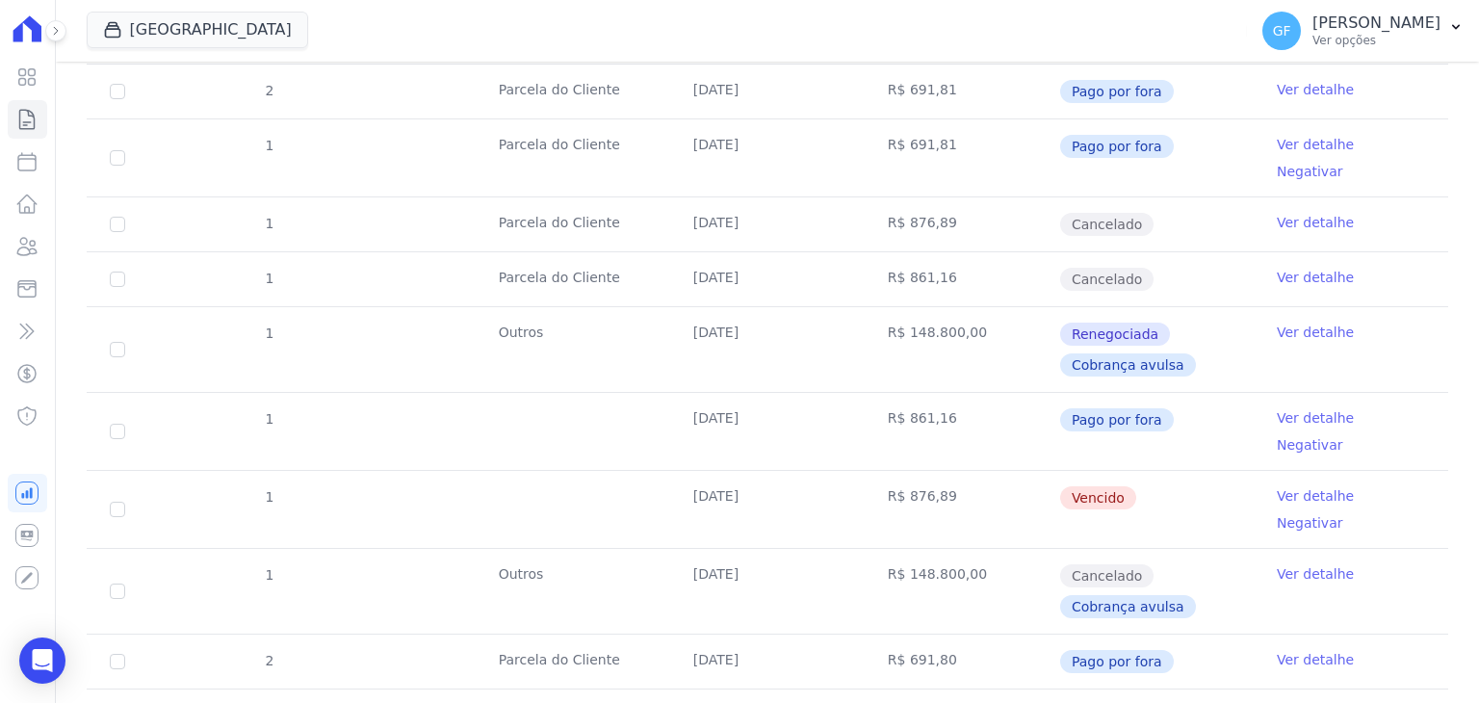
click at [1277, 486] on link "Ver detalhe" at bounding box center [1315, 495] width 77 height 19
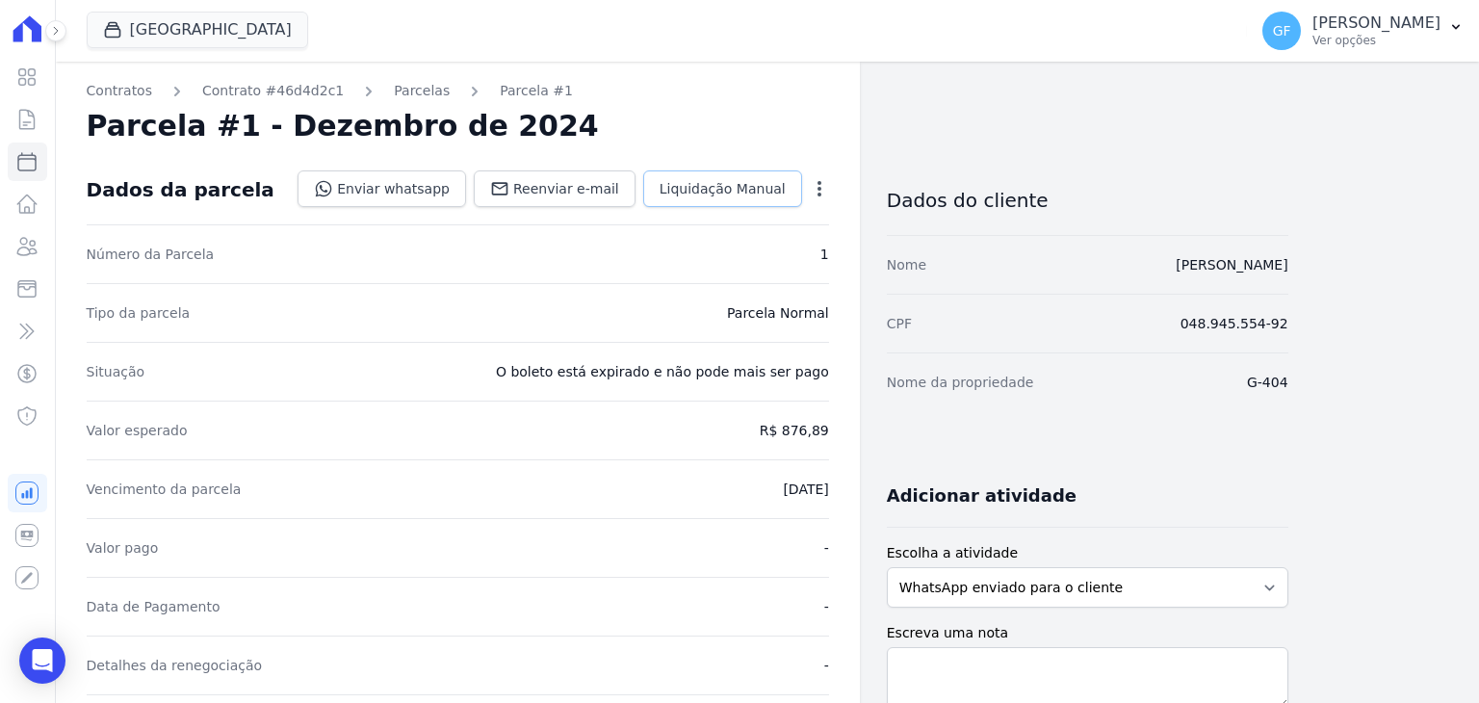
click at [705, 183] on span "Liquidação Manual" at bounding box center [723, 188] width 126 height 19
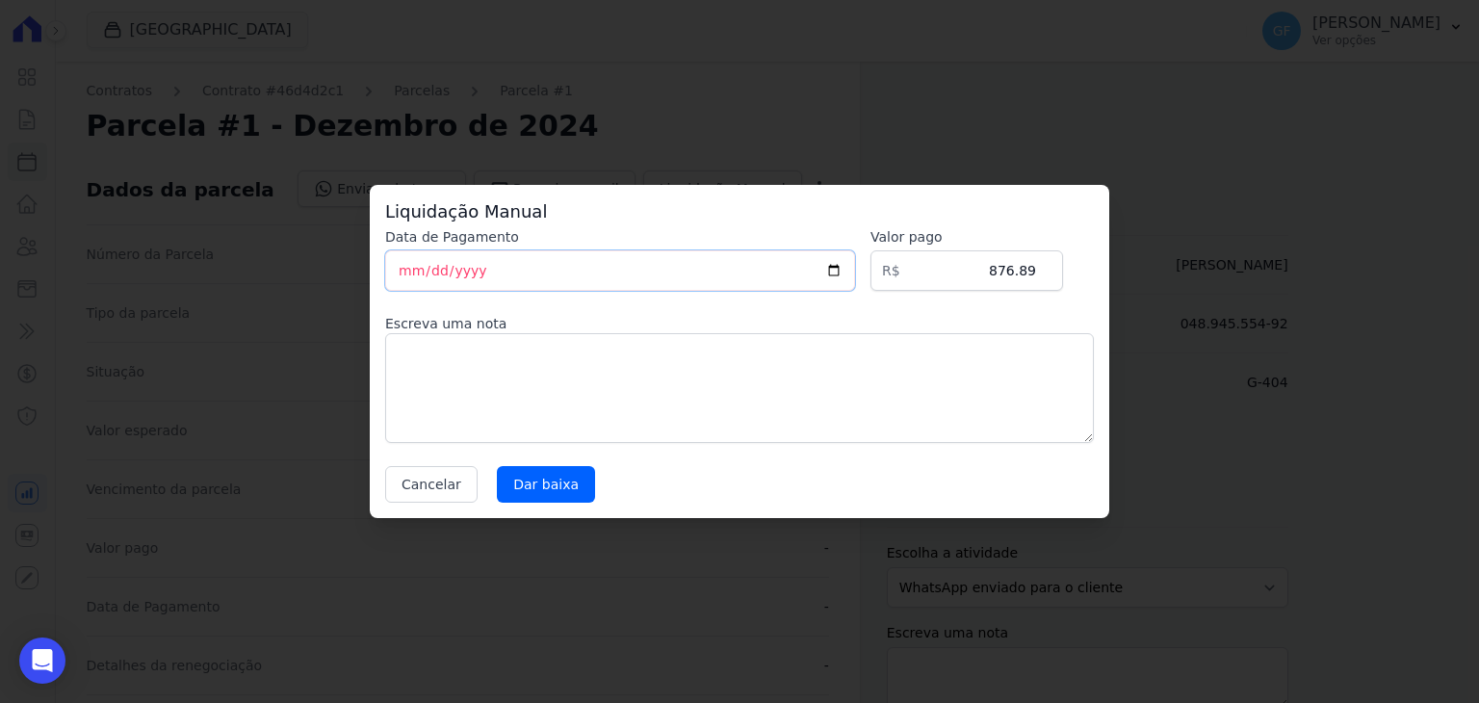
click at [421, 267] on input "[DATE]" at bounding box center [620, 270] width 470 height 40
type input "[DATE]"
click at [418, 409] on textarea at bounding box center [739, 388] width 709 height 110
type textarea "c"
type textarea "ACORDO"
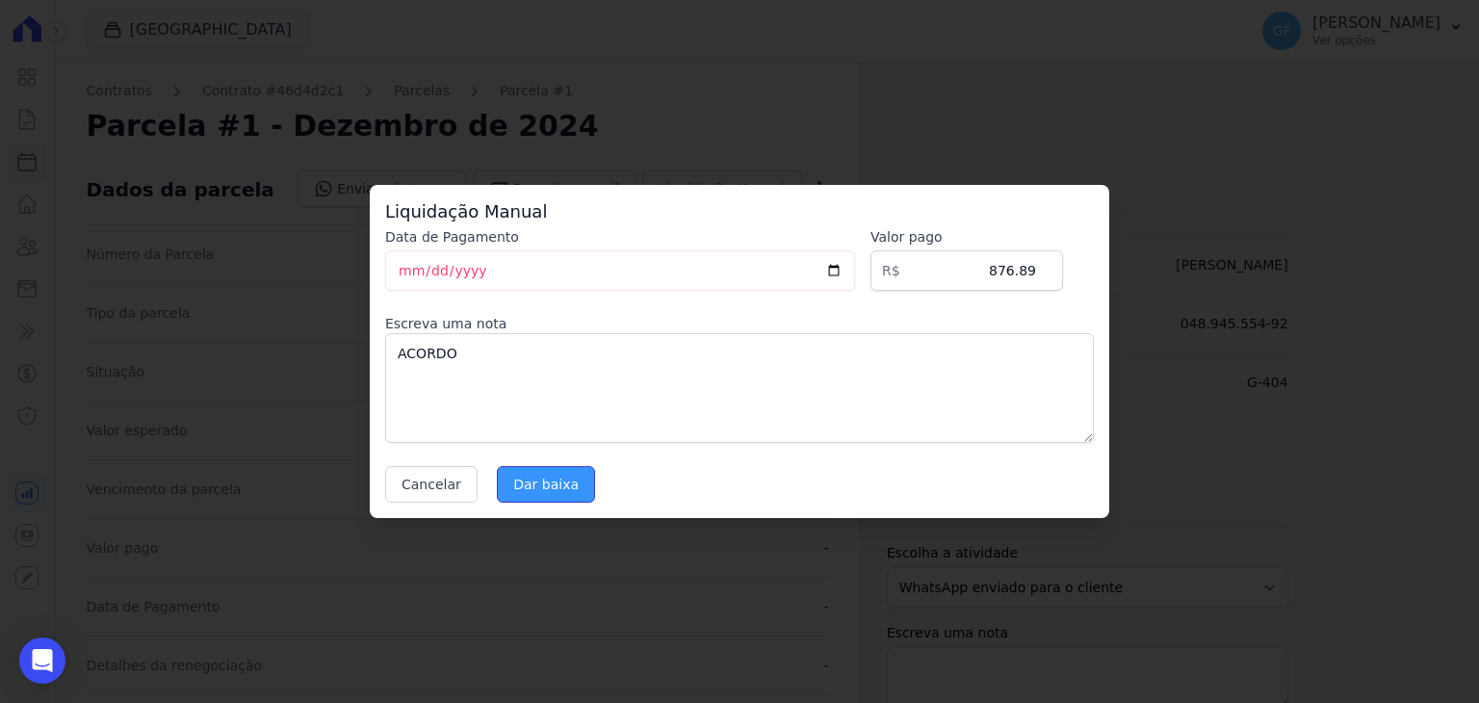
click at [507, 491] on input "Dar baixa" at bounding box center [546, 484] width 98 height 37
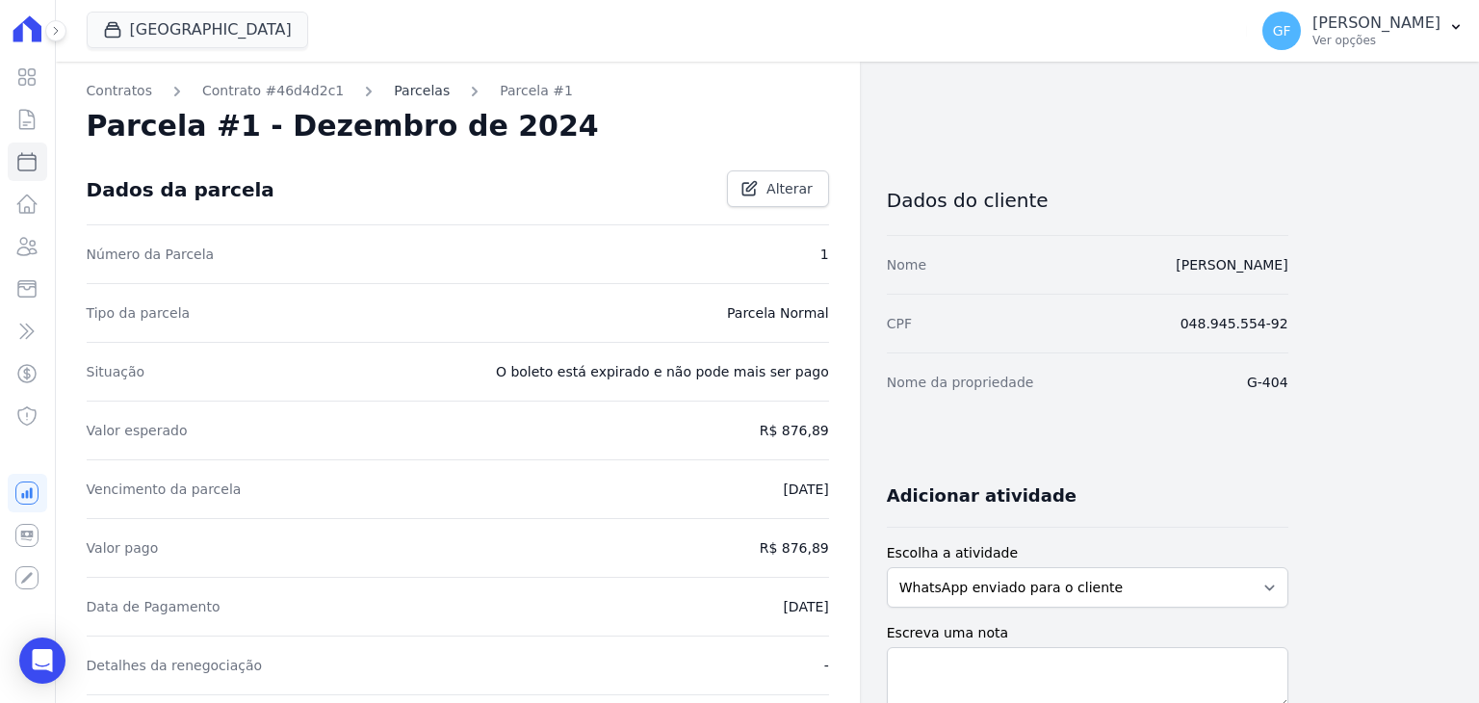
click at [402, 99] on link "Parcelas" at bounding box center [422, 91] width 56 height 20
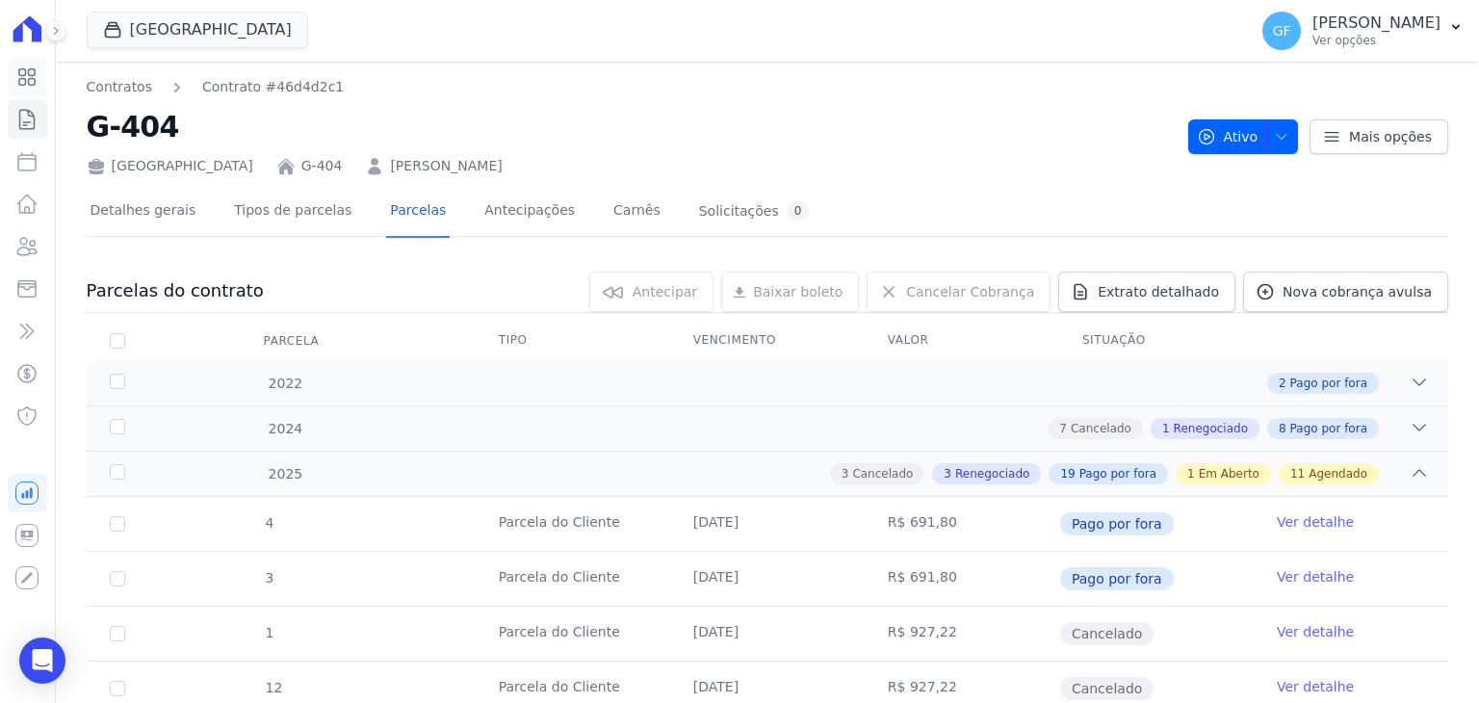
click at [23, 82] on icon at bounding box center [26, 76] width 23 height 23
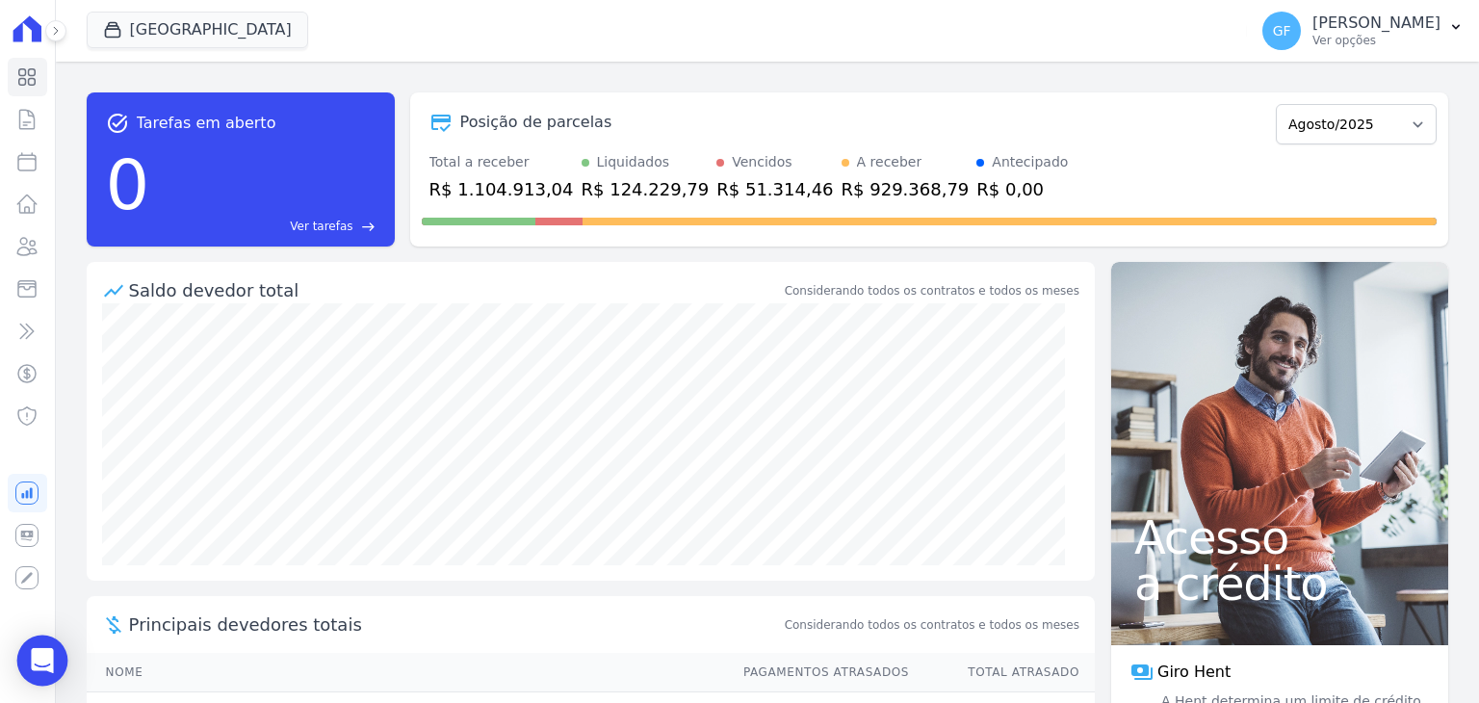
click at [57, 669] on div "Open Intercom Messenger" at bounding box center [42, 661] width 51 height 51
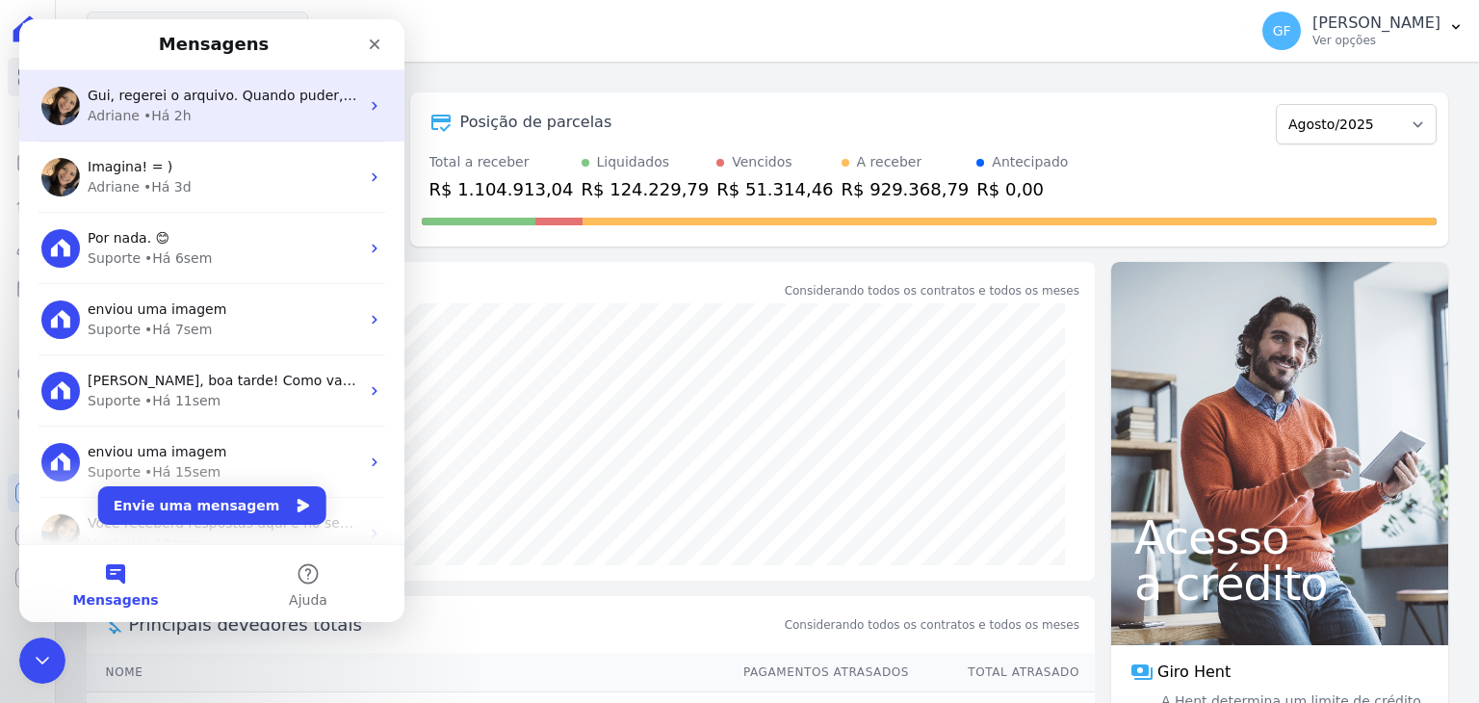
click at [190, 117] on div "Adriane • Há 2h" at bounding box center [224, 116] width 272 height 20
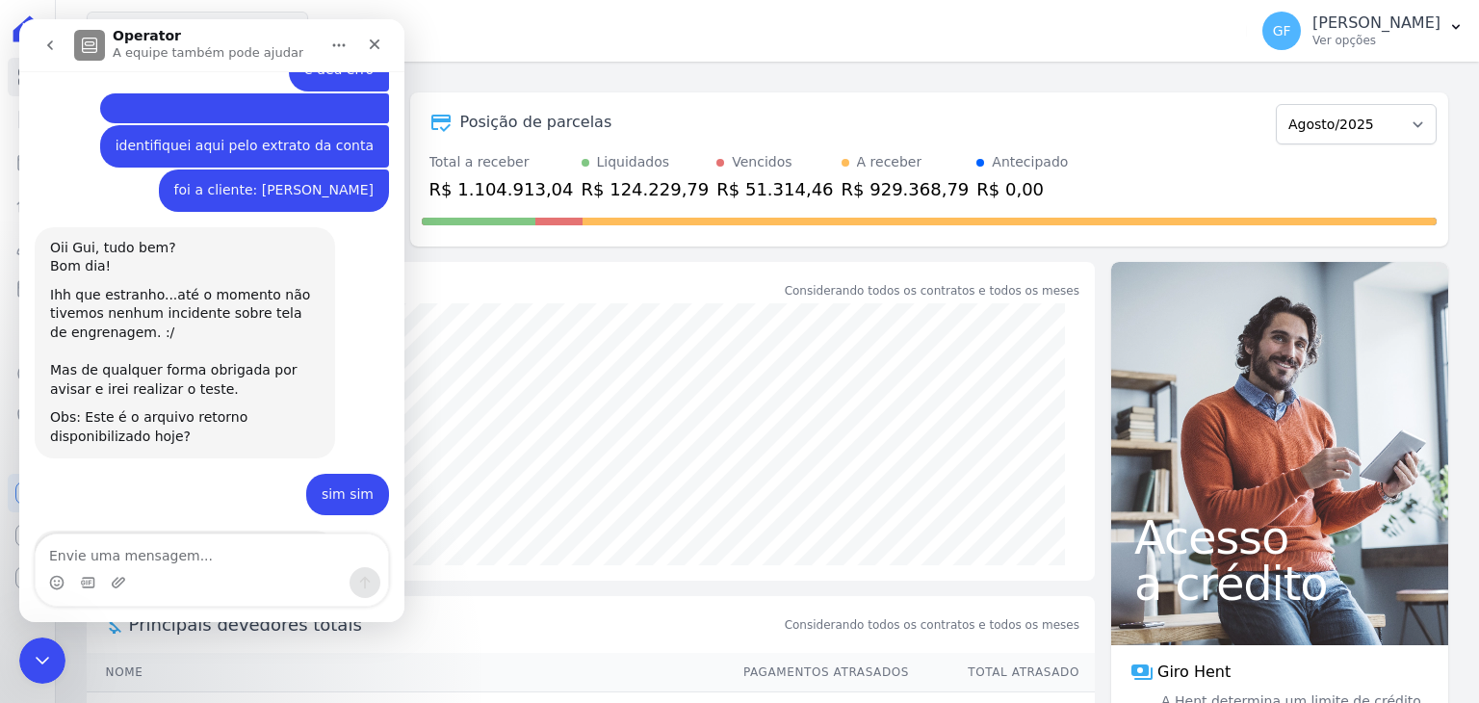
scroll to position [1830, 0]
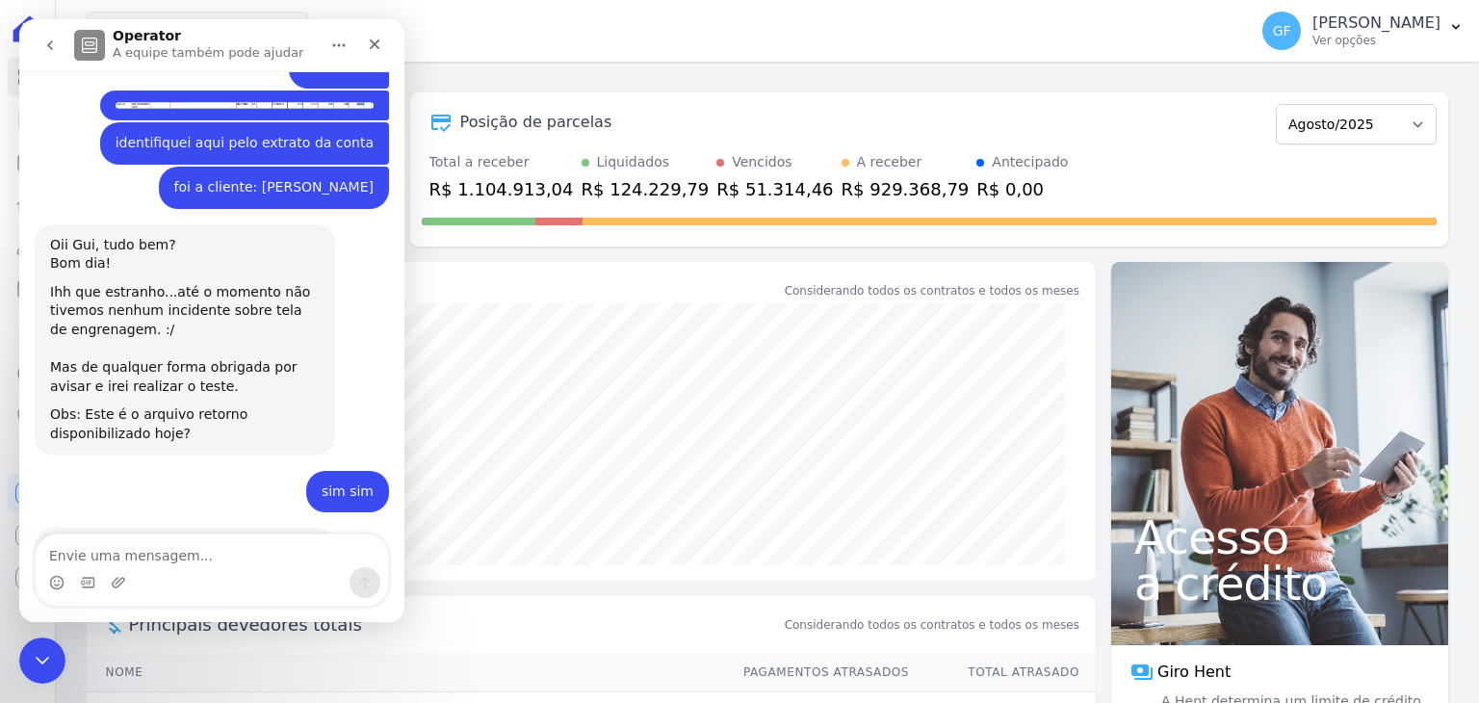
click at [46, 634] on div "Visão Geral Contratos [GEOGRAPHIC_DATA] Lotes Clientes Minha Carteira Transferê…" at bounding box center [27, 351] width 55 height 703
click at [40, 647] on icon "Encerramento do Messenger da Intercom" at bounding box center [39, 657] width 23 height 23
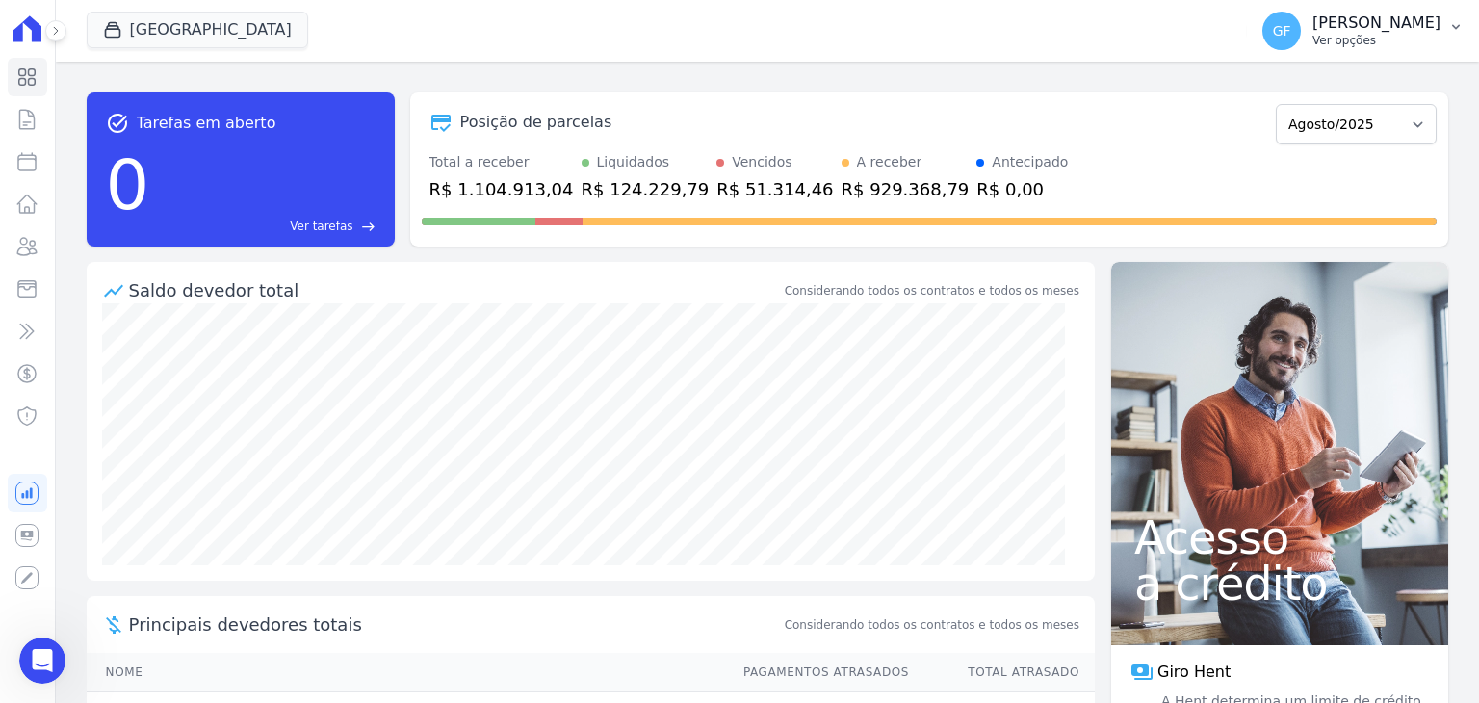
click at [1389, 13] on div "GF [PERSON_NAME] Ver opções" at bounding box center [1351, 31] width 178 height 39
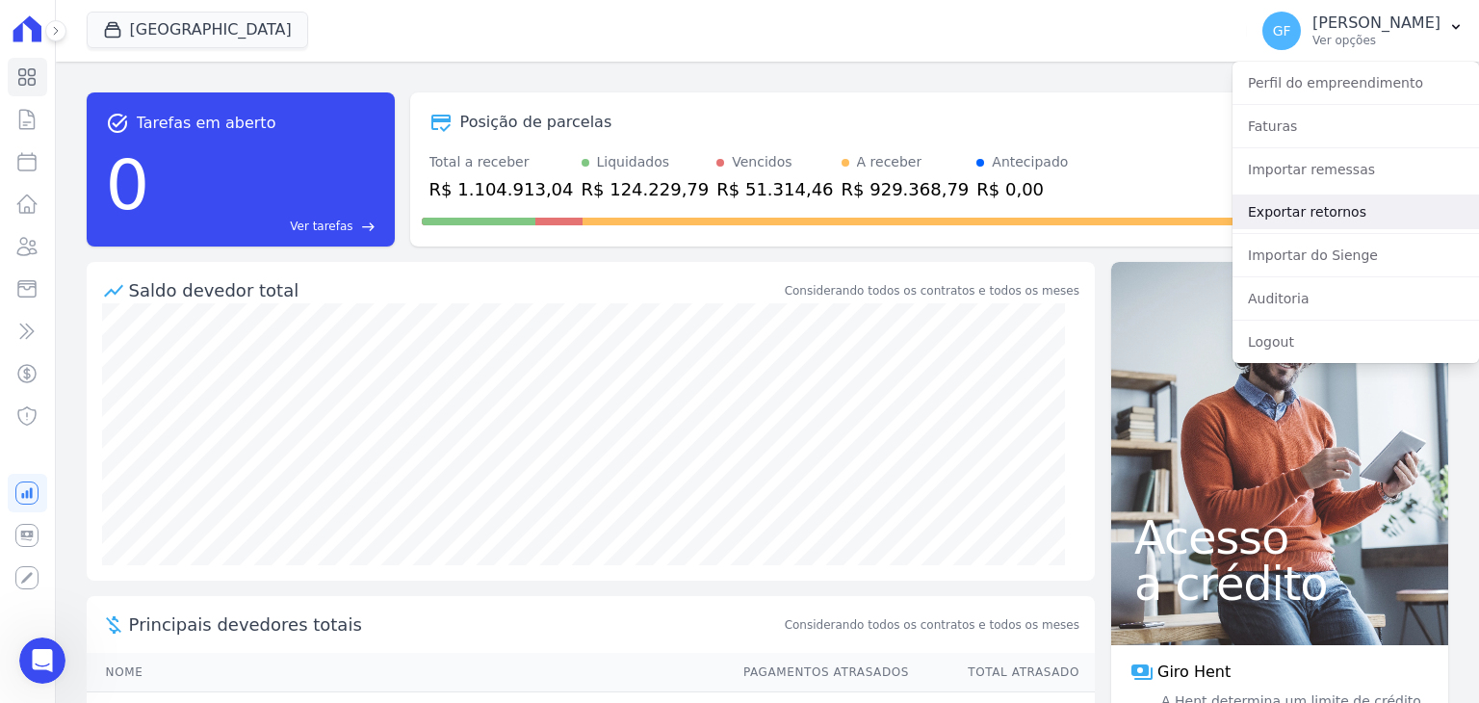
click at [1283, 207] on link "Exportar retornos" at bounding box center [1356, 212] width 247 height 35
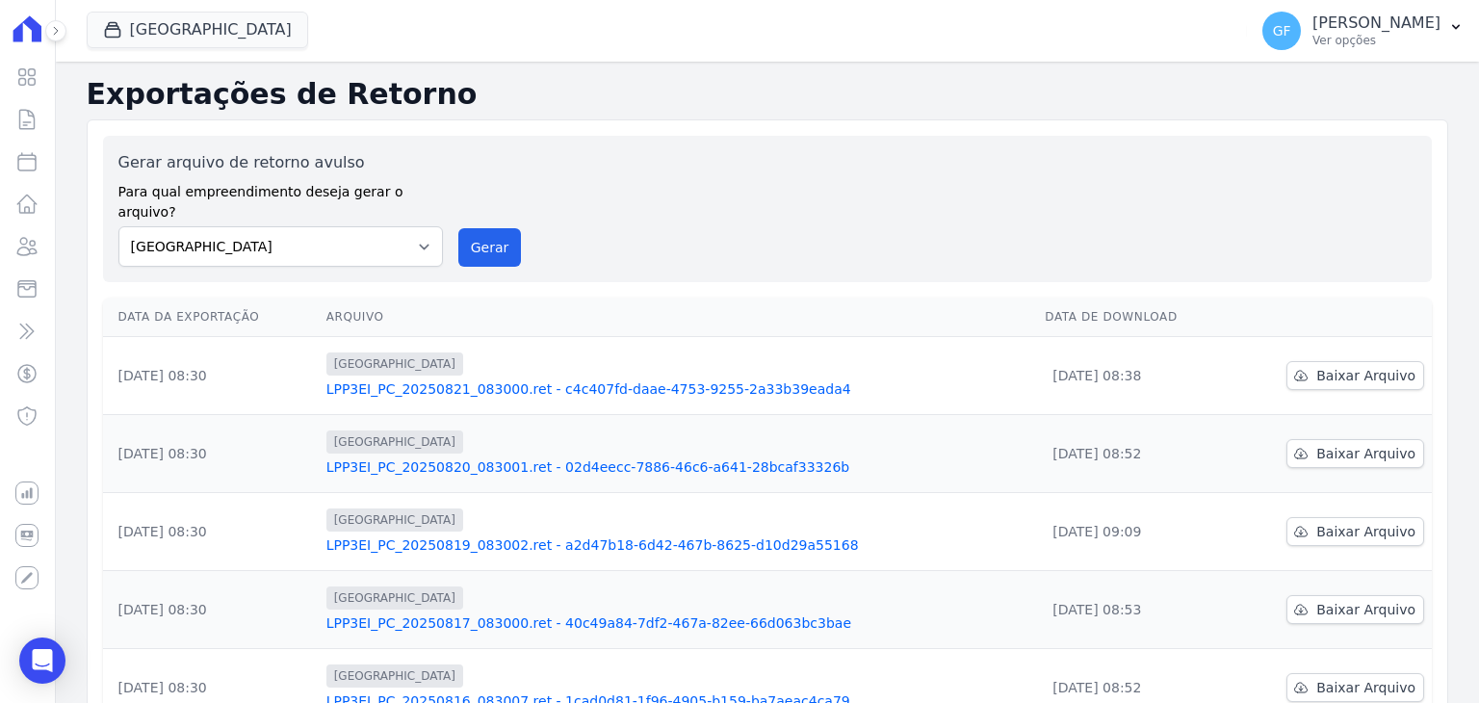
click at [547, 379] on link "LPP3EI_PC_20250821_083000.ret - c4c407fd-daae-4753-9255-2a33b39eada4" at bounding box center [678, 388] width 704 height 19
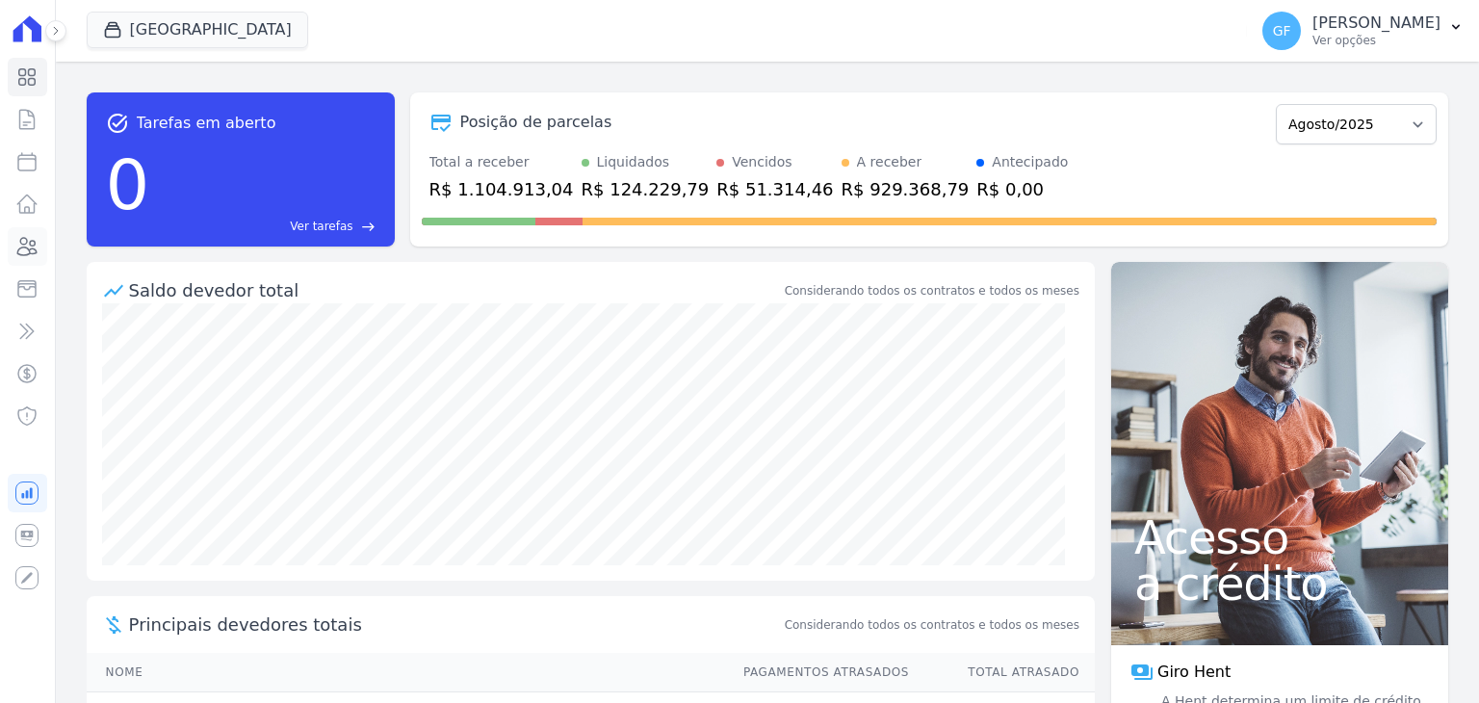
click at [35, 252] on icon at bounding box center [27, 246] width 19 height 17
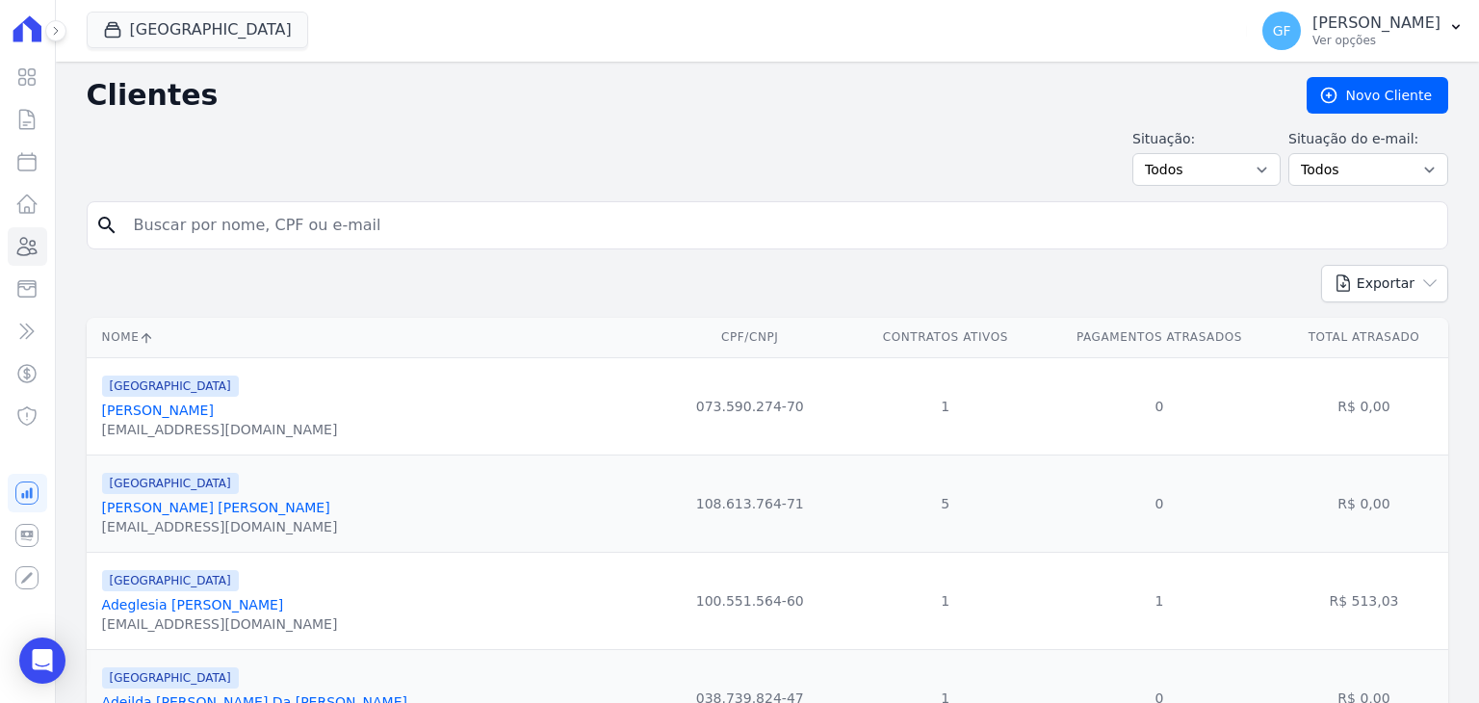
click at [311, 228] on input "search" at bounding box center [780, 225] width 1317 height 39
type input "paloma fern"
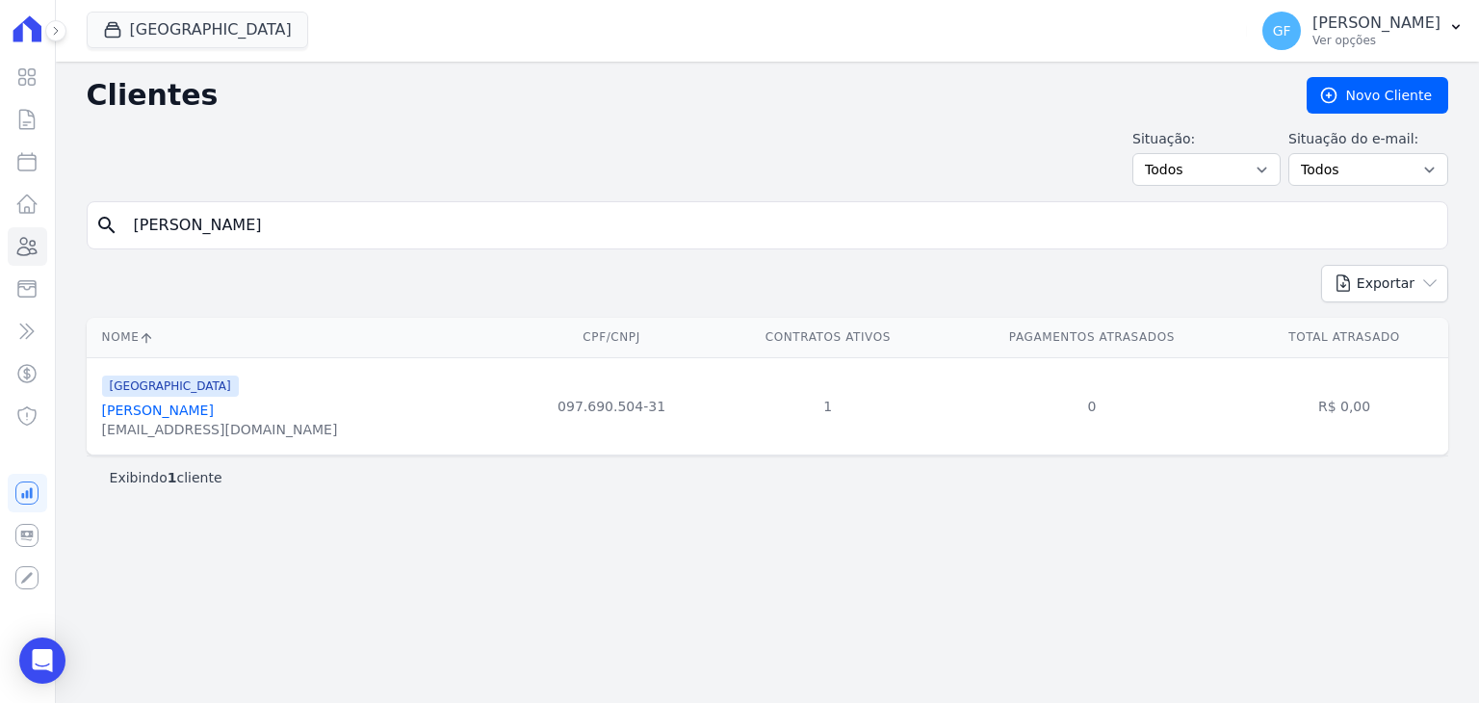
click at [212, 408] on link "Paloma Fernanda Siqueira Leite" at bounding box center [158, 409] width 112 height 15
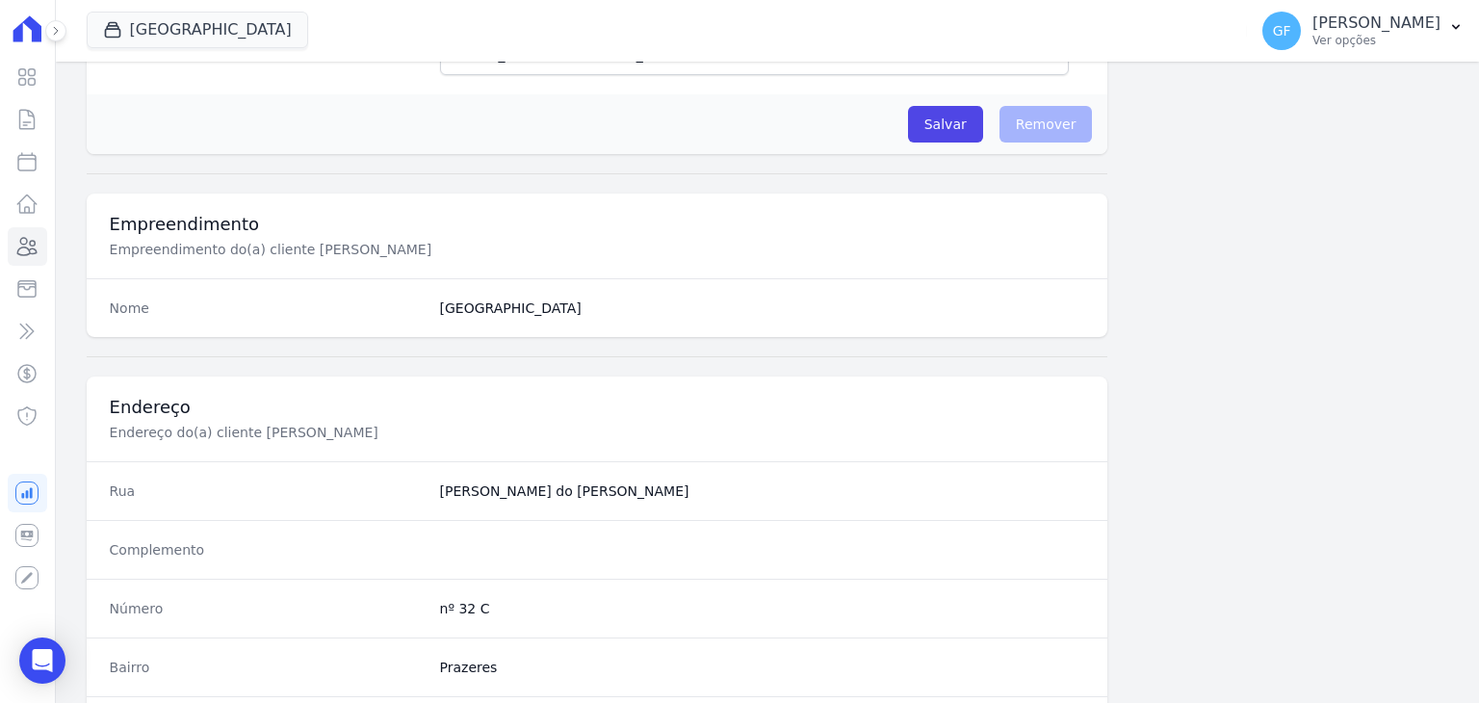
scroll to position [1093, 0]
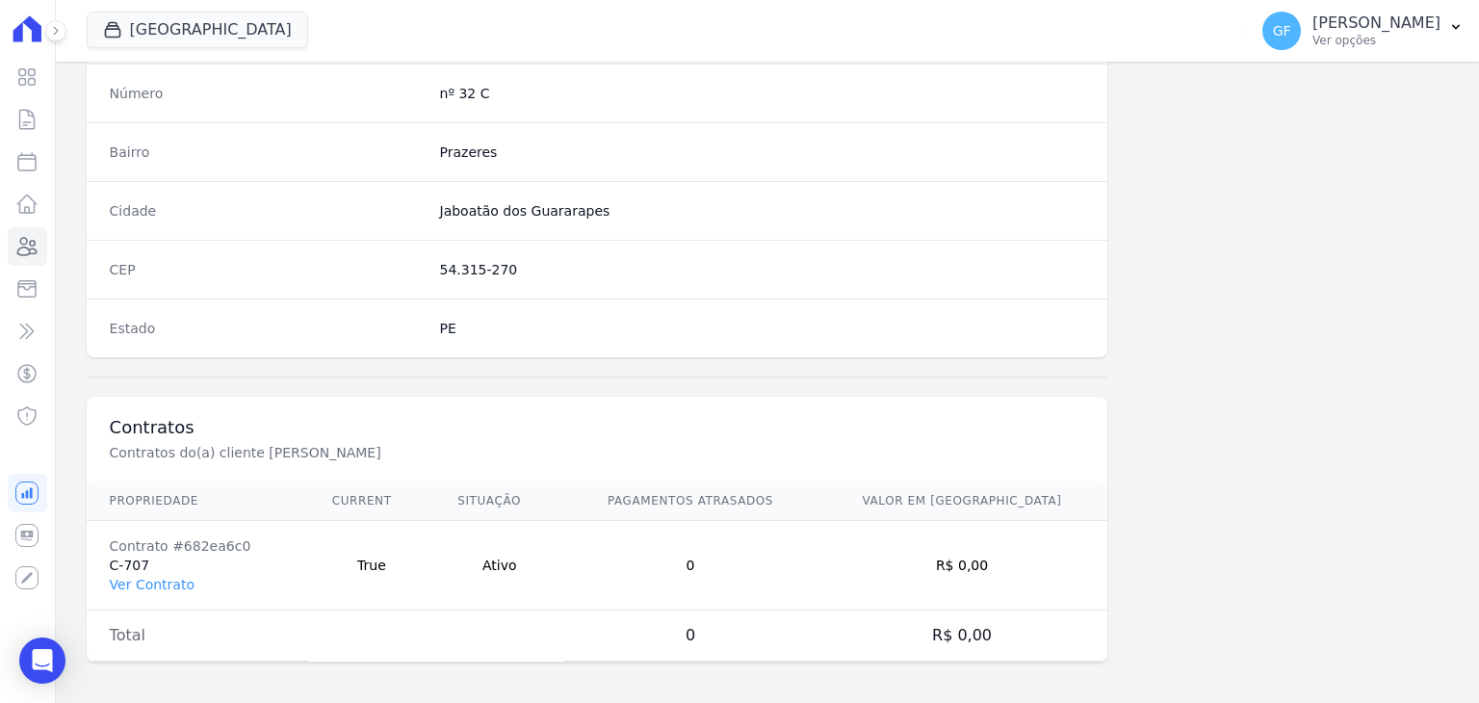
click at [169, 592] on td "Contrato #682ea6c0 C-707 Ver Contrato" at bounding box center [198, 566] width 222 height 90
click at [160, 584] on link "Ver Contrato" at bounding box center [152, 584] width 85 height 15
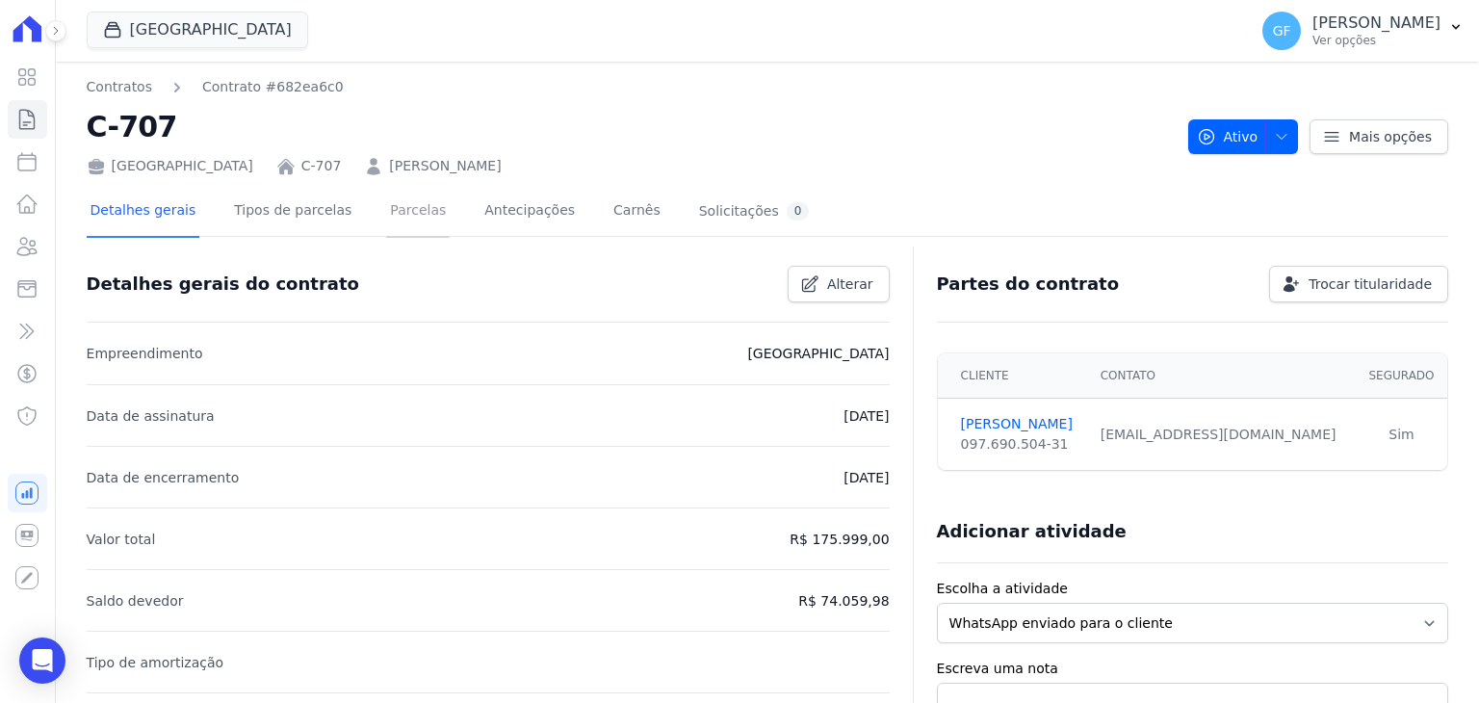
click at [404, 218] on link "Parcelas" at bounding box center [418, 212] width 64 height 51
